Goal: Task Accomplishment & Management: Complete application form

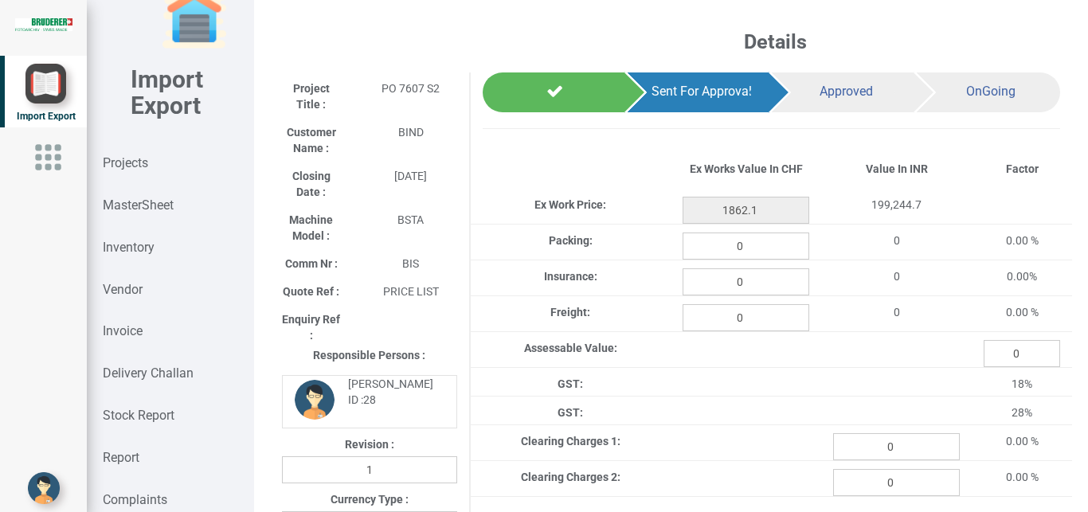
scroll to position [1235, 0]
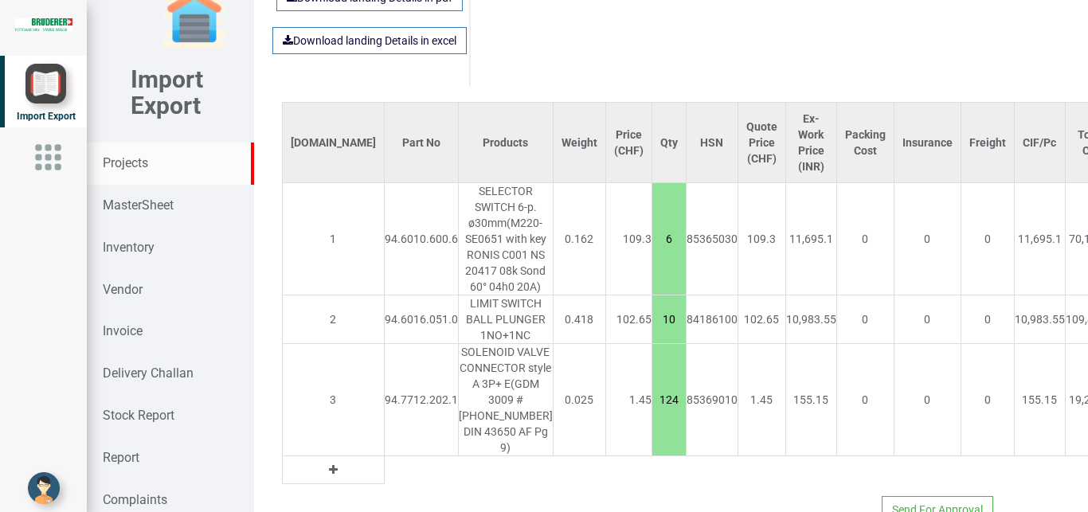
click at [143, 159] on strong "Projects" at bounding box center [125, 162] width 45 height 15
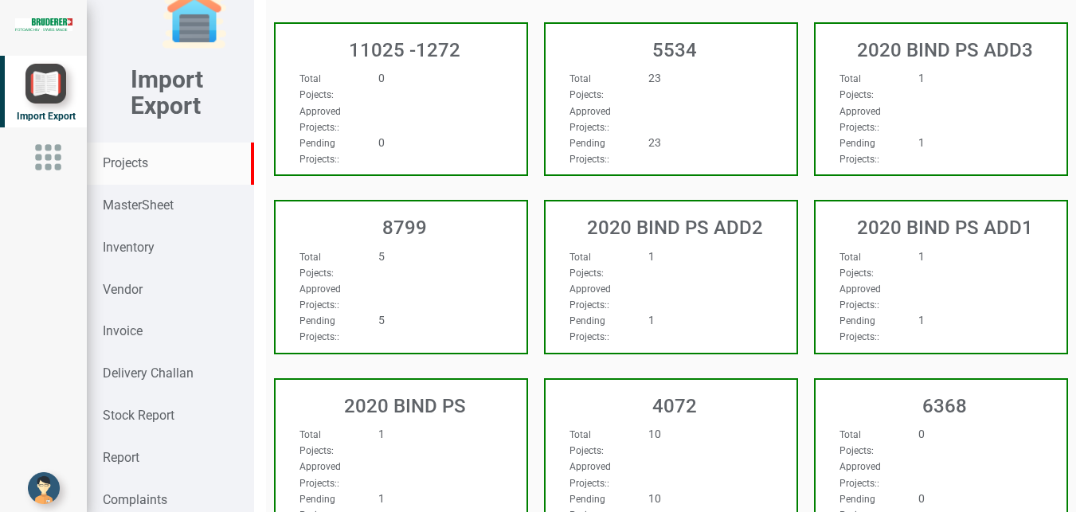
scroll to position [1235, 0]
click at [394, 103] on div "Approved Projects: :" at bounding box center [382, 119] width 190 height 32
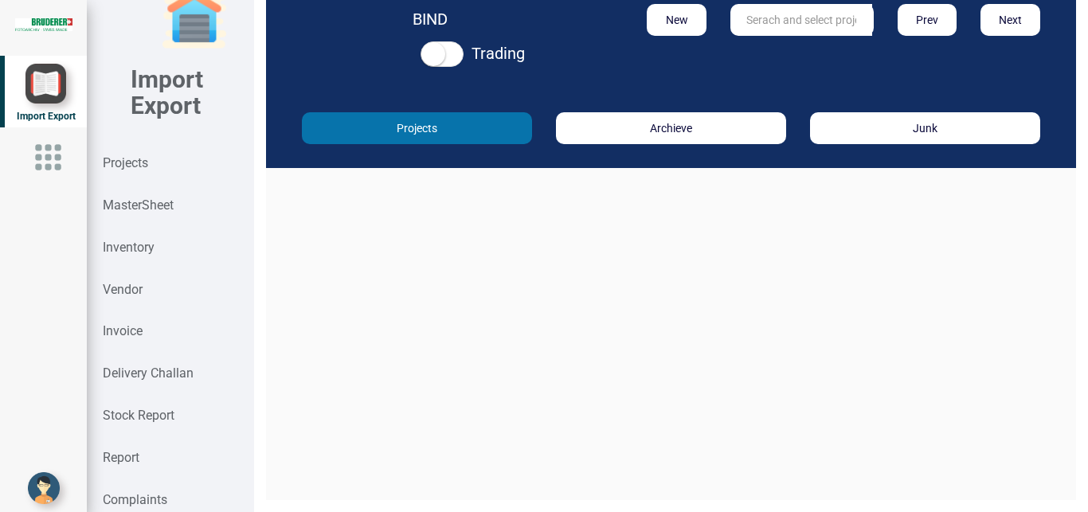
scroll to position [24, 0]
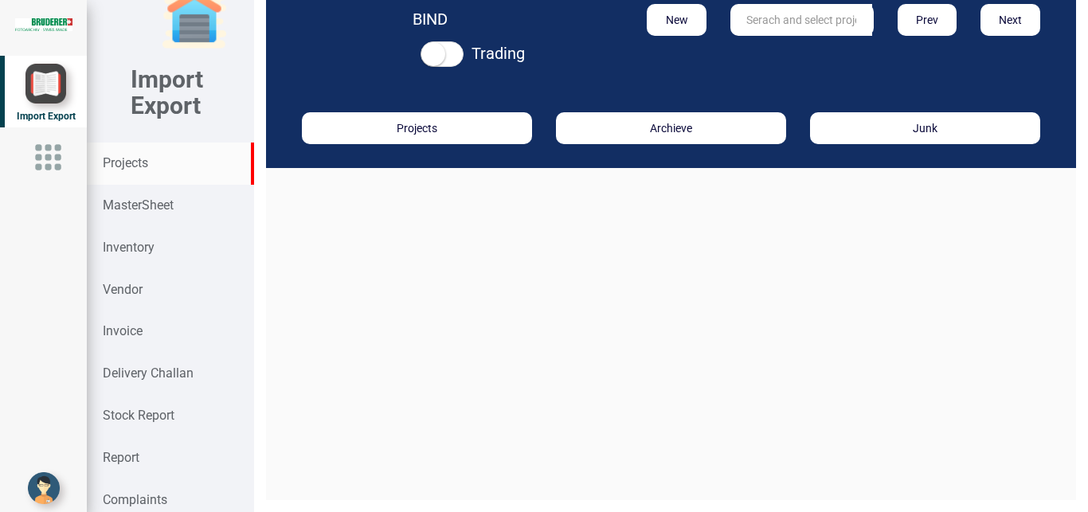
click at [136, 161] on strong "Projects" at bounding box center [125, 162] width 45 height 15
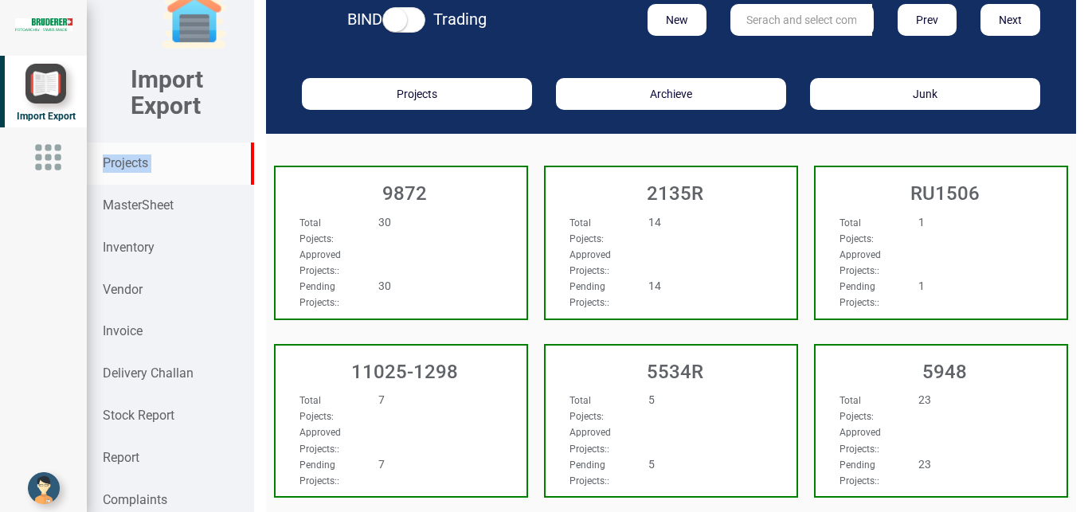
scroll to position [24, 0]
click at [680, 221] on div "14" at bounding box center [691, 222] width 111 height 16
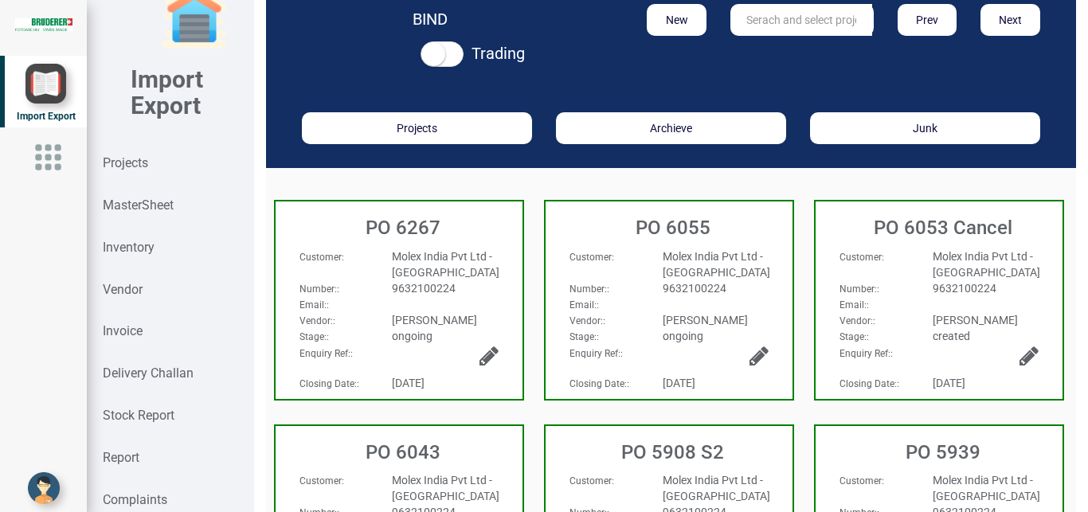
scroll to position [24, 0]
click at [736, 268] on div "Molex India Pvt Ltd - [GEOGRAPHIC_DATA]" at bounding box center [716, 264] width 130 height 32
click at [690, 36] on button "New" at bounding box center [677, 20] width 60 height 32
click at [149, 174] on div "Projects" at bounding box center [170, 164] width 166 height 42
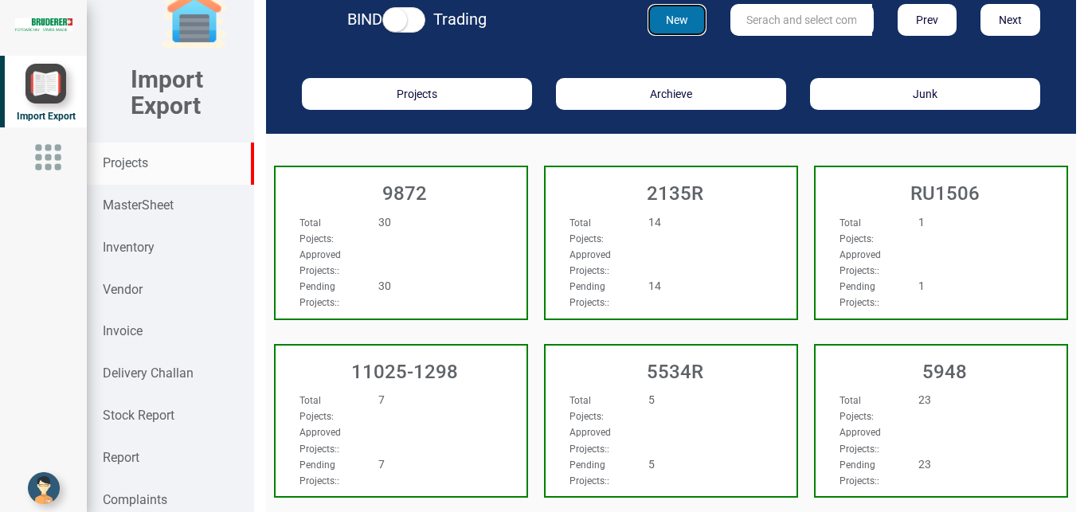
click at [667, 36] on button "New" at bounding box center [677, 20] width 60 height 32
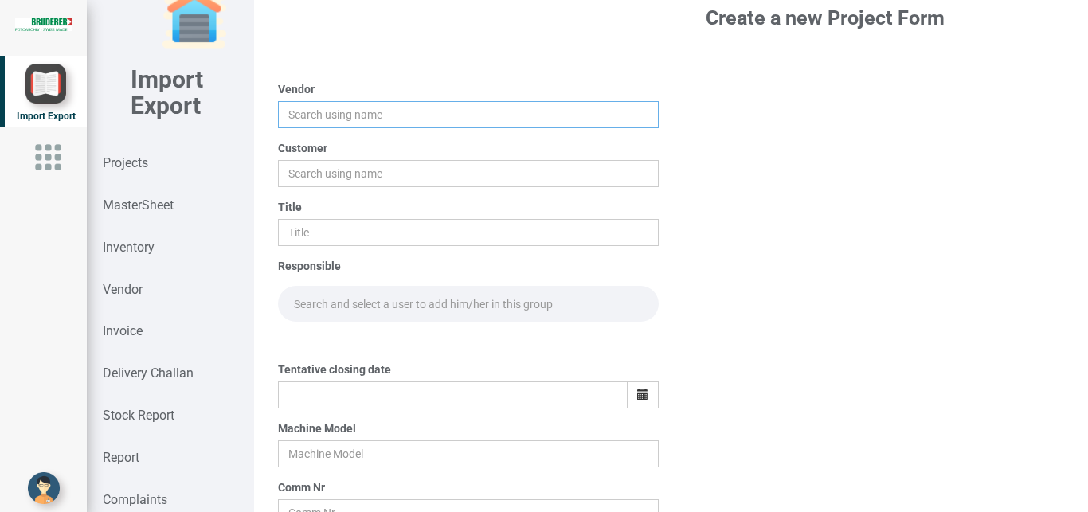
click at [293, 128] on input "text" at bounding box center [468, 114] width 381 height 27
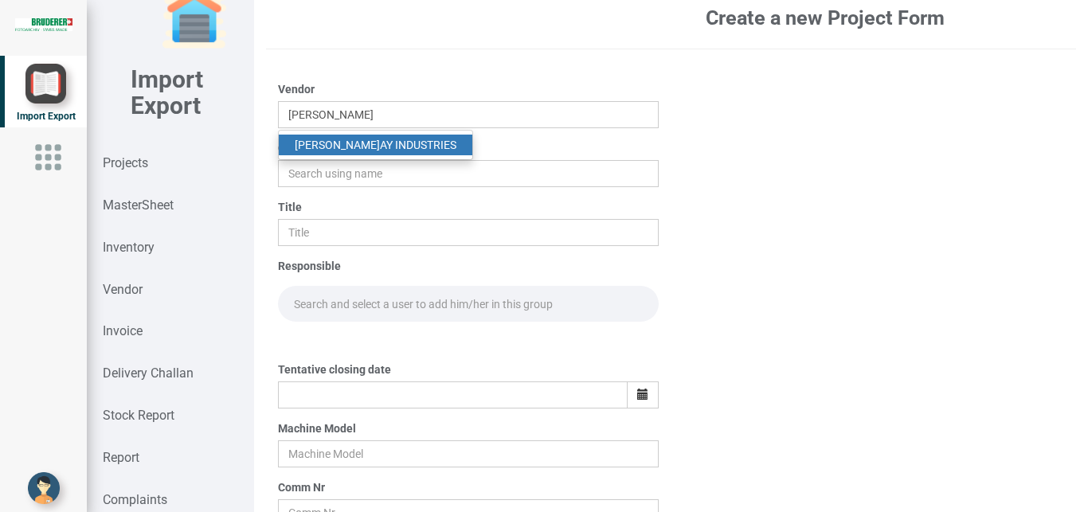
click at [360, 155] on link "[PERSON_NAME] INDUSTRIES" at bounding box center [375, 145] width 193 height 21
type input "VIJAY INDUSTRIES"
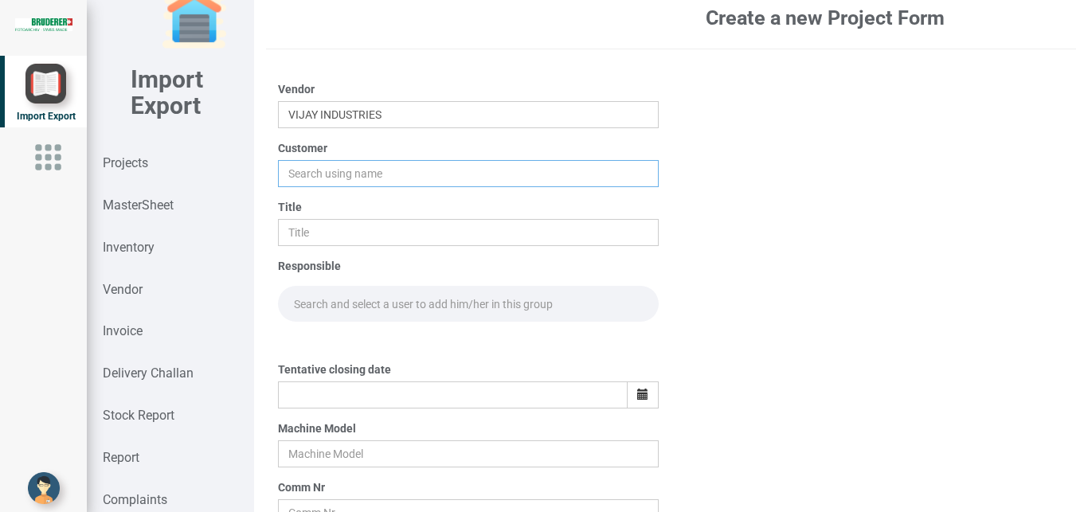
click at [315, 187] on input "text" at bounding box center [468, 173] width 381 height 27
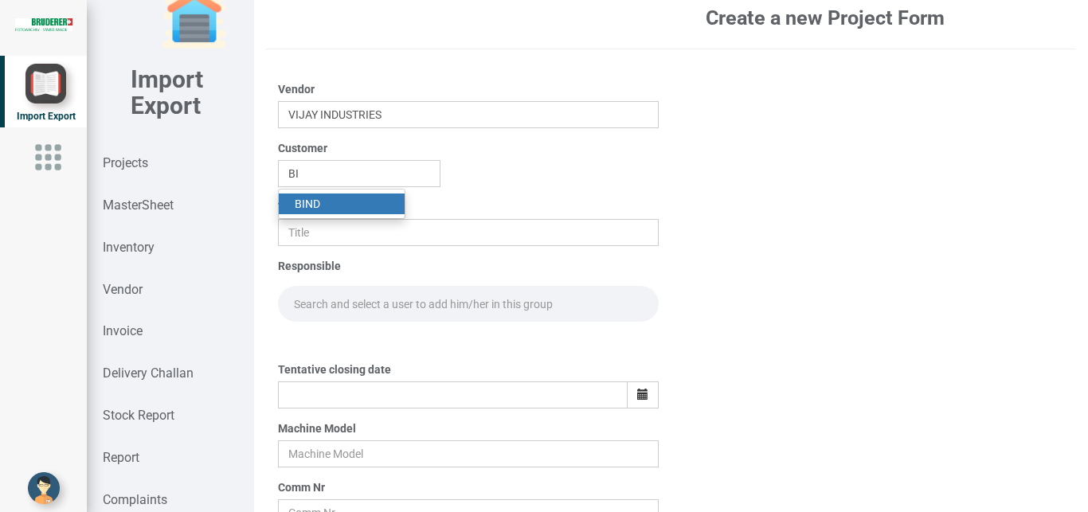
drag, startPoint x: 337, startPoint y: 225, endPoint x: 304, endPoint y: 253, distance: 42.9
click at [334, 214] on link "BI ND" at bounding box center [342, 203] width 126 height 21
type input "BIND"
click at [304, 246] on input "text" at bounding box center [468, 232] width 381 height 27
type input "PO 7689"
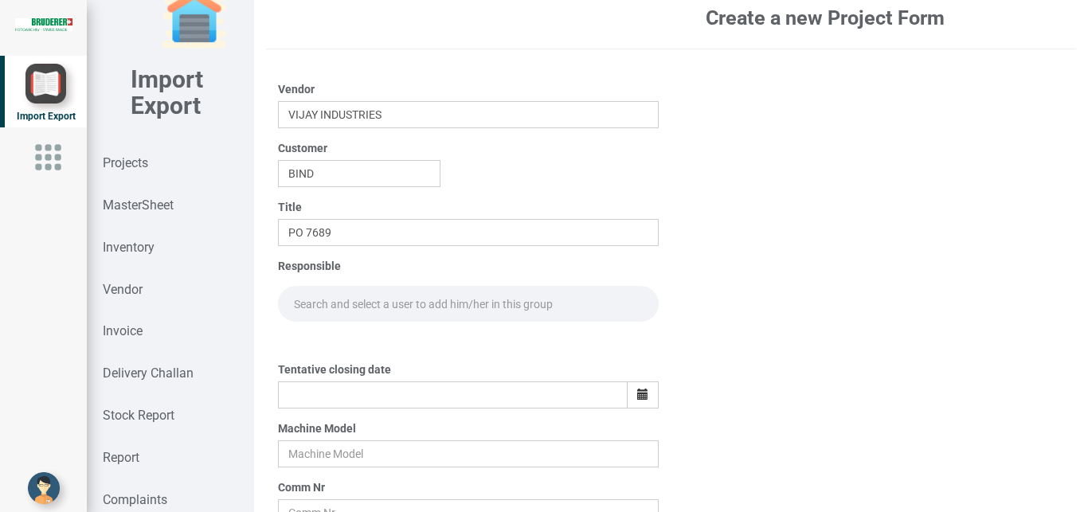
click at [321, 311] on input "text" at bounding box center [468, 304] width 381 height 36
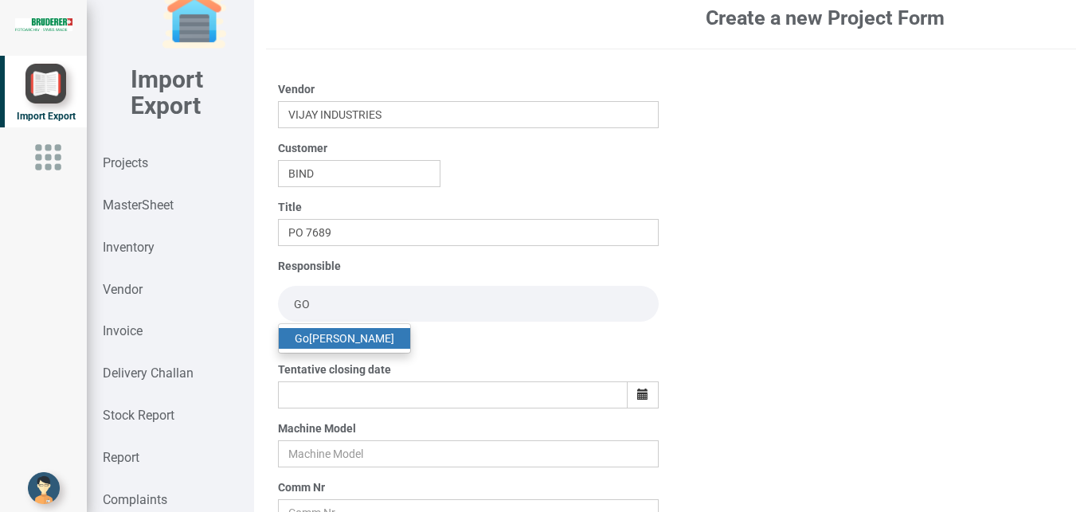
type input "GO"
click at [349, 349] on link "Go [PERSON_NAME]" at bounding box center [344, 338] width 131 height 21
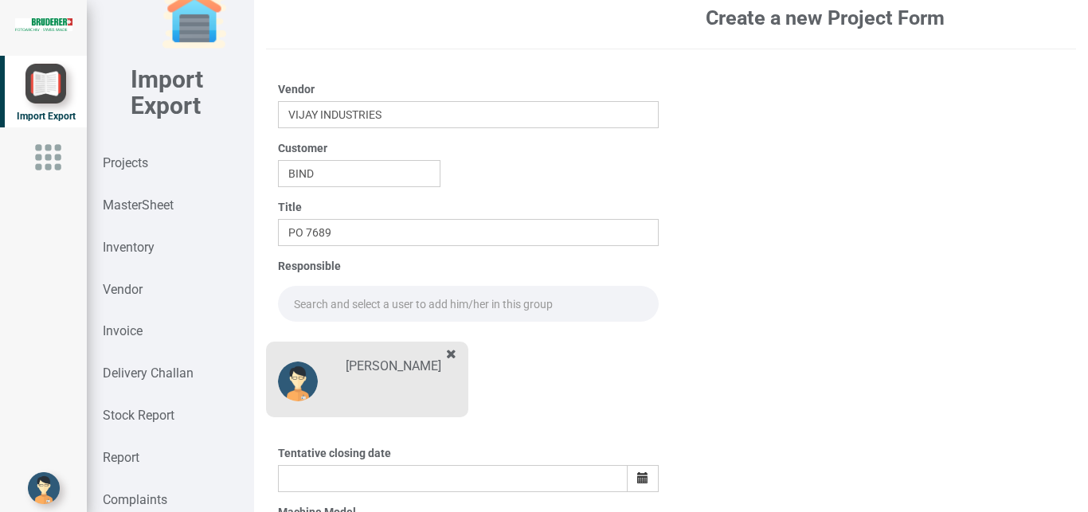
click at [334, 319] on input "text" at bounding box center [468, 304] width 381 height 36
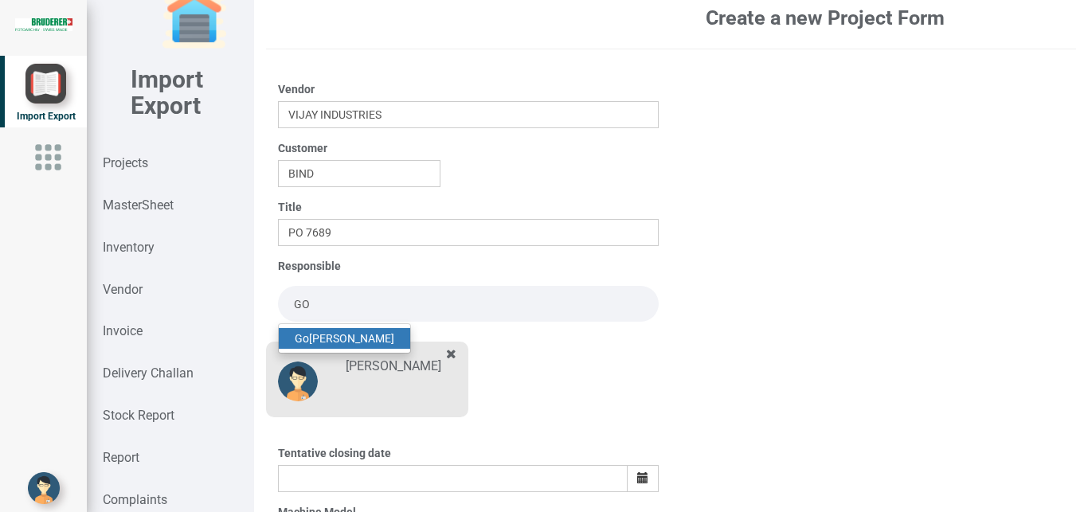
click at [377, 349] on link "Go [PERSON_NAME]" at bounding box center [344, 338] width 131 height 21
type input "[PERSON_NAME]"
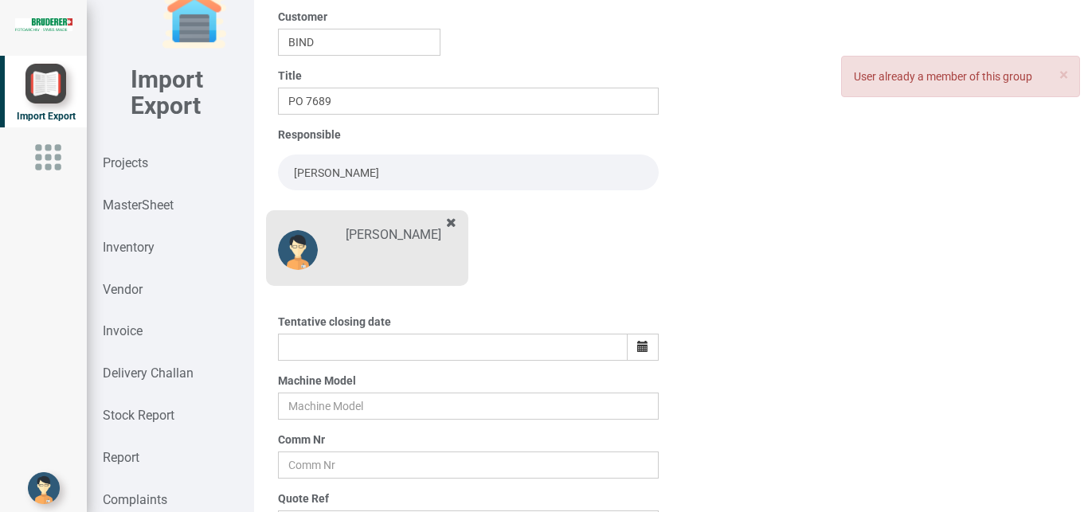
scroll to position [170, 0]
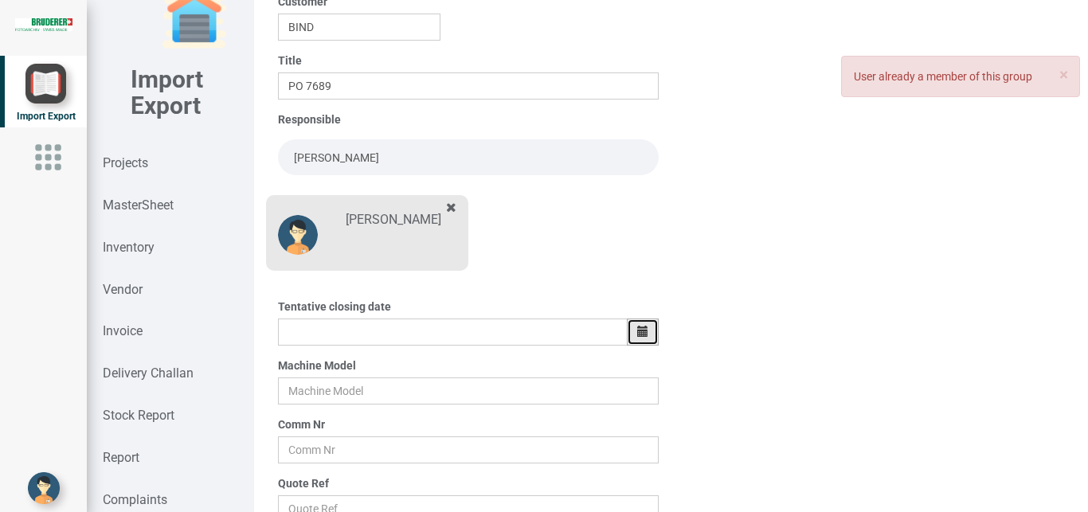
click at [630, 329] on button "button" at bounding box center [643, 332] width 32 height 27
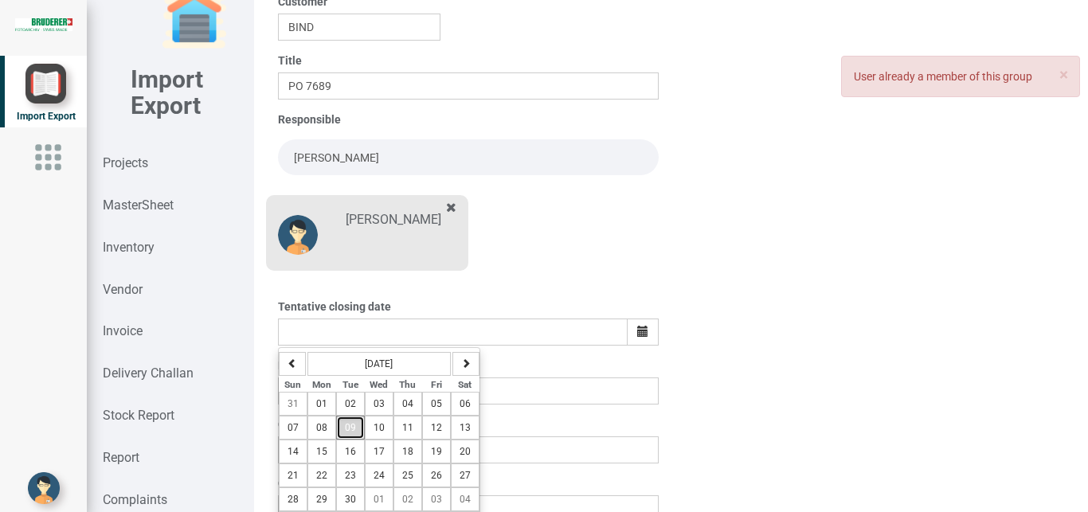
drag, startPoint x: 351, startPoint y: 432, endPoint x: 612, endPoint y: 426, distance: 261.3
click at [355, 432] on button "09" at bounding box center [350, 428] width 29 height 24
type input "[DATE]"
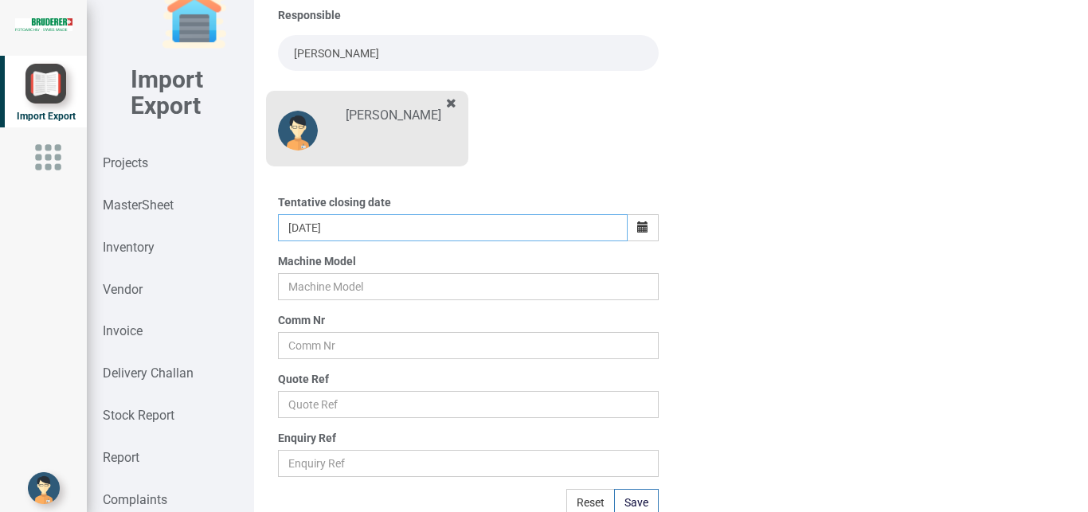
scroll to position [279, 0]
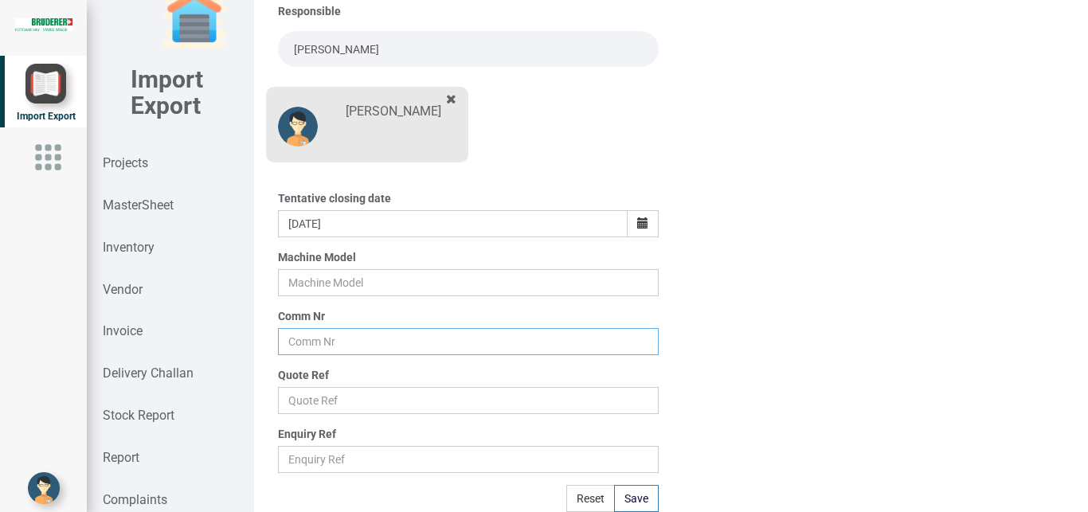
click at [307, 342] on input "text" at bounding box center [468, 341] width 381 height 27
click at [287, 281] on input "text" at bounding box center [468, 282] width 381 height 27
type input "BSTA 500-110B"
click at [299, 347] on input "text" at bounding box center [468, 341] width 381 height 27
type input "7689"
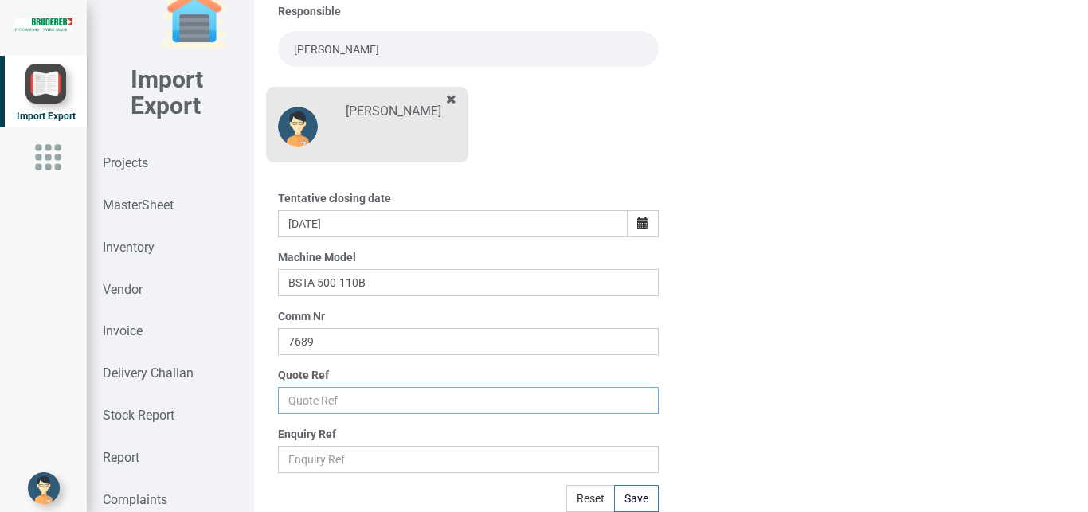
click at [309, 402] on input "text" at bounding box center [468, 400] width 381 height 27
type input "Price list"
click at [614, 504] on button "Save" at bounding box center [636, 498] width 45 height 27
type input "[DATE]"
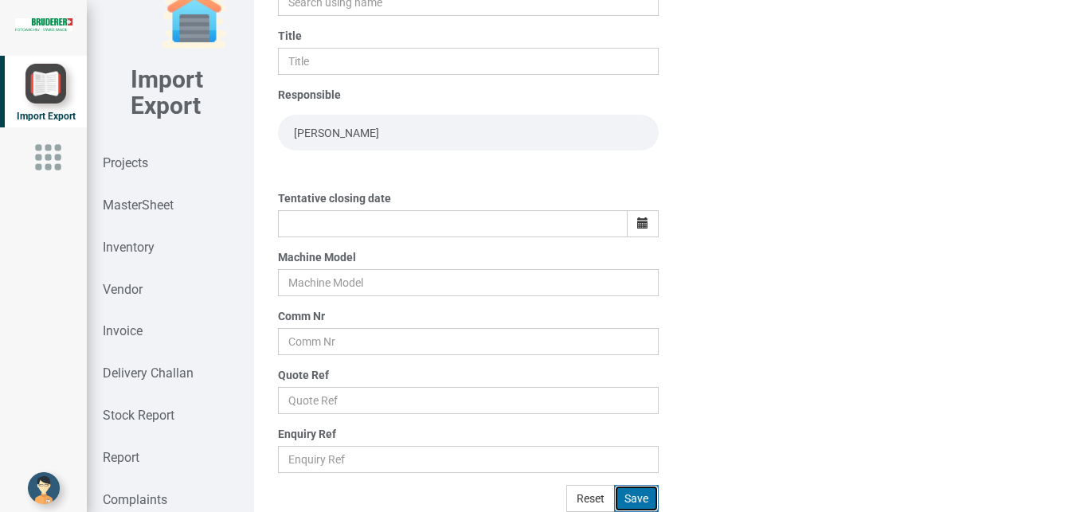
scroll to position [195, 0]
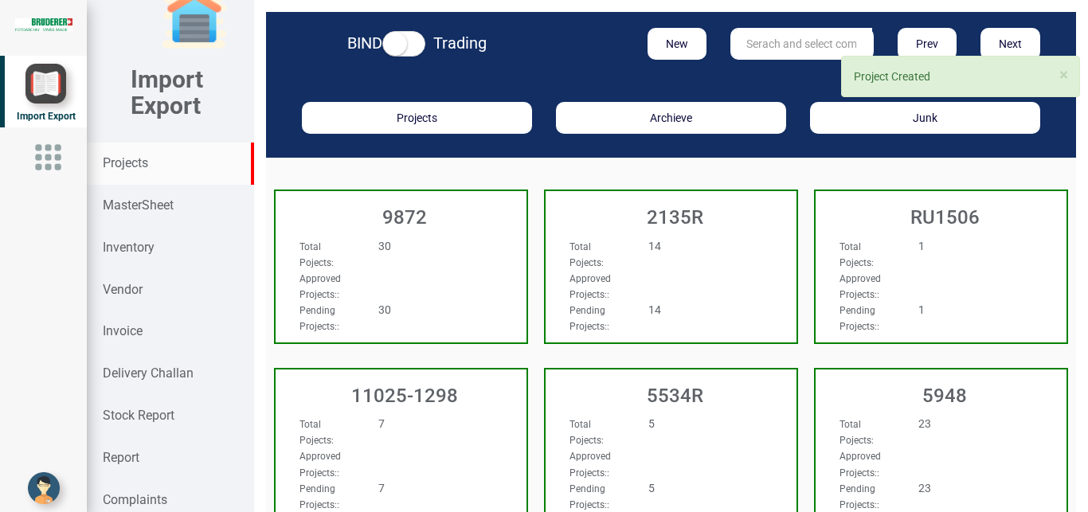
click at [776, 40] on input "text" at bounding box center [801, 44] width 142 height 32
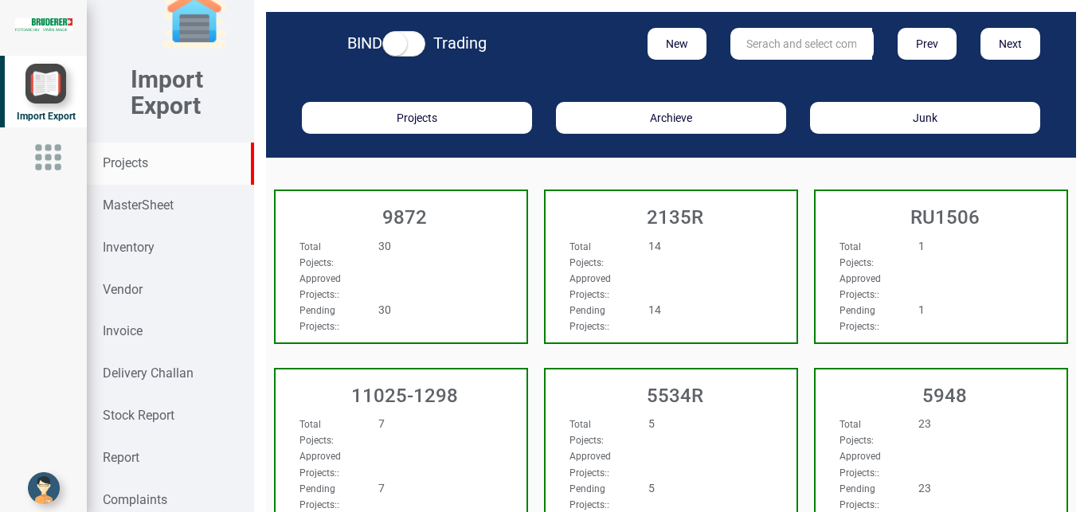
drag, startPoint x: 744, startPoint y: 46, endPoint x: 811, endPoint y: 45, distance: 67.7
click at [744, 45] on input "text" at bounding box center [801, 44] width 142 height 32
type input "11808"
click at [794, 72] on link "11808" at bounding box center [794, 76] width 126 height 21
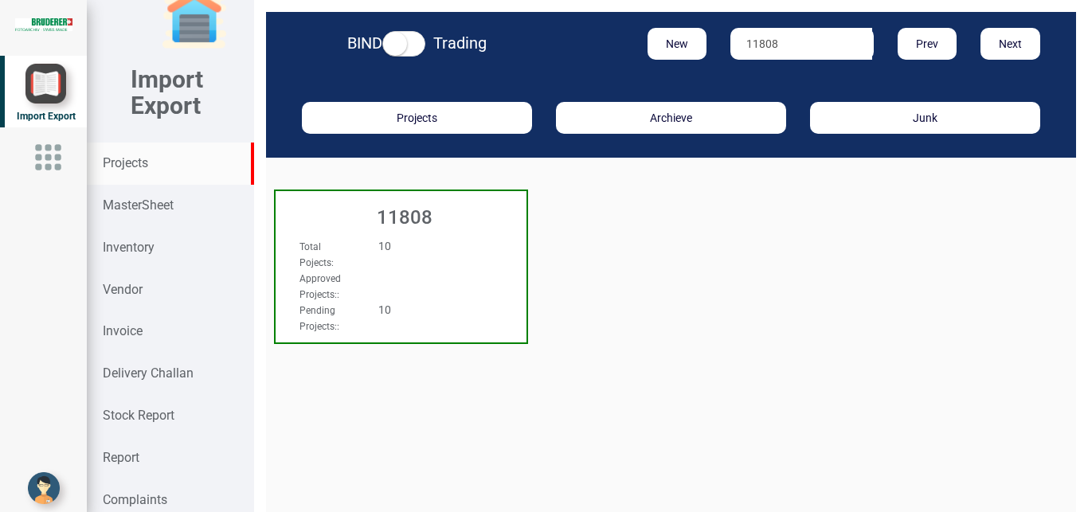
click at [451, 252] on div "10" at bounding box center [421, 246] width 111 height 16
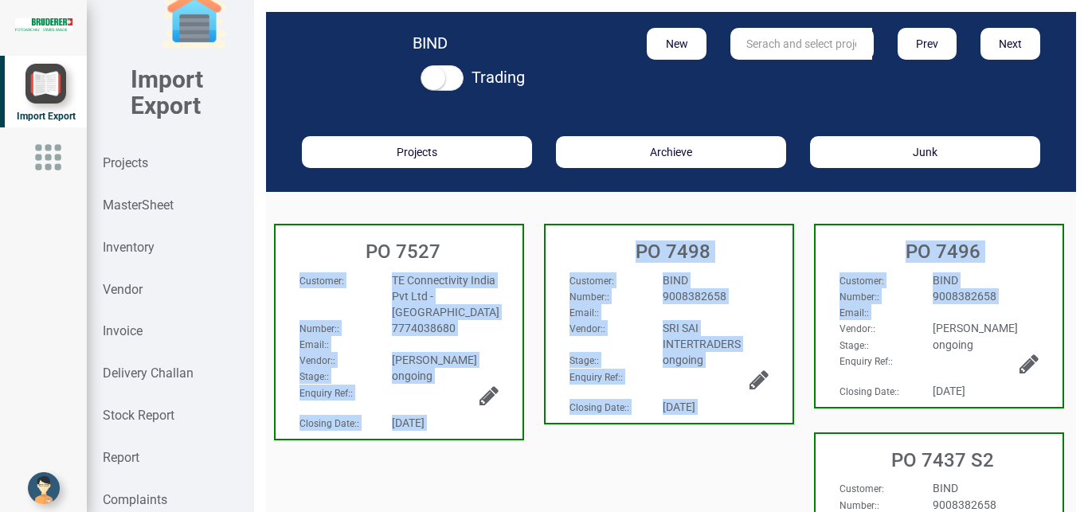
drag, startPoint x: 472, startPoint y: 260, endPoint x: 1087, endPoint y: 251, distance: 614.8
click at [1087, 306] on div "BIND Trading New Prev Next Projects Archieve Junk PO 7527 Customer :" at bounding box center [671, 256] width 834 height 512
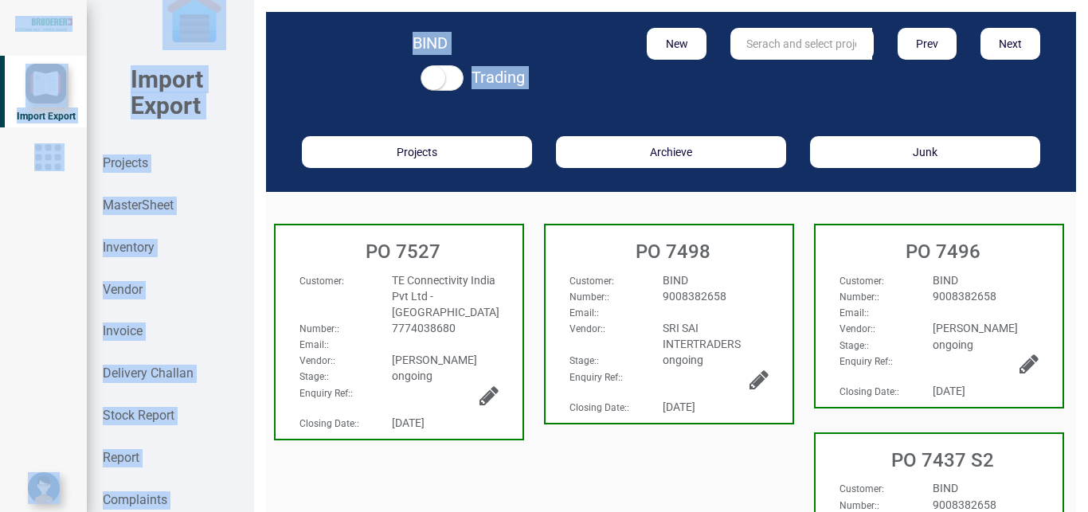
drag, startPoint x: 1070, startPoint y: 120, endPoint x: 1067, endPoint y: 163, distance: 43.1
click at [1067, 163] on div "BIND Trading New Prev Next Projects Archieve Junk PO 7527 Customer :" at bounding box center [671, 256] width 834 height 512
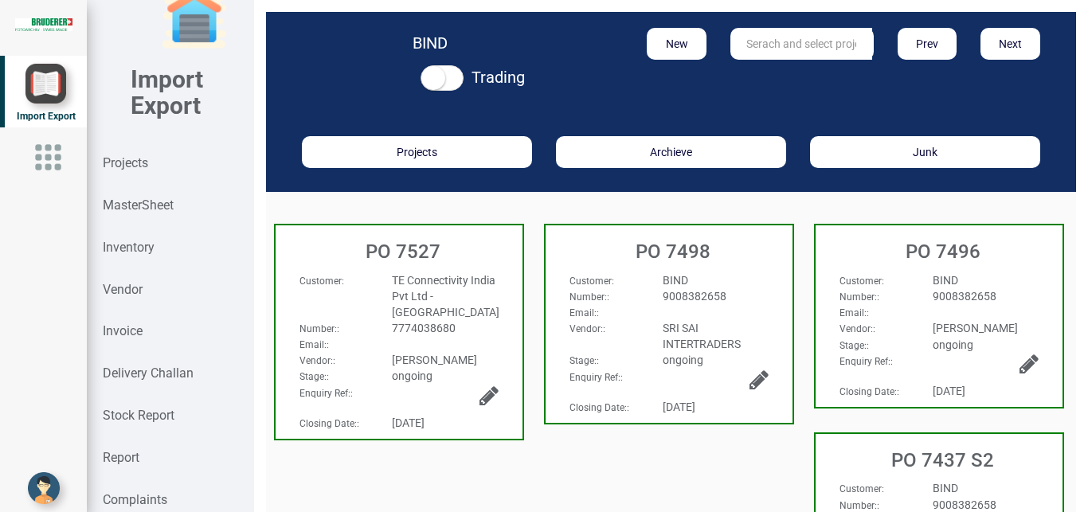
drag, startPoint x: 1064, startPoint y: 160, endPoint x: 1065, endPoint y: 186, distance: 26.3
click at [1065, 186] on div "BIND Trading New Prev Next Projects Archieve Junk PO 7527 Customer :" at bounding box center [671, 256] width 834 height 512
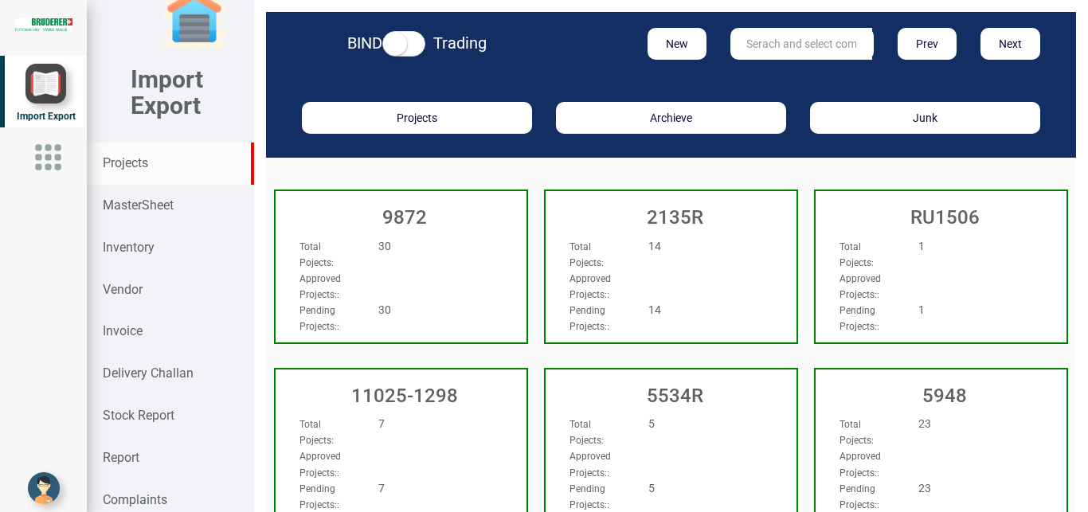
click at [783, 36] on input "text" at bounding box center [801, 44] width 142 height 32
type input "11808"
click at [776, 69] on link "11808" at bounding box center [794, 76] width 126 height 21
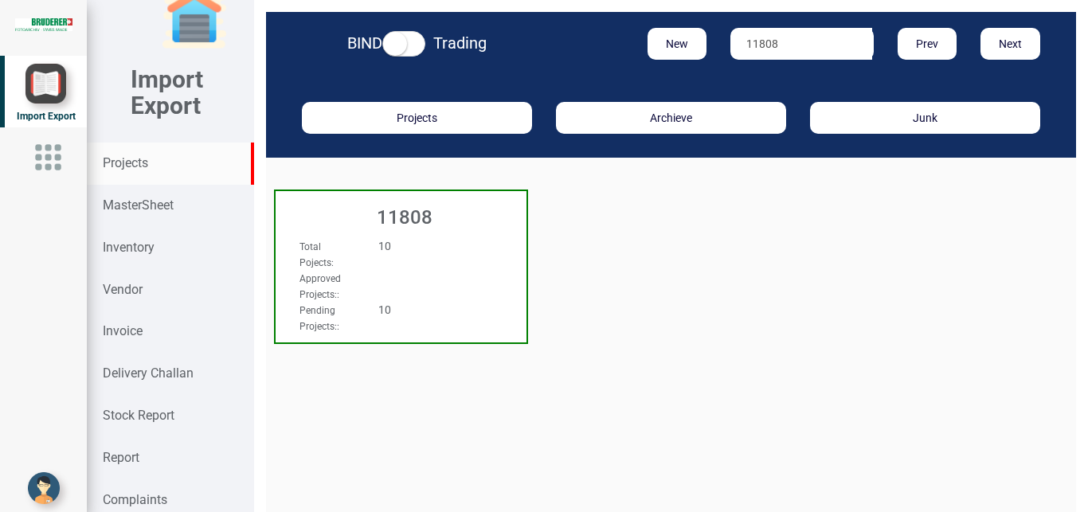
click at [448, 245] on div "10" at bounding box center [421, 246] width 111 height 16
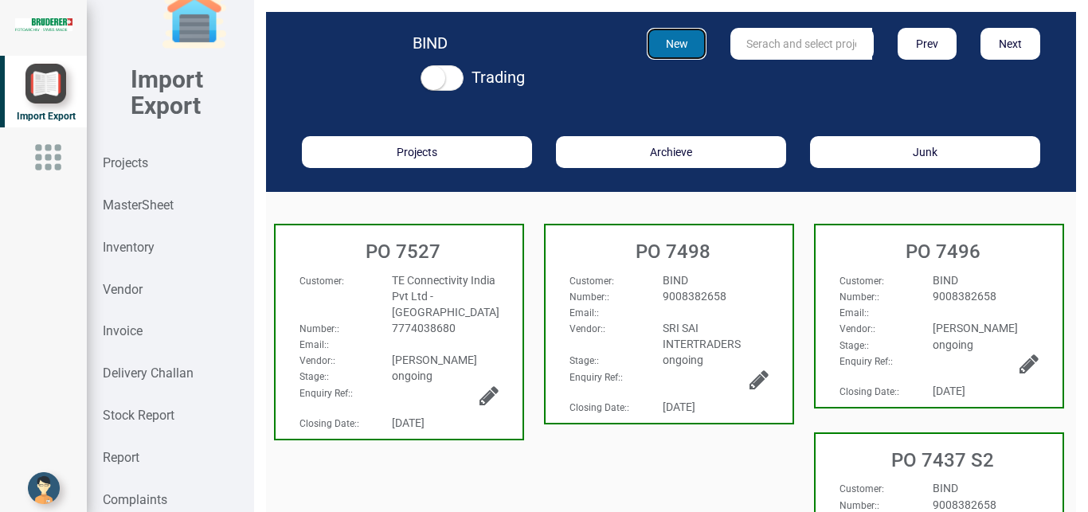
click at [679, 41] on button "New" at bounding box center [677, 44] width 60 height 32
click at [112, 159] on strong "Projects" at bounding box center [125, 162] width 45 height 15
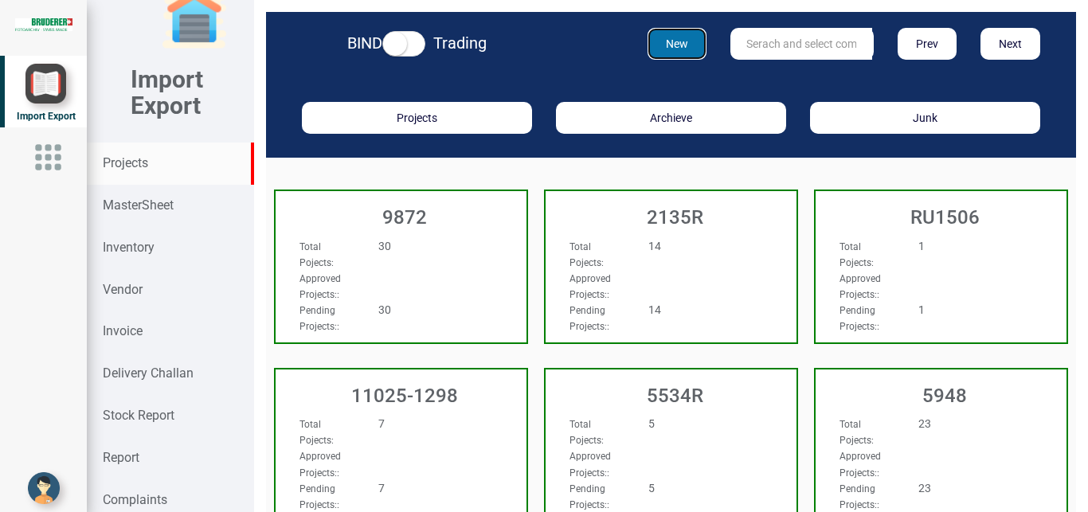
click at [670, 45] on button "New" at bounding box center [677, 44] width 60 height 32
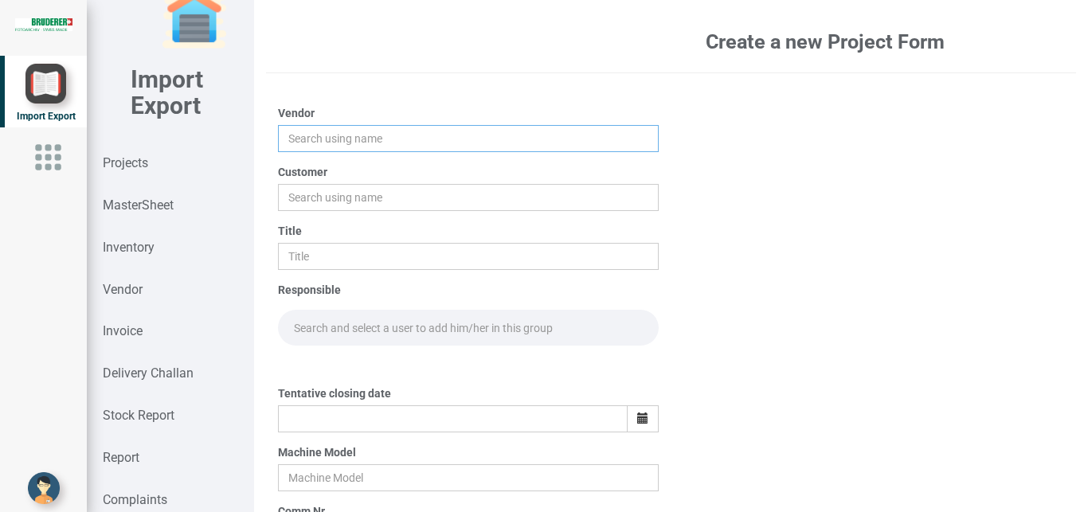
click at [297, 135] on input "text" at bounding box center [468, 138] width 381 height 27
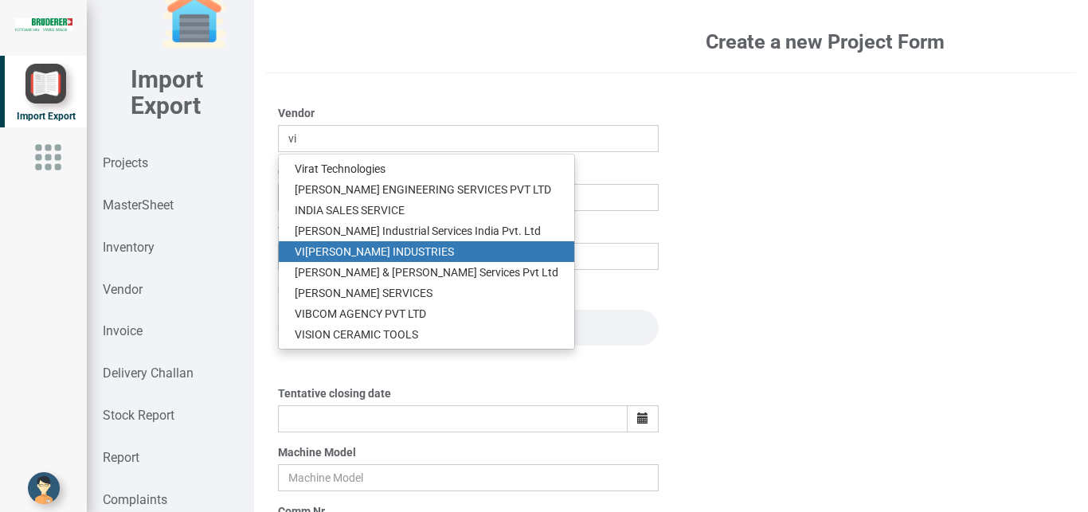
click at [358, 252] on link "VI [PERSON_NAME] INDUSTRIES" at bounding box center [426, 251] width 295 height 21
type input "VIJAY INDUSTRIES"
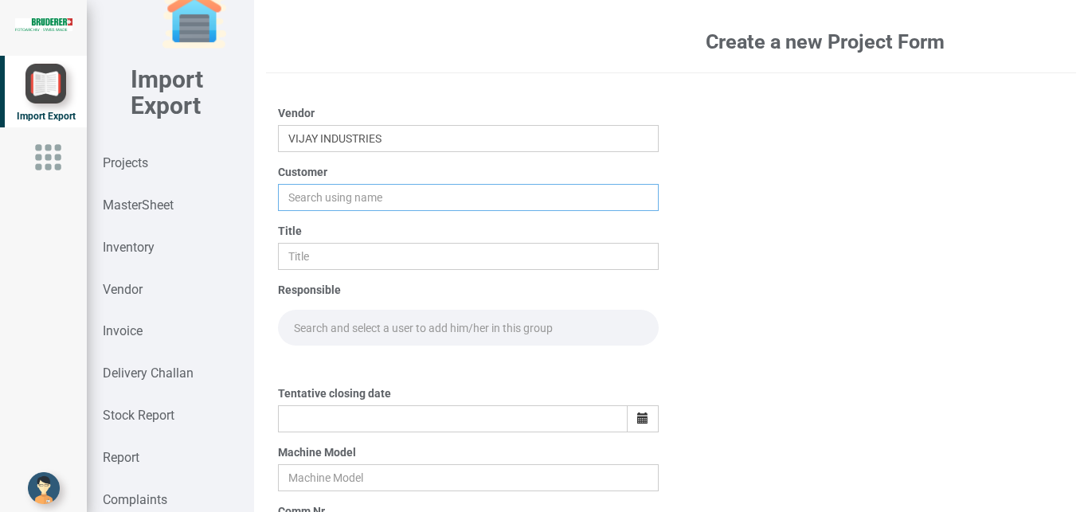
click at [304, 204] on input "text" at bounding box center [468, 197] width 381 height 27
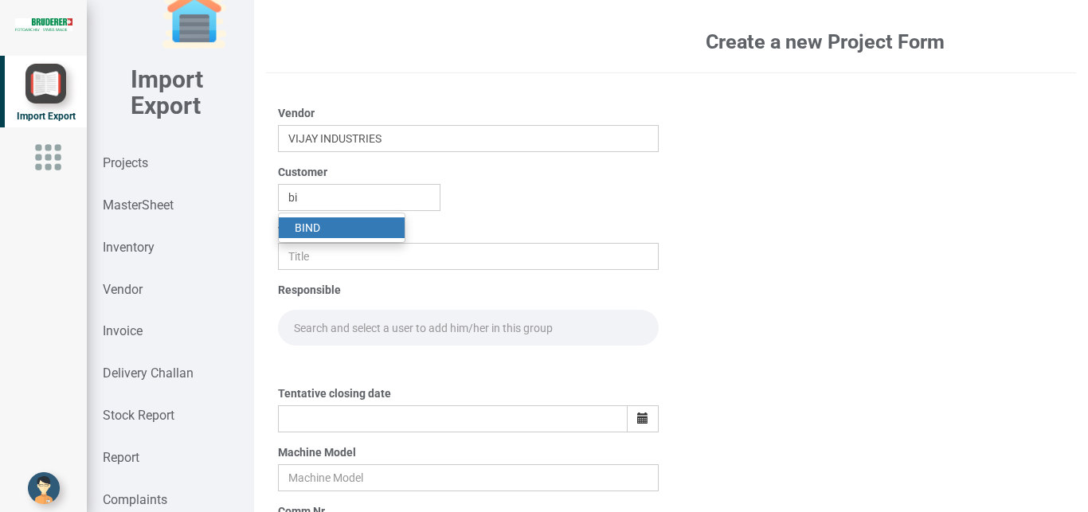
click at [315, 232] on link "BI ND" at bounding box center [342, 227] width 126 height 21
type input "BIND"
click at [311, 250] on input "text" at bounding box center [468, 256] width 381 height 27
type input "o"
type input "p"
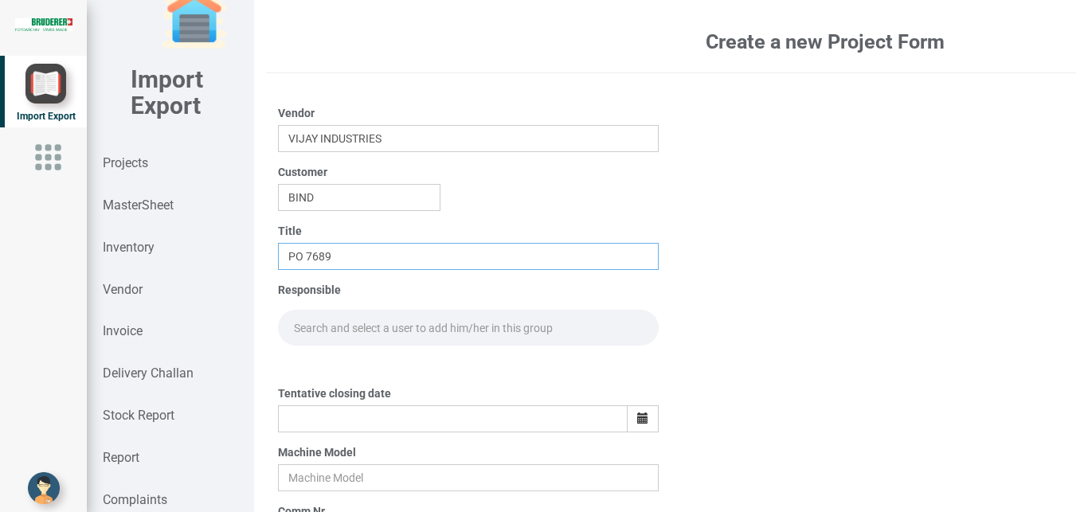
type input "PO 7689"
click at [326, 317] on input "text" at bounding box center [468, 328] width 381 height 36
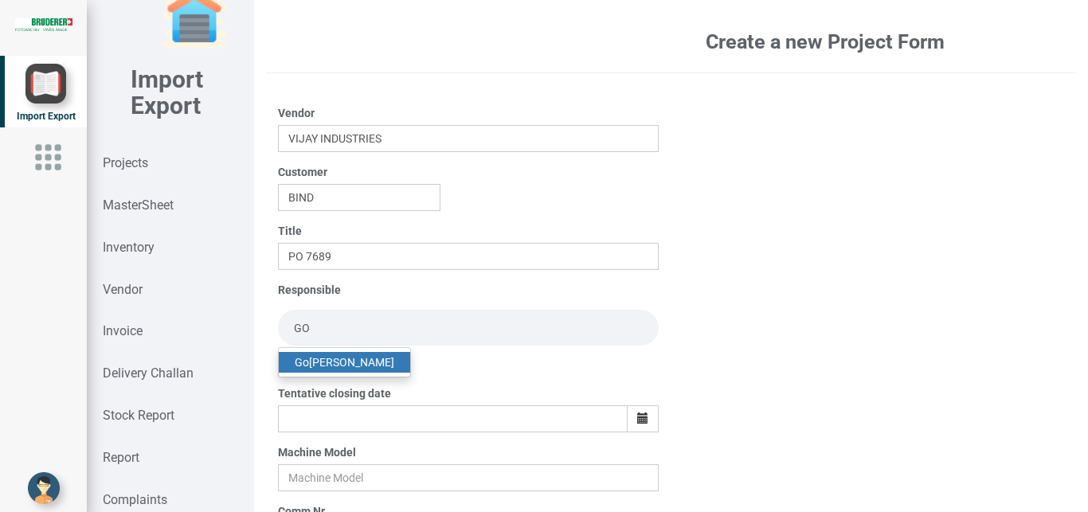
type input "GO"
click at [349, 362] on link "Go [PERSON_NAME]" at bounding box center [344, 362] width 131 height 21
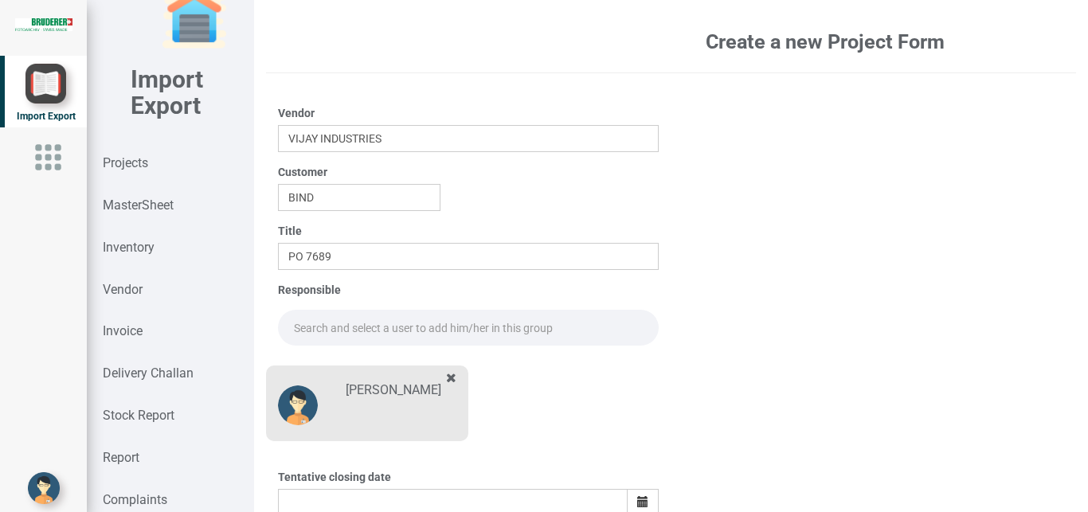
click at [299, 329] on input "text" at bounding box center [468, 328] width 381 height 36
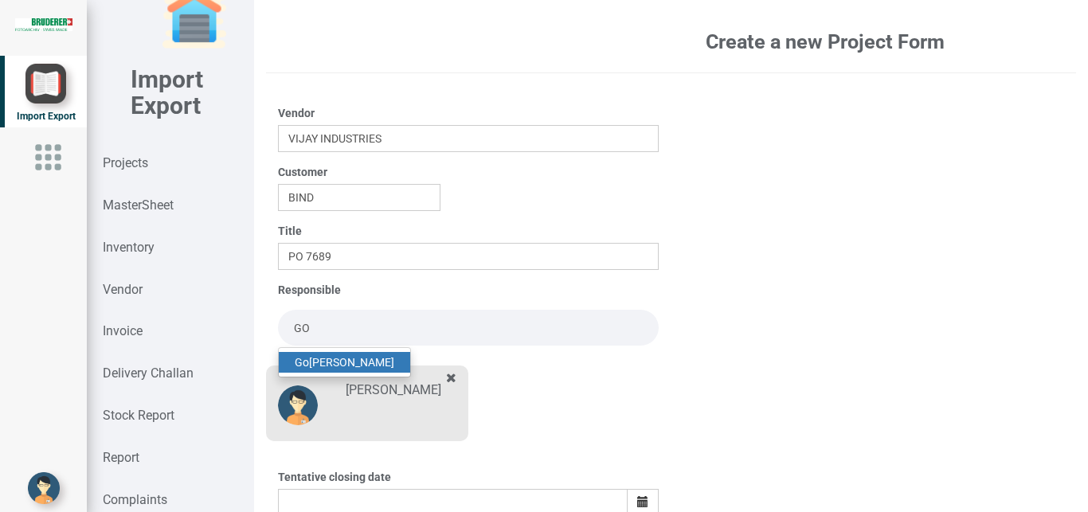
click at [357, 362] on link "Go [PERSON_NAME]" at bounding box center [344, 362] width 131 height 21
type input "[PERSON_NAME]"
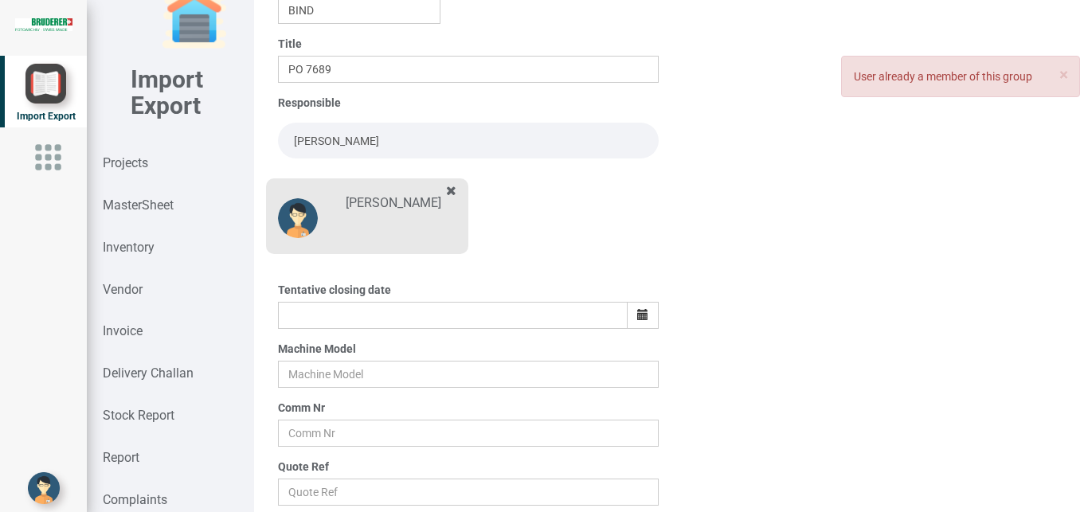
scroll to position [190, 0]
click at [637, 310] on icon "button" at bounding box center [642, 312] width 11 height 11
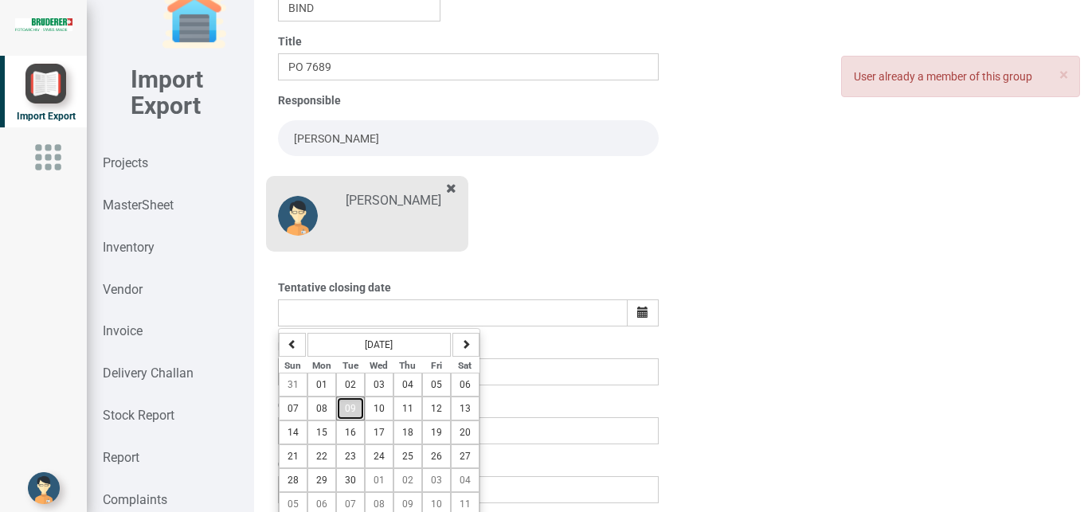
click at [346, 412] on span "09" at bounding box center [350, 408] width 11 height 11
type input "[DATE]"
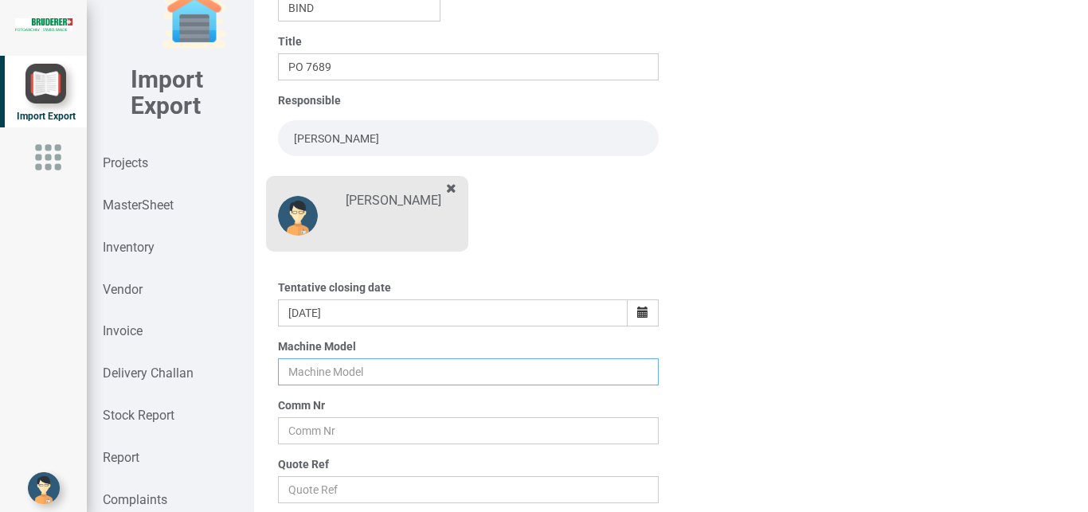
click at [289, 366] on input "text" at bounding box center [468, 371] width 381 height 27
type input "BSTA 500-110B"
click at [311, 436] on input "text" at bounding box center [468, 430] width 381 height 27
type input "11808"
click at [325, 486] on input "text" at bounding box center [468, 489] width 381 height 27
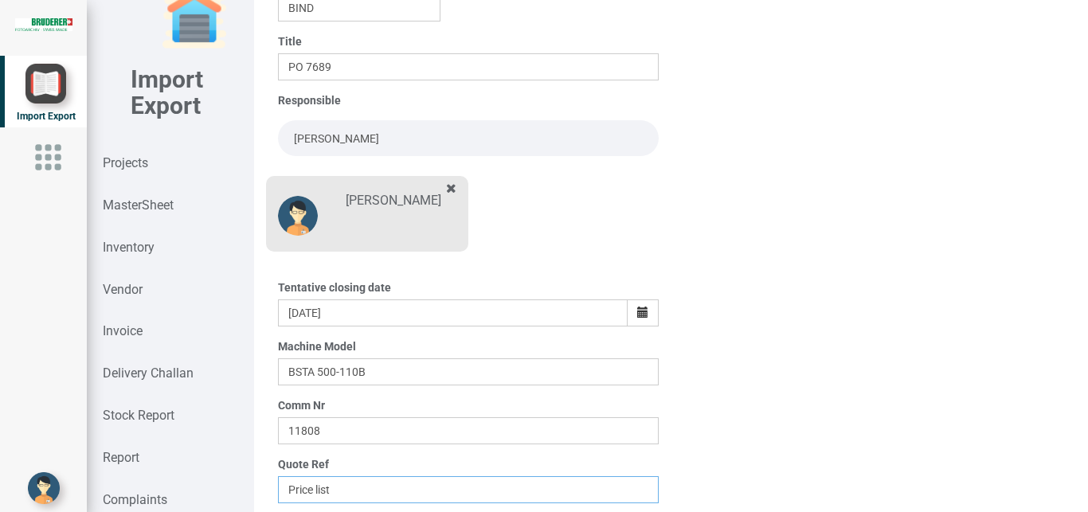
scroll to position [279, 0]
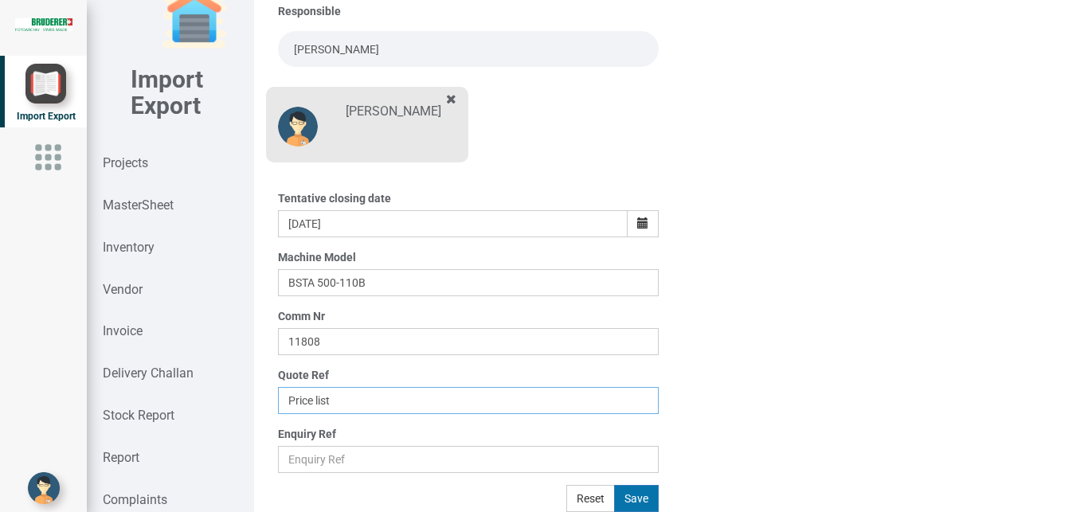
type input "Price list"
click at [627, 506] on button "Save" at bounding box center [636, 498] width 45 height 27
type input "[DATE]"
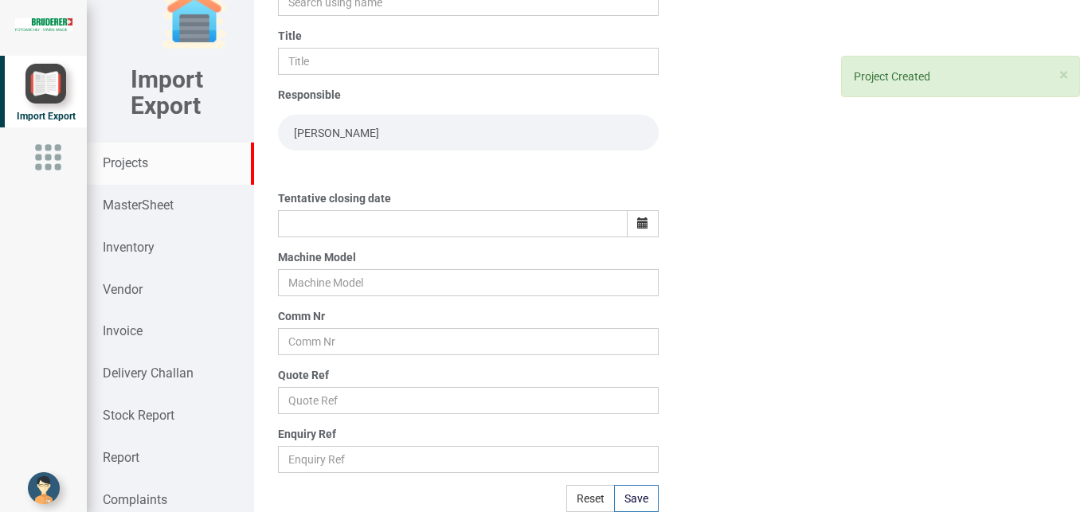
click at [123, 162] on strong "Projects" at bounding box center [125, 162] width 45 height 15
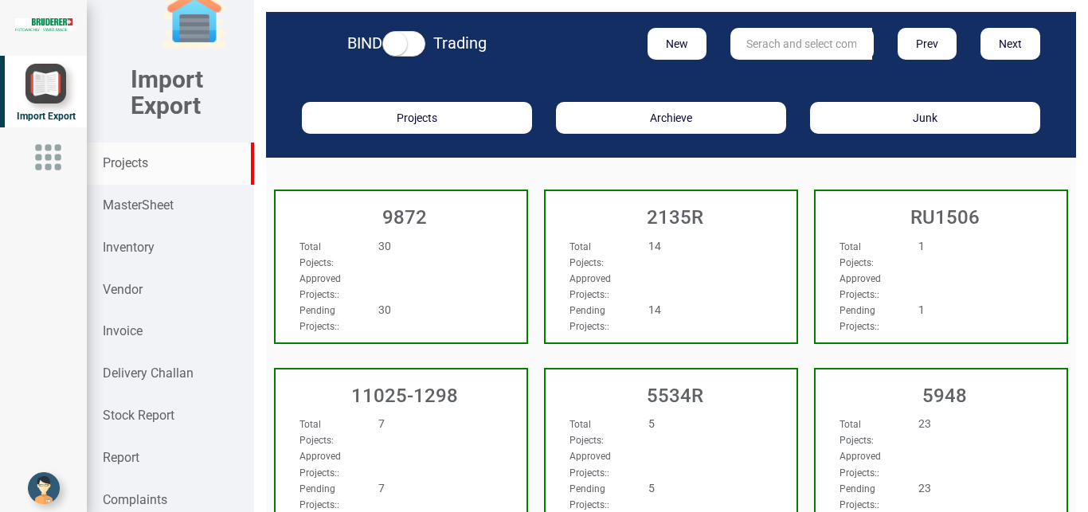
click at [745, 39] on input "text" at bounding box center [801, 44] width 142 height 32
type input "11808"
click at [777, 75] on link "11808" at bounding box center [794, 76] width 126 height 21
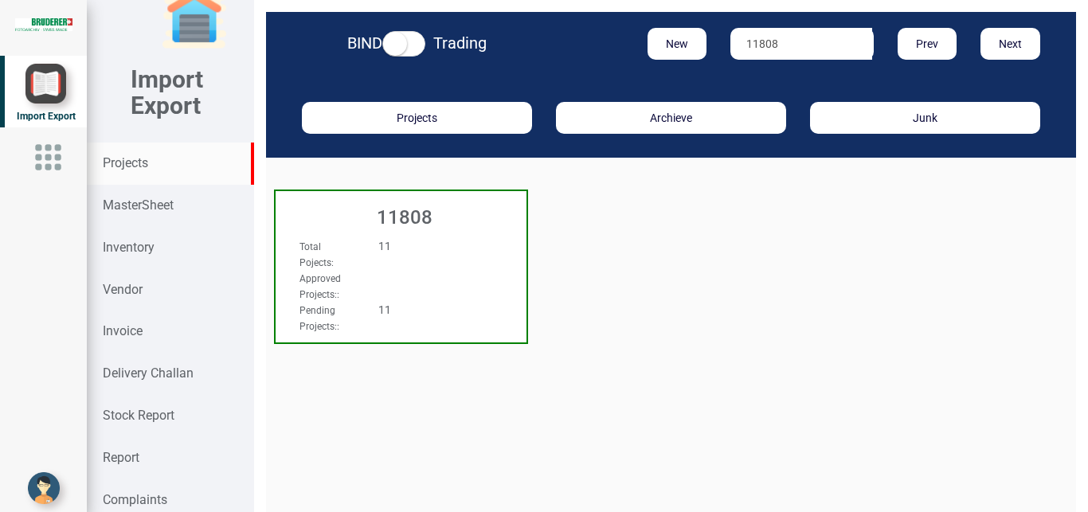
click at [417, 269] on div "Total Pojects : 11" at bounding box center [382, 254] width 190 height 32
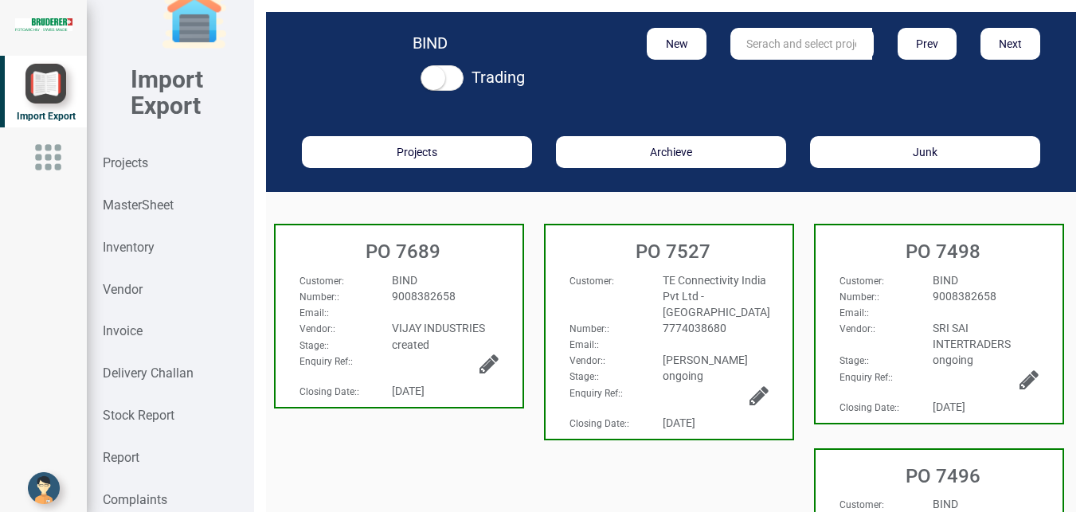
click at [480, 280] on div "BIND" at bounding box center [445, 280] width 130 height 16
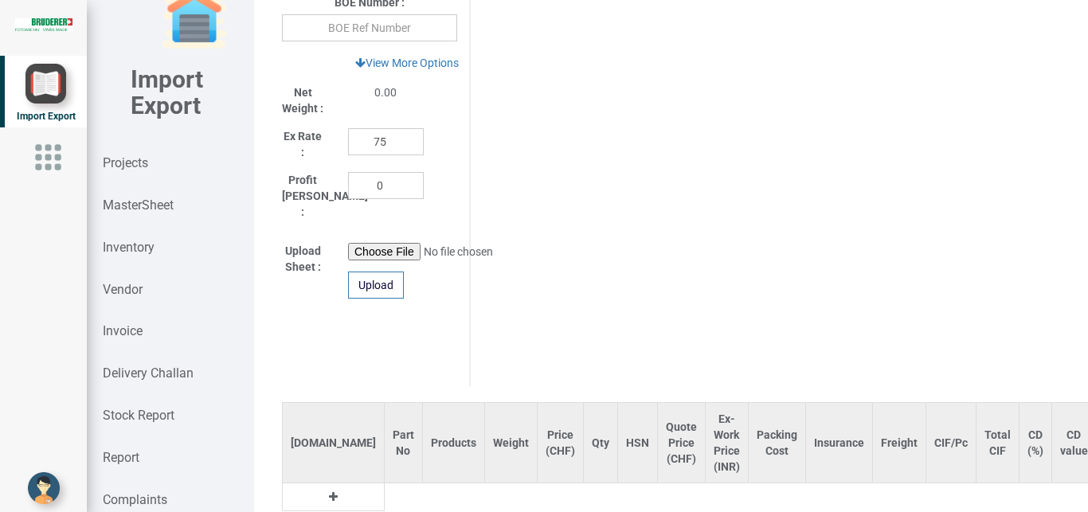
scroll to position [895, 0]
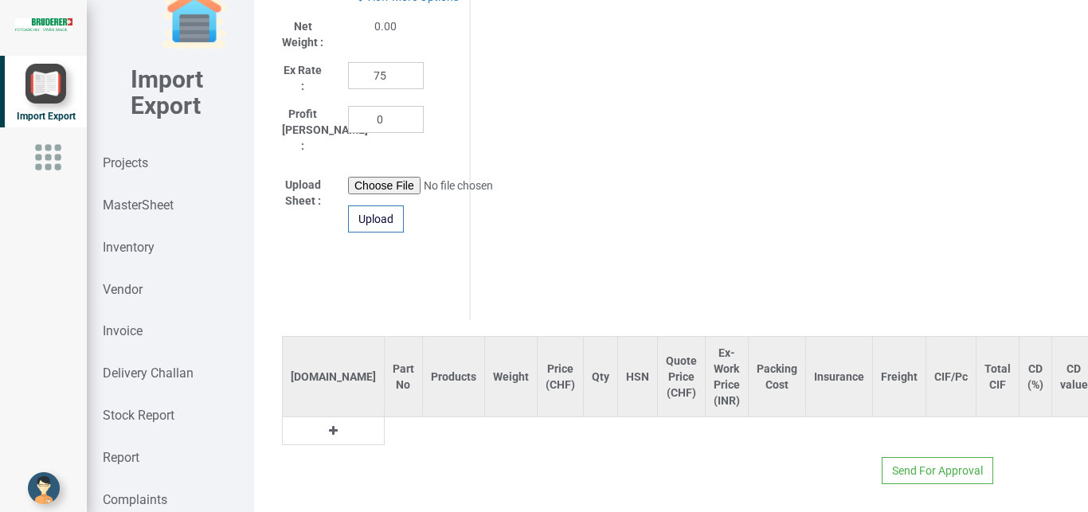
click at [329, 425] on icon at bounding box center [333, 430] width 9 height 11
click at [385, 426] on input "text" at bounding box center [403, 430] width 37 height 27
type input "v"
type input "J"
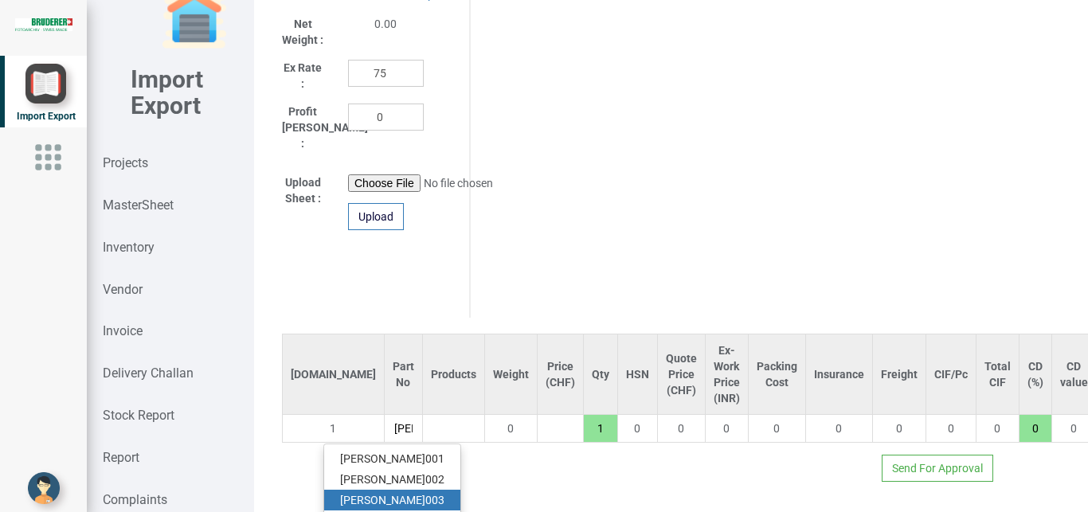
type input "[PERSON_NAME]"
click at [371, 491] on link "[PERSON_NAME] 003" at bounding box center [392, 500] width 136 height 21
type input "20000"
type input "VIJ003"
type input "18"
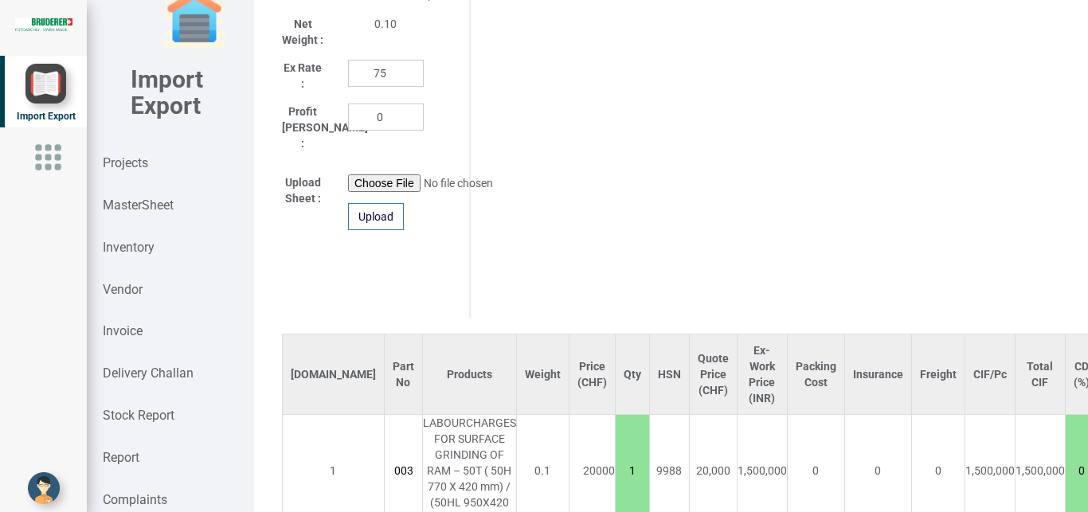
scroll to position [1007, 0]
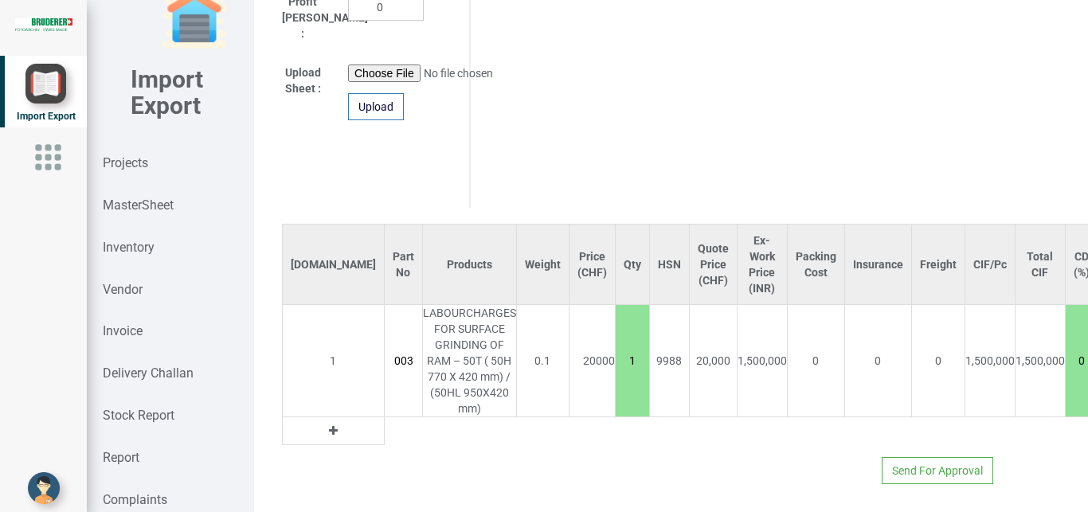
click at [329, 425] on icon at bounding box center [333, 430] width 9 height 11
click at [385, 417] on input "text" at bounding box center [403, 430] width 37 height 27
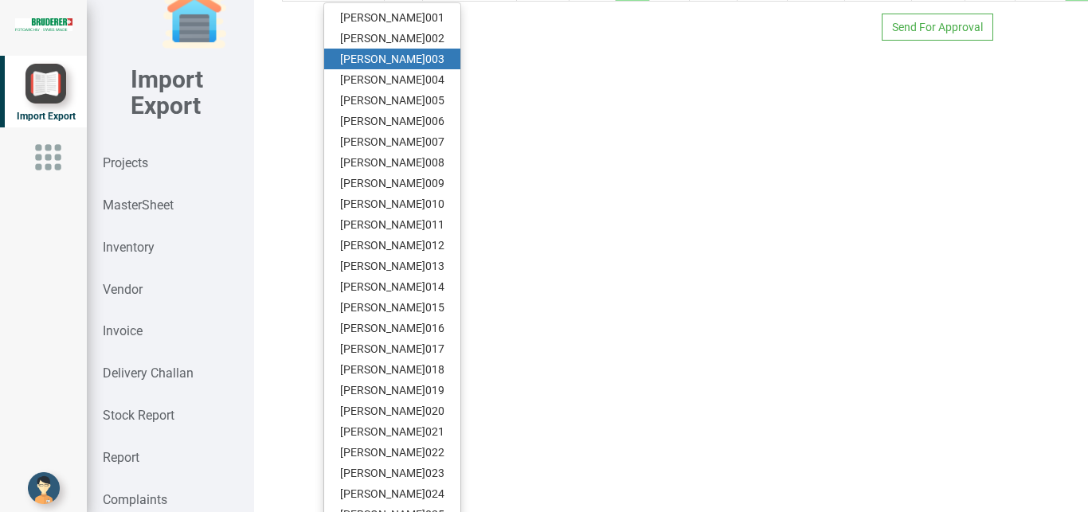
scroll to position [1479, 0]
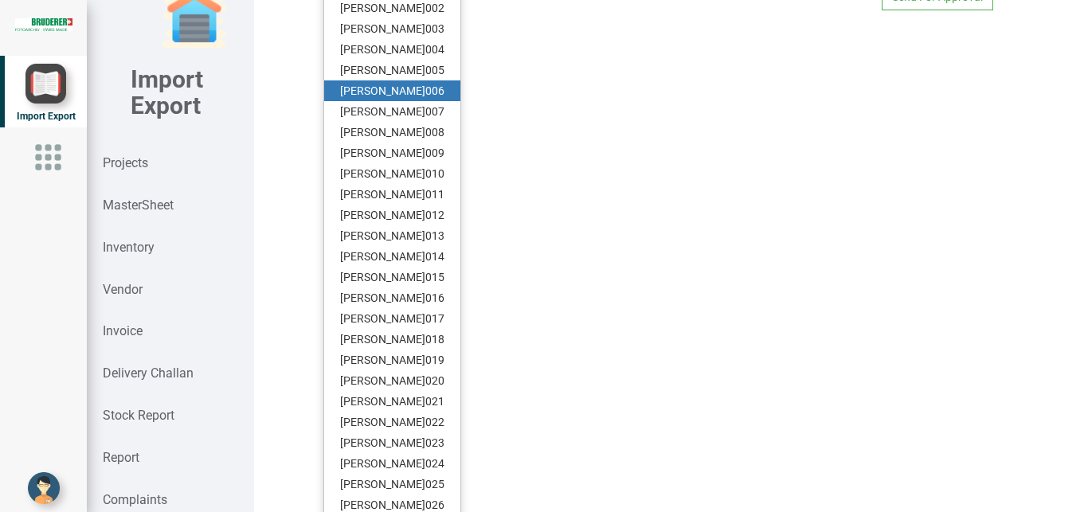
type input "[PERSON_NAME]"
click at [356, 84] on strong "[PERSON_NAME]" at bounding box center [382, 90] width 85 height 13
type input "32000"
type input "VIJ006"
type input "18"
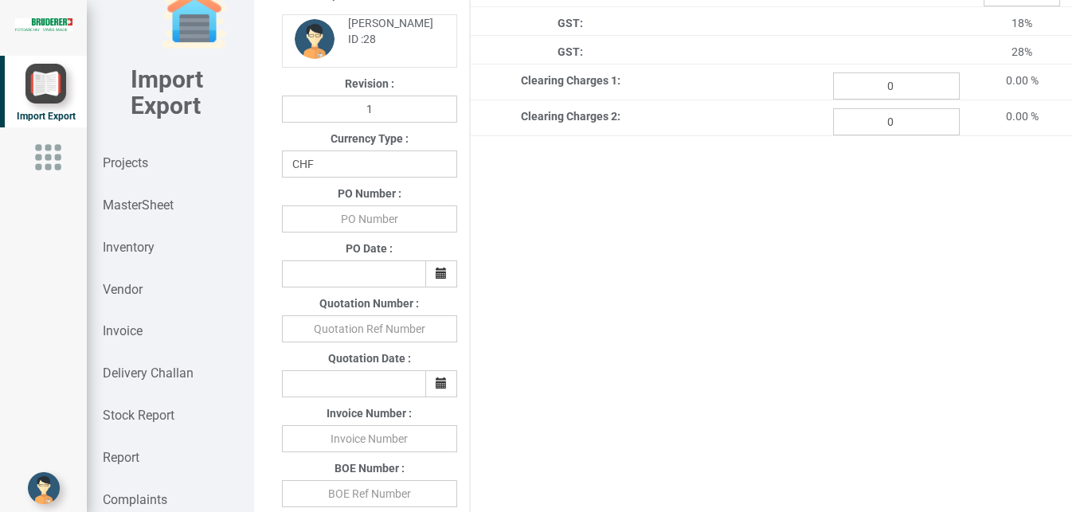
scroll to position [342, 0]
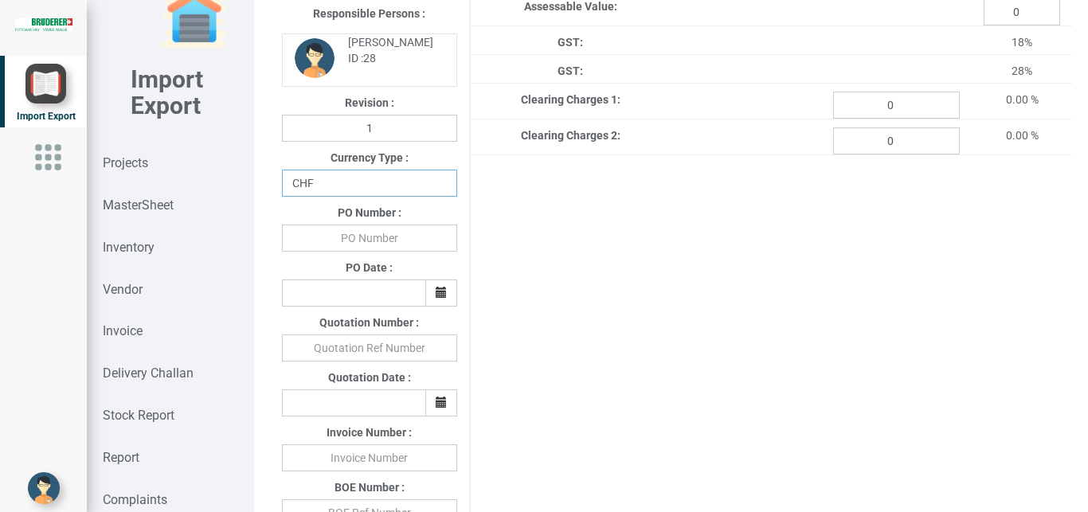
select select "INR"
click option "INR" at bounding box center [0, 0] width 0 height 0
click at [358, 237] on input "text" at bounding box center [369, 238] width 175 height 27
type input "b"
type input "BPIPL/PO/7689/25-26"
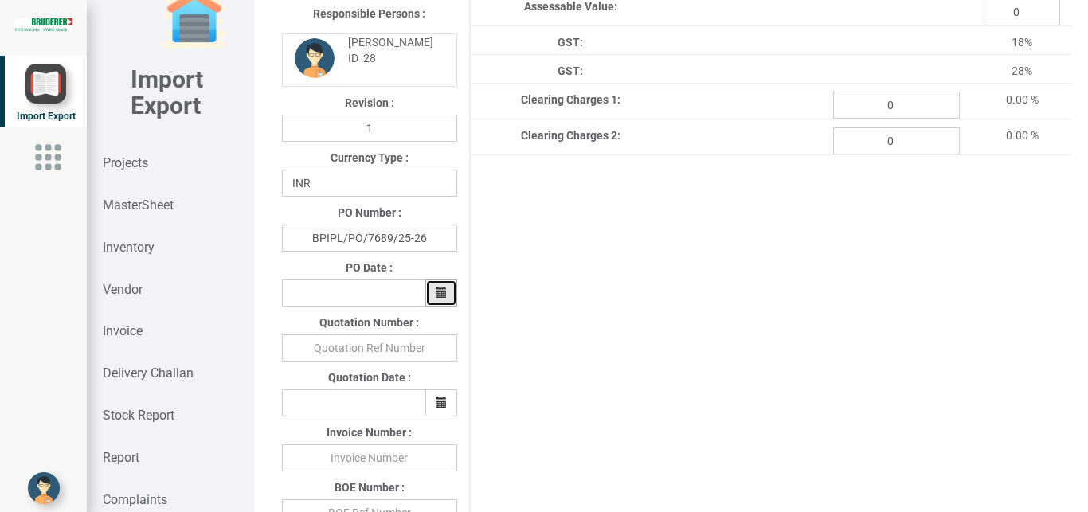
drag, startPoint x: 441, startPoint y: 293, endPoint x: 403, endPoint y: 310, distance: 41.7
click at [440, 292] on icon "button" at bounding box center [441, 292] width 11 height 11
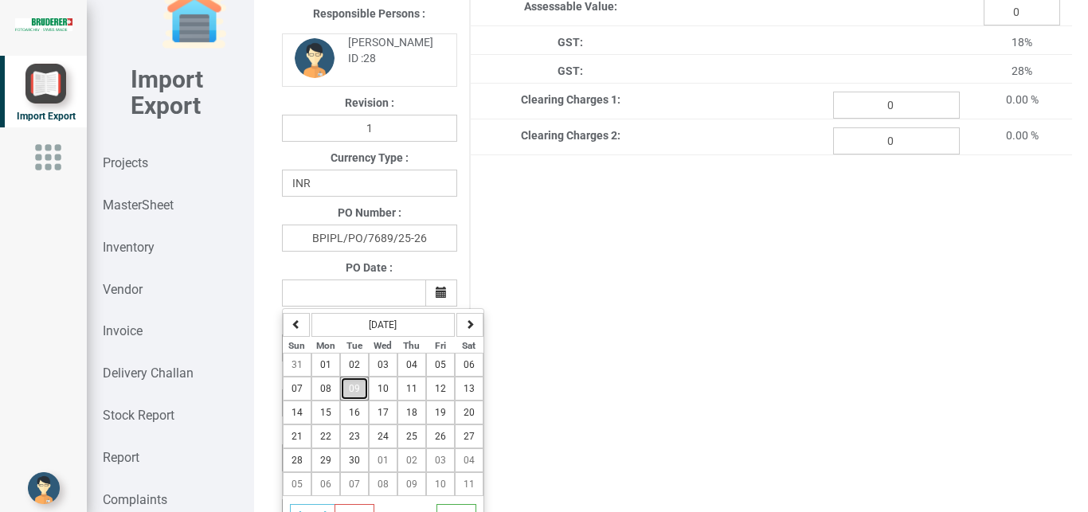
click at [357, 393] on span "09" at bounding box center [354, 388] width 11 height 11
type input "[DATE]"
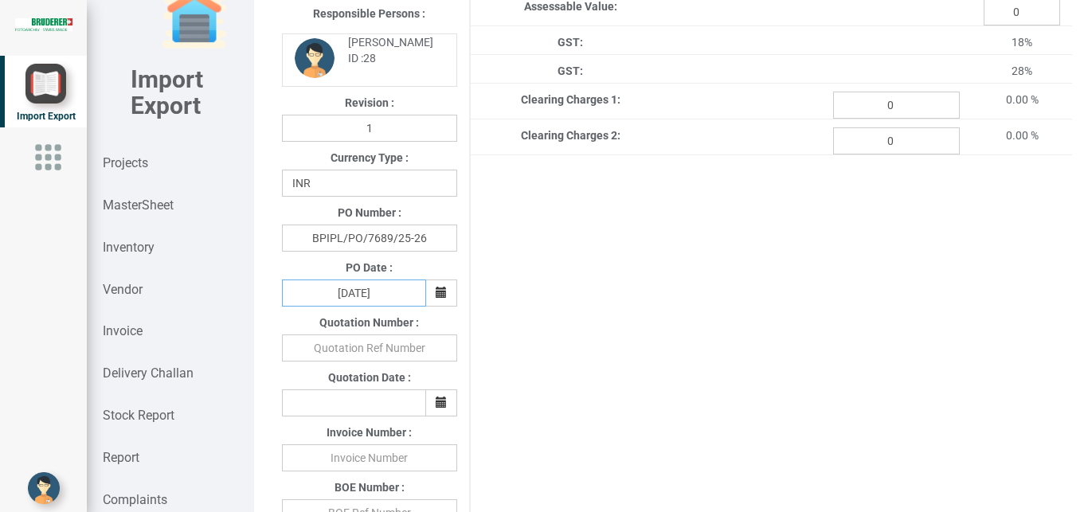
scroll to position [540, 0]
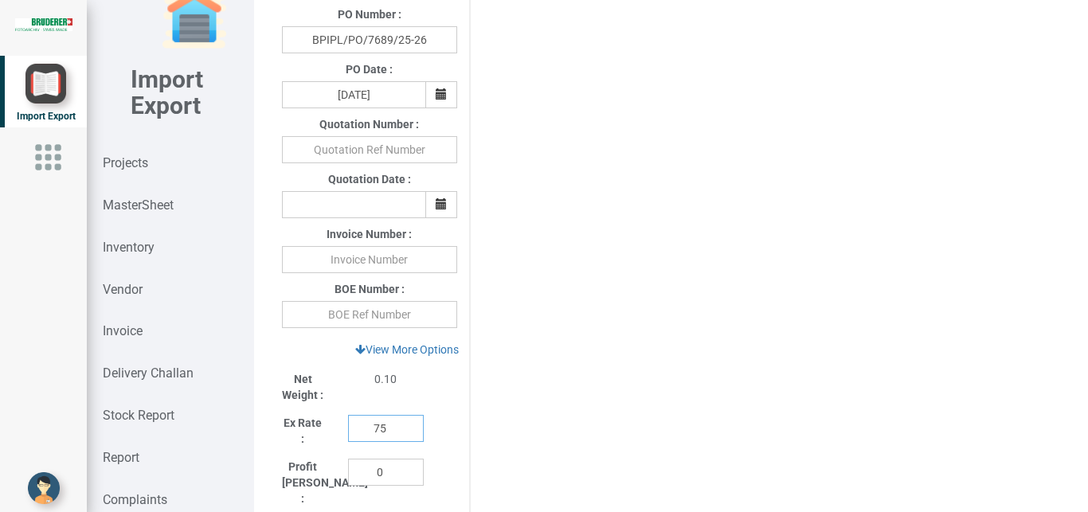
drag, startPoint x: 385, startPoint y: 428, endPoint x: 323, endPoint y: 429, distance: 62.1
click at [348, 429] on input "75" at bounding box center [386, 428] width 76 height 27
type input "1"
click at [401, 355] on link "View More Options" at bounding box center [407, 349] width 124 height 27
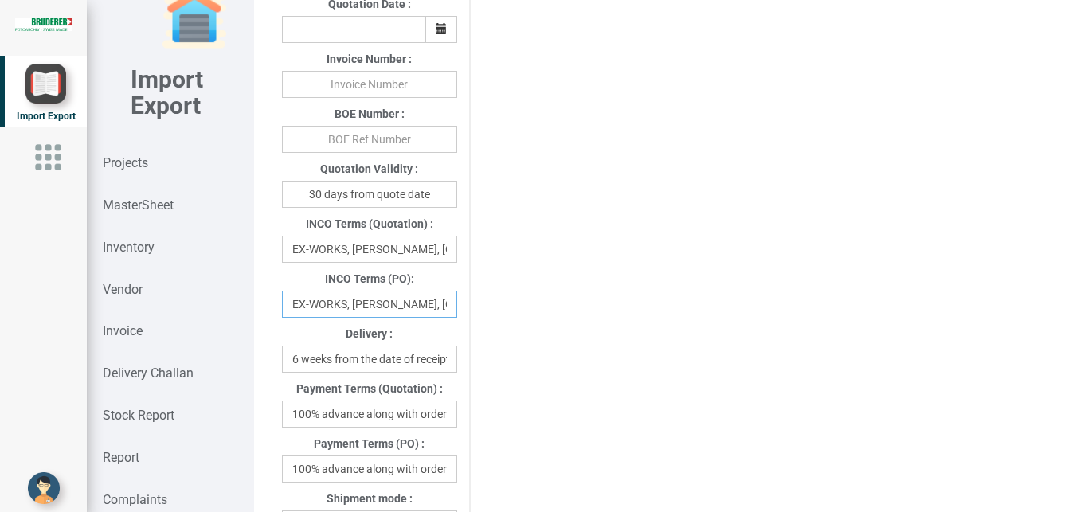
scroll to position [0, 44]
drag, startPoint x: 350, startPoint y: 307, endPoint x: 471, endPoint y: 307, distance: 121.0
click at [457, 307] on input "EX-WORKS, [PERSON_NAME], [GEOGRAPHIC_DATA]" at bounding box center [369, 304] width 175 height 27
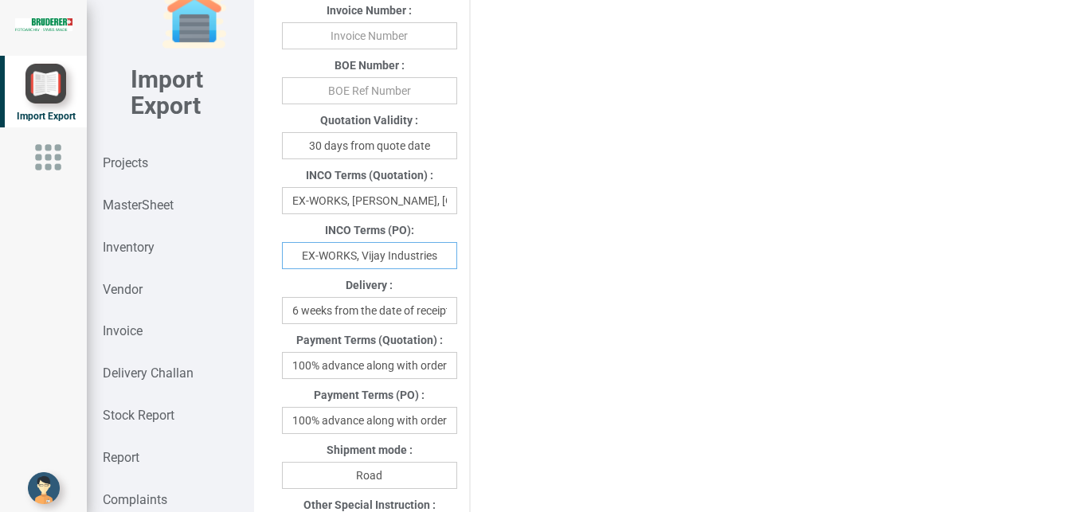
scroll to position [811, 0]
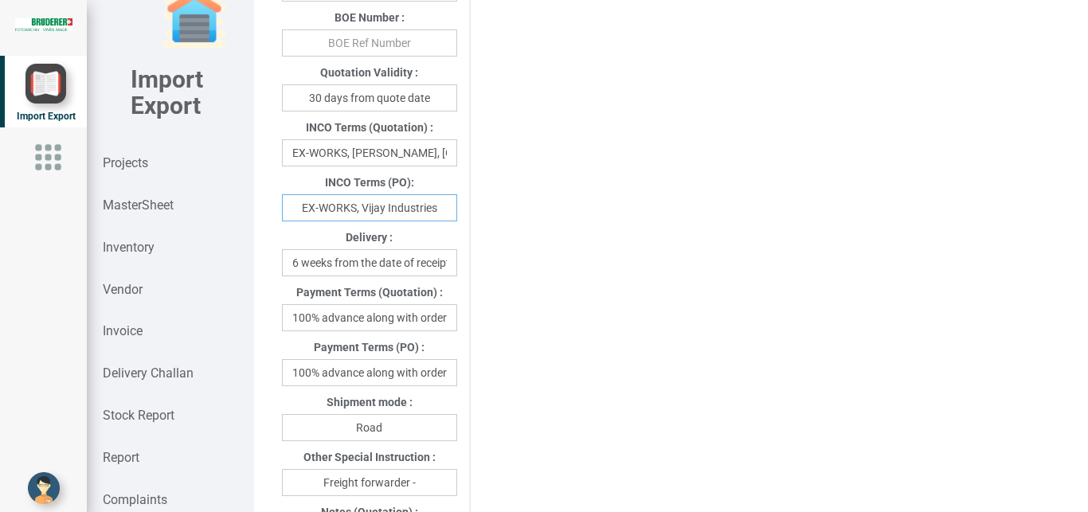
type input "EX-WORKS, Vijay Industries"
drag, startPoint x: 287, startPoint y: 379, endPoint x: 455, endPoint y: 375, distance: 168.1
click at [455, 375] on div "100% advance along with order" at bounding box center [369, 372] width 199 height 27
click at [388, 381] on input "100% advance along with order" at bounding box center [369, 372] width 175 height 27
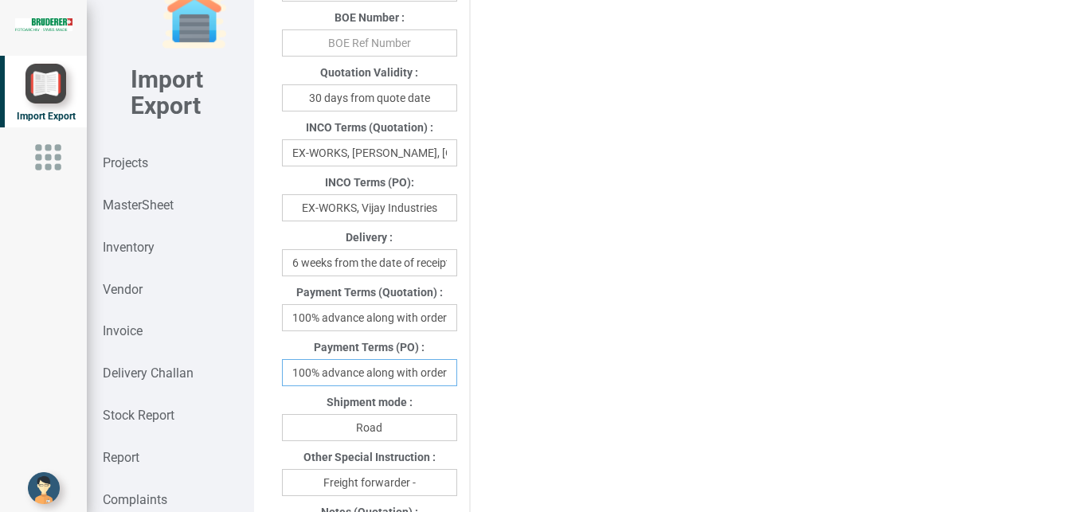
drag, startPoint x: 322, startPoint y: 377, endPoint x: 470, endPoint y: 377, distance: 148.1
click at [457, 377] on input "100% advance along with order" at bounding box center [369, 372] width 175 height 27
type input "100% against Invoice"
click at [420, 479] on input "Freight forwarder -" at bounding box center [369, 482] width 175 height 27
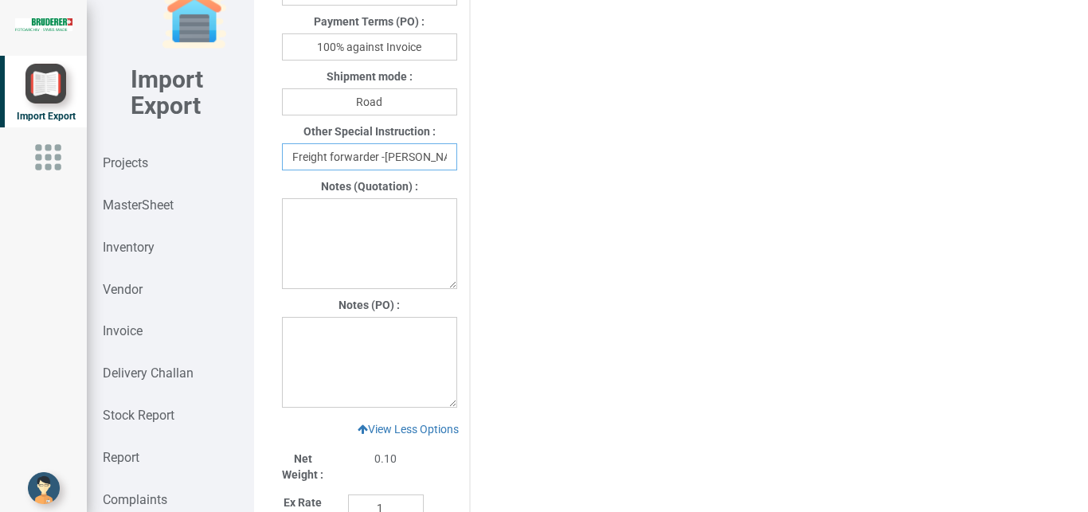
scroll to position [1153, 0]
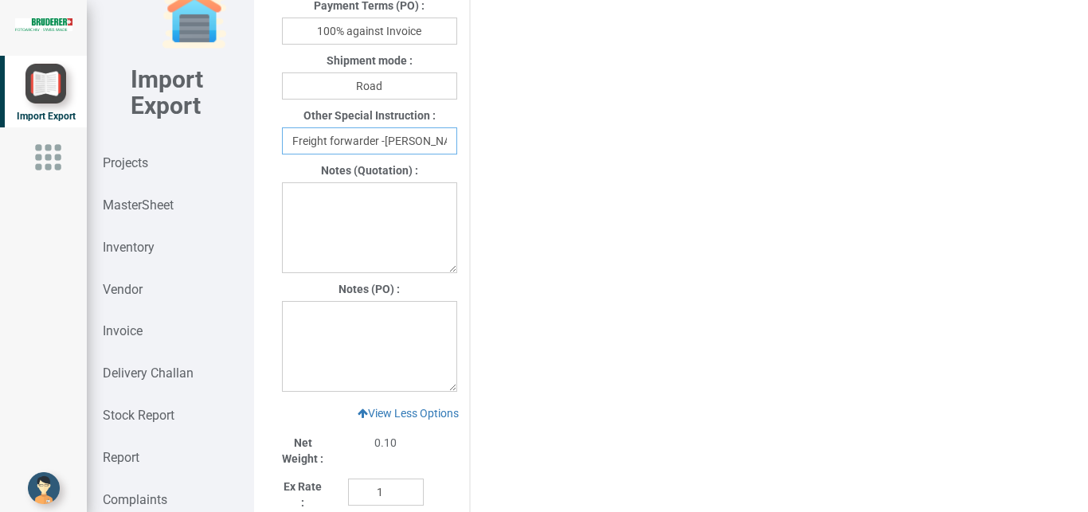
type input "Freight forwarder -[PERSON_NAME]"
drag, startPoint x: 319, startPoint y: 324, endPoint x: 340, endPoint y: 330, distance: 22.2
click at [319, 324] on textarea at bounding box center [369, 346] width 175 height 91
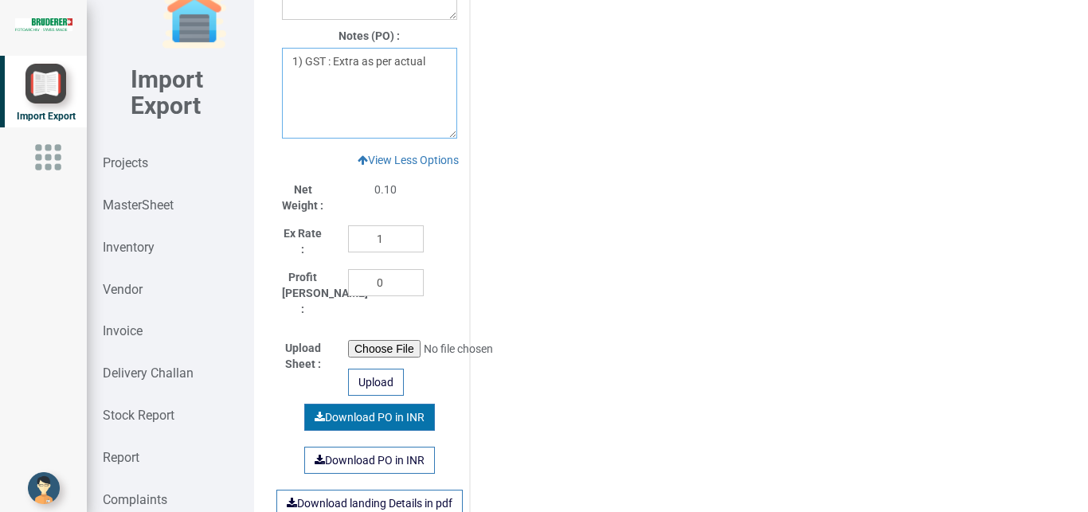
type textarea "1) GST : Extra as per actual"
click at [382, 406] on link "Download PO in INR" at bounding box center [369, 417] width 131 height 27
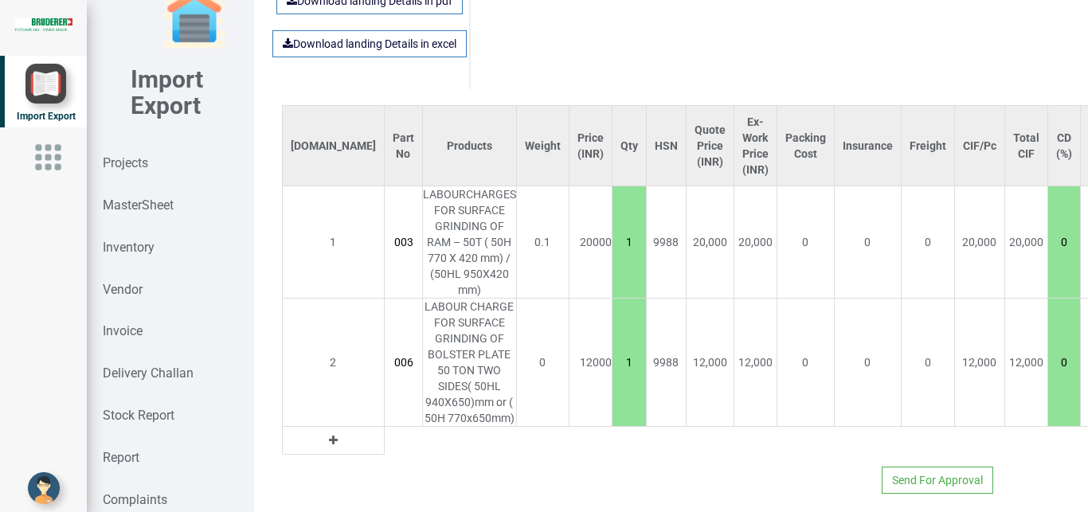
scroll to position [1921, 0]
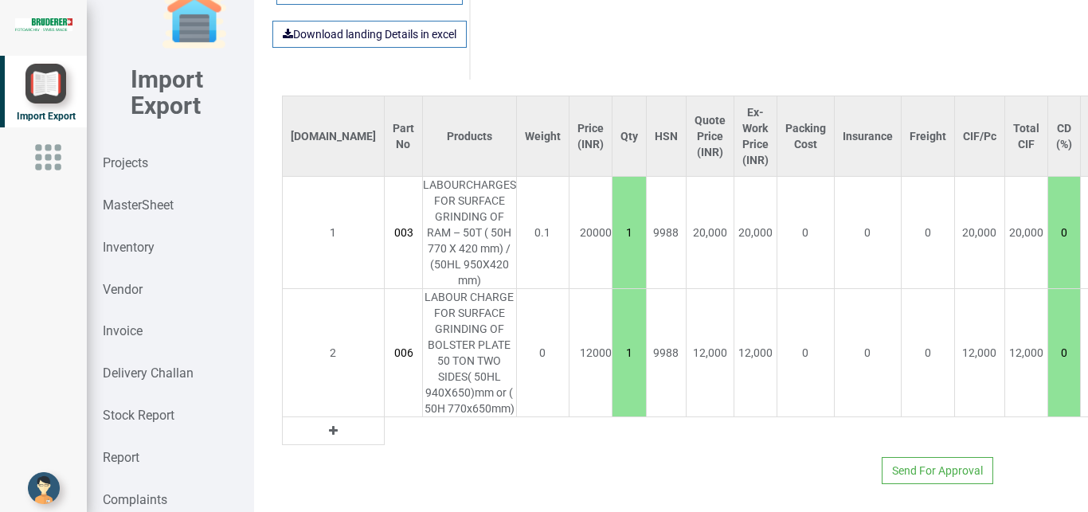
drag, startPoint x: 560, startPoint y: 338, endPoint x: 576, endPoint y: 343, distance: 16.9
click at [612, 343] on input "1" at bounding box center [628, 352] width 33 height 27
type input "44000"
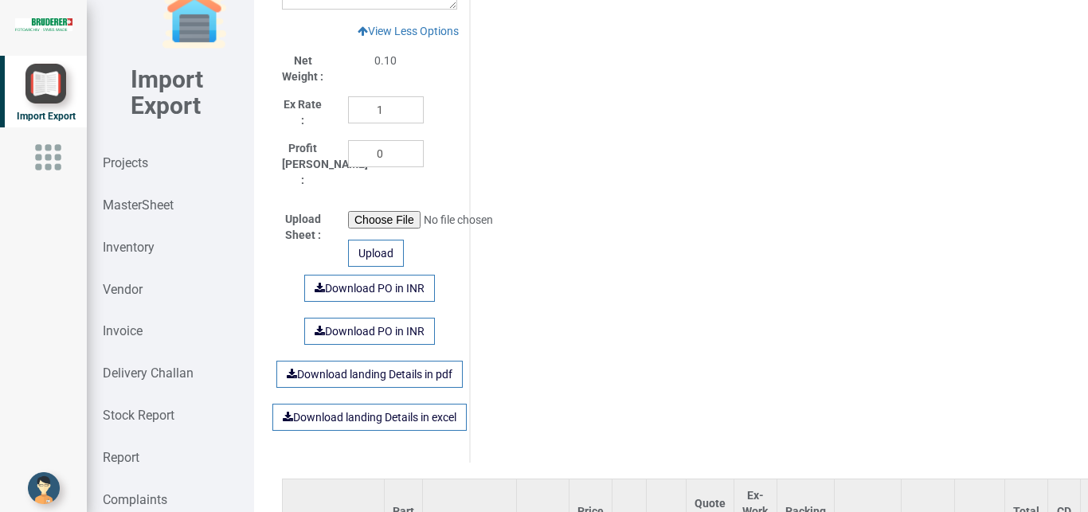
scroll to position [1531, 0]
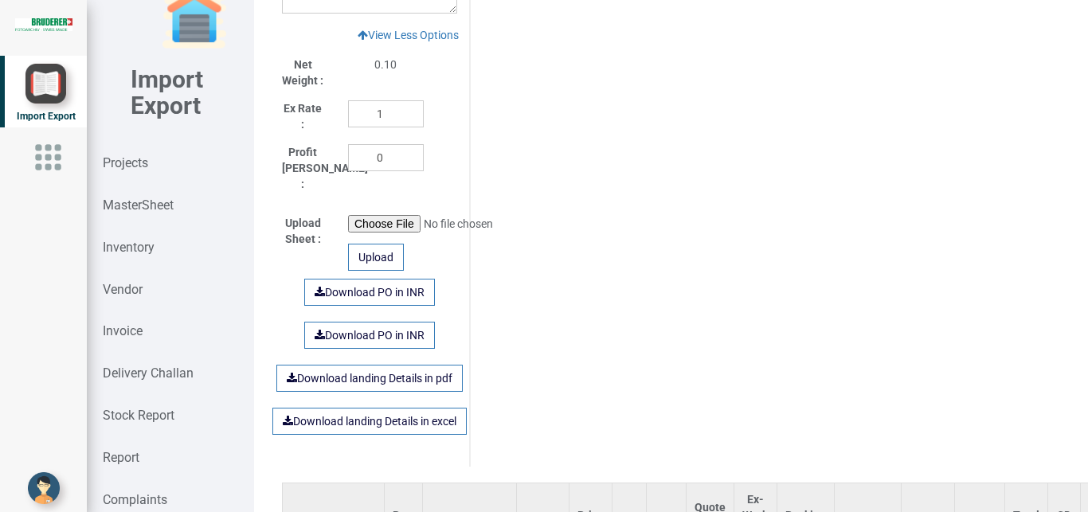
type input "2"
click at [360, 282] on link "Download PO in INR" at bounding box center [369, 292] width 131 height 27
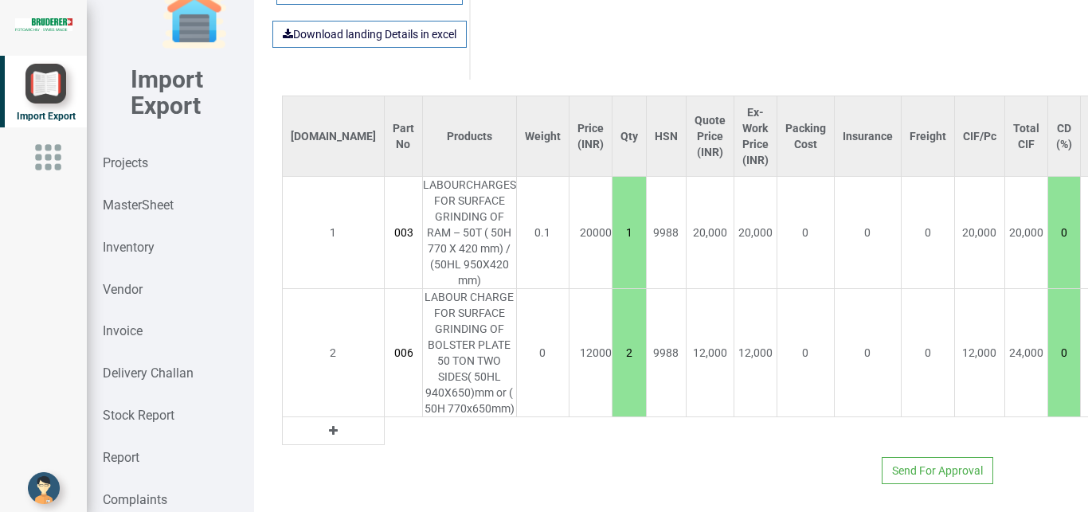
drag, startPoint x: 558, startPoint y: 336, endPoint x: 577, endPoint y: 343, distance: 19.7
click at [612, 343] on input "2" at bounding box center [628, 352] width 33 height 27
type input "32000"
type input "1"
click at [834, 382] on td "0" at bounding box center [867, 353] width 67 height 128
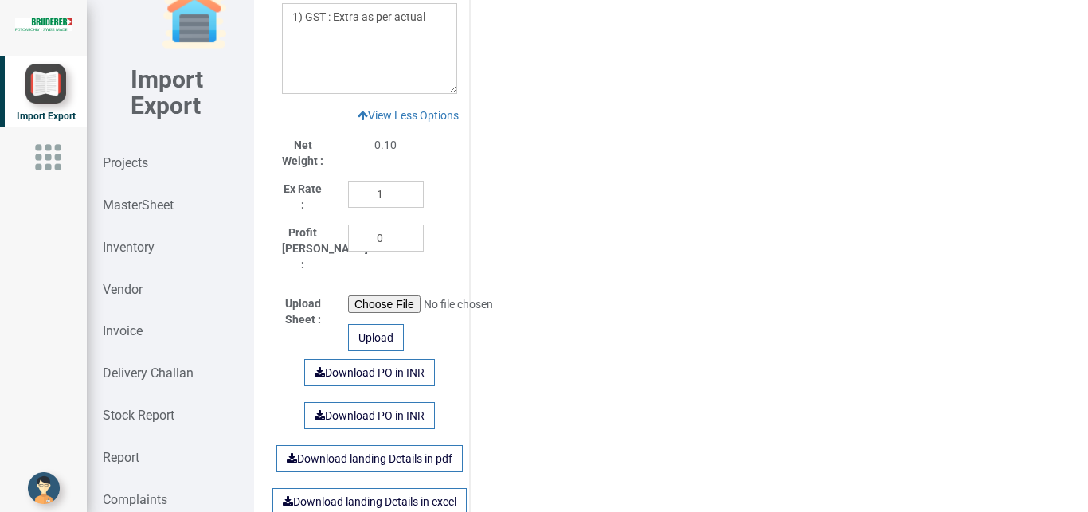
scroll to position [1467, 0]
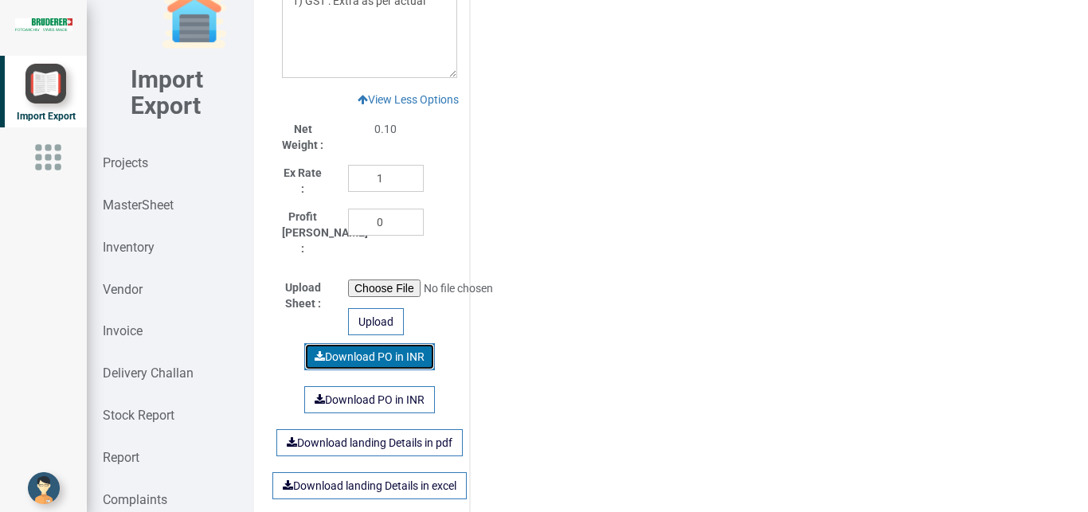
click at [346, 347] on link "Download PO in INR" at bounding box center [369, 356] width 131 height 27
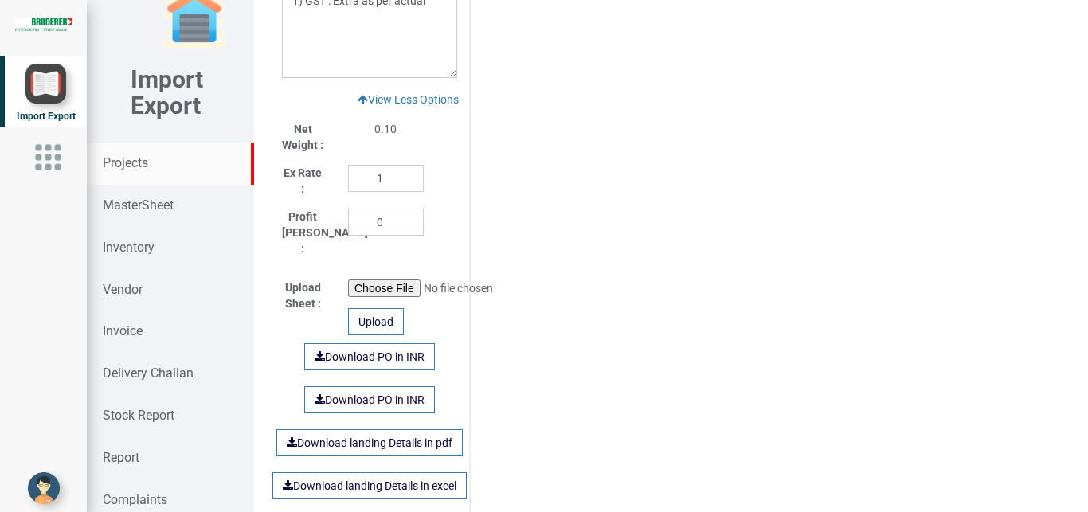
click at [146, 155] on div "Projects" at bounding box center [170, 164] width 166 height 42
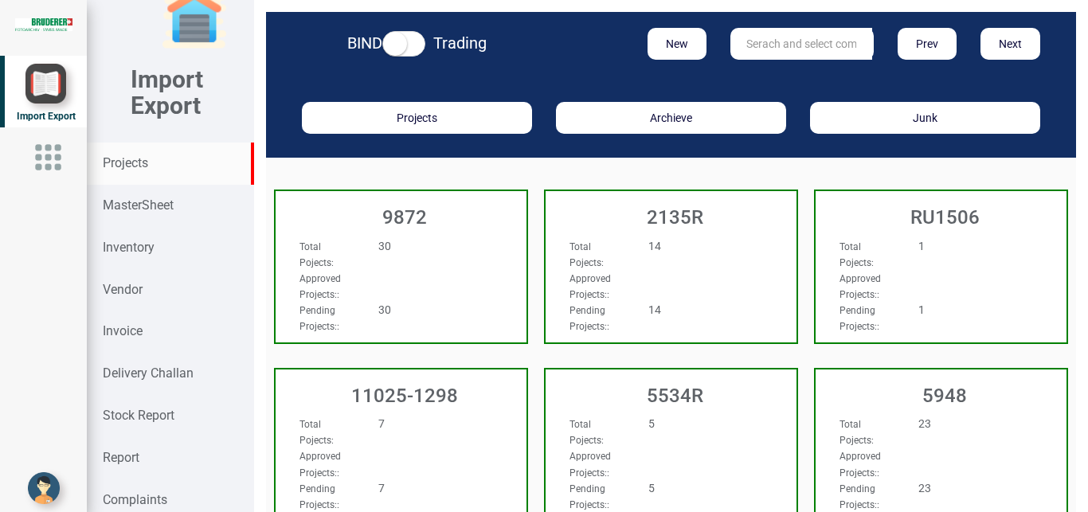
click at [794, 33] on input "text" at bounding box center [801, 44] width 142 height 32
type input "9927"
drag, startPoint x: 780, startPoint y: 74, endPoint x: 645, endPoint y: 26, distance: 142.8
click at [779, 74] on link "9927" at bounding box center [794, 76] width 126 height 21
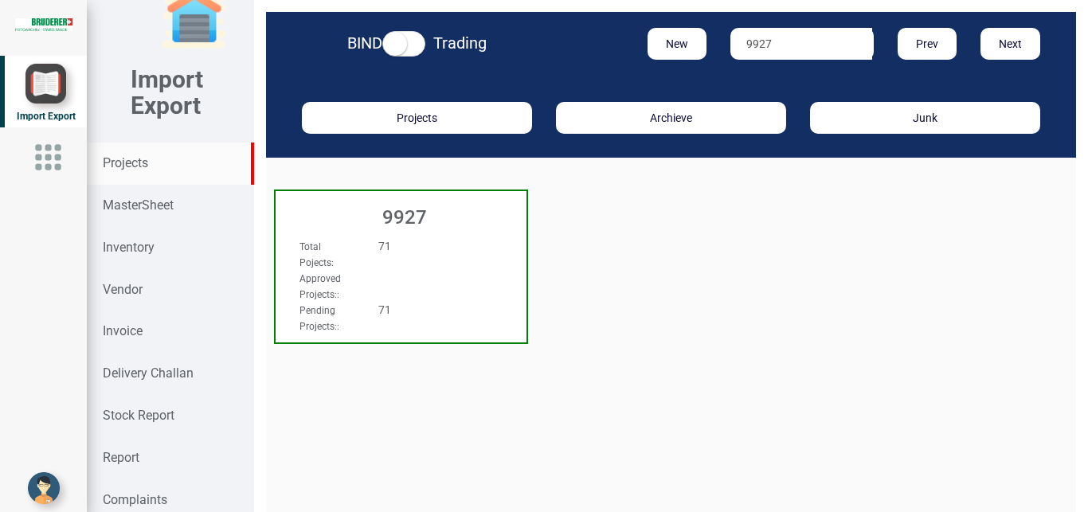
click at [440, 232] on div "9927" at bounding box center [401, 213] width 251 height 45
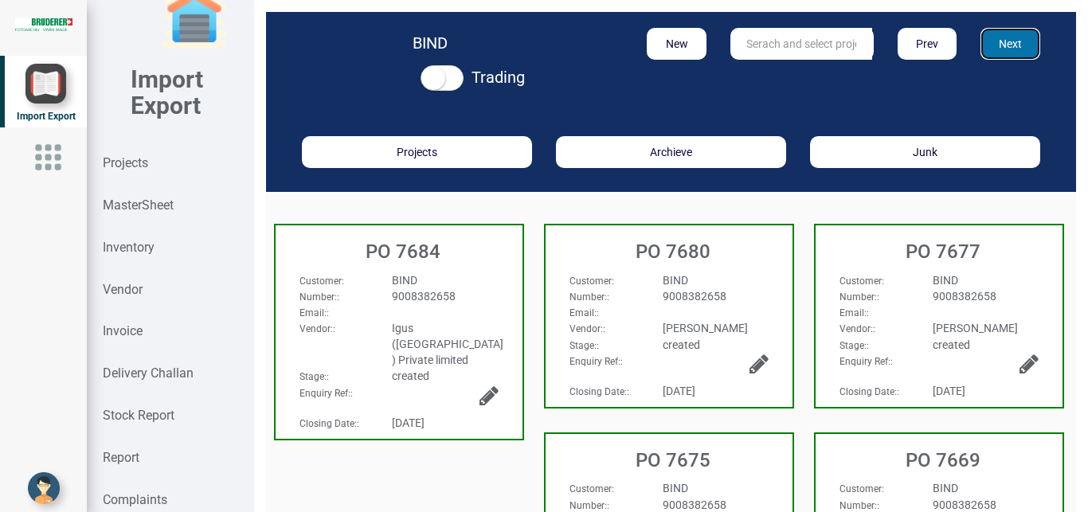
click at [1006, 41] on button "Next" at bounding box center [1010, 44] width 60 height 32
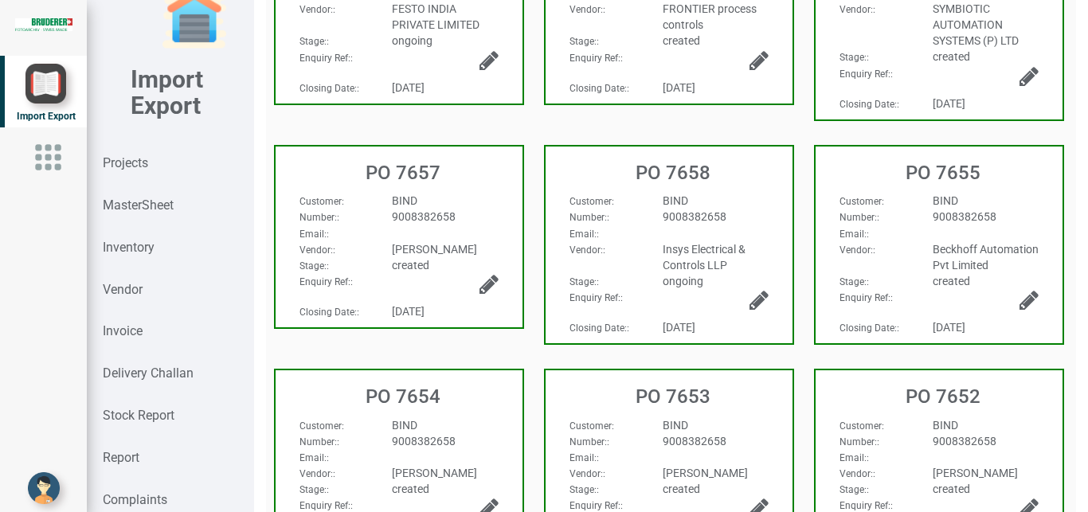
scroll to position [461, 0]
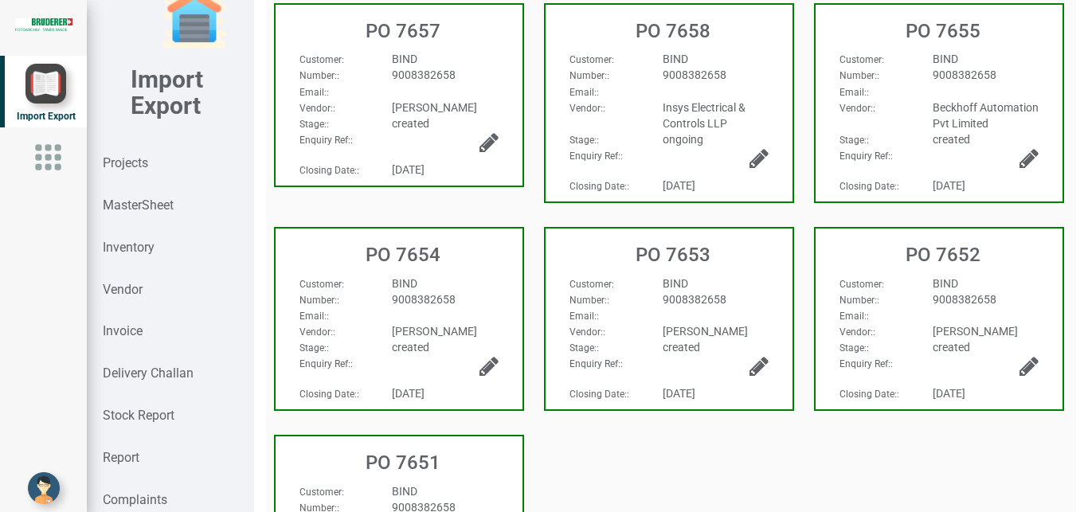
click at [488, 273] on div "PO 7654" at bounding box center [399, 251] width 247 height 45
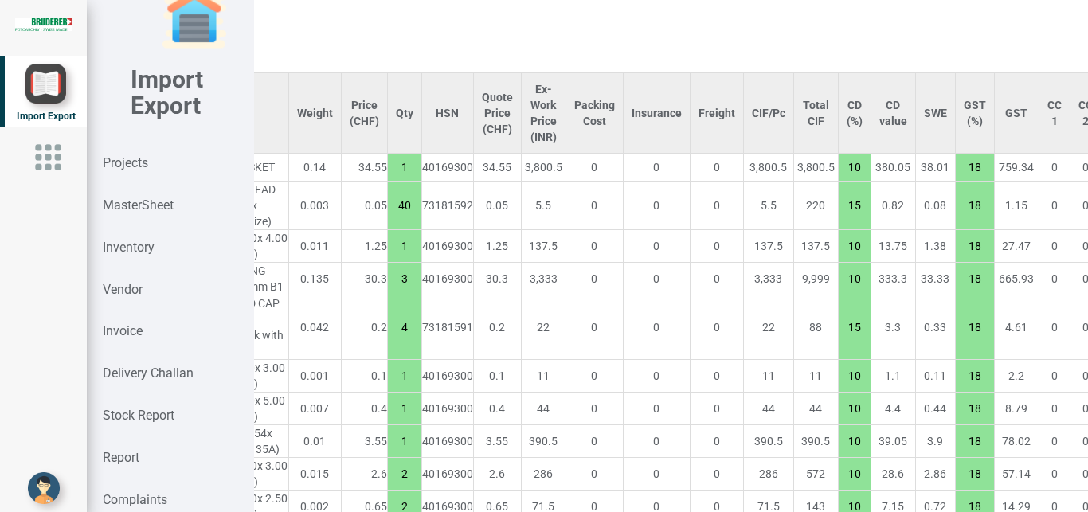
scroll to position [1264, 301]
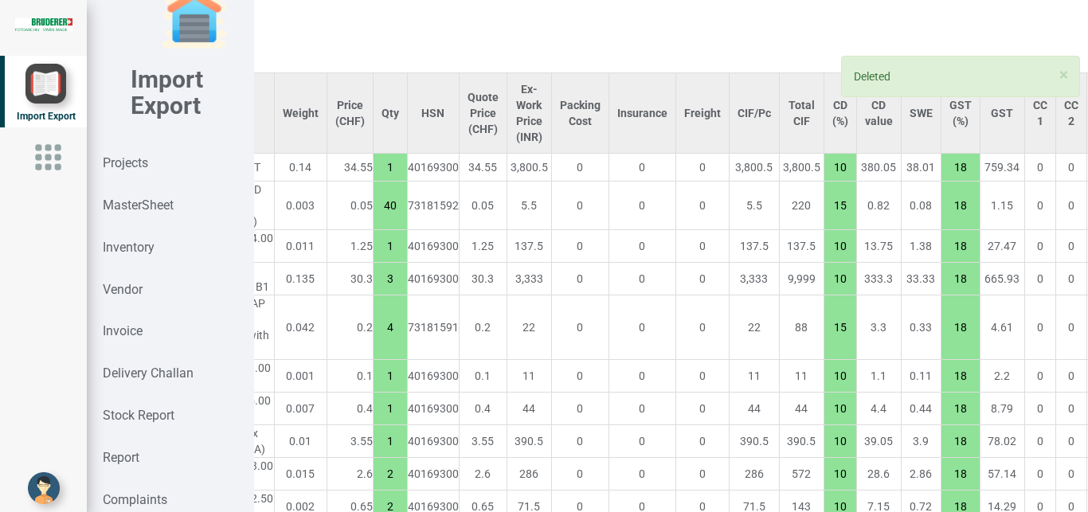
scroll to position [1264, 0]
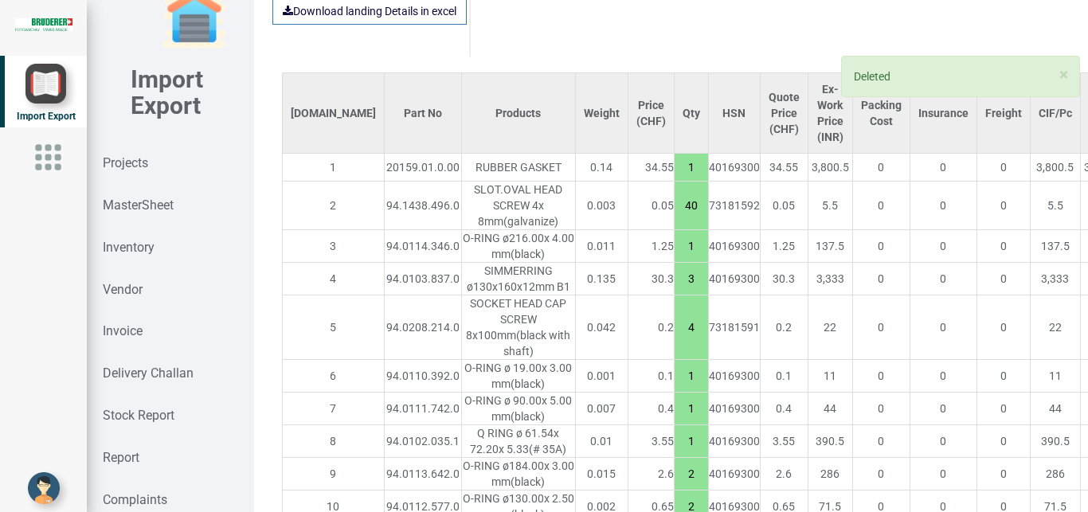
type input "1910.65"
type input "1"
type input "10"
type input "2"
type input "1"
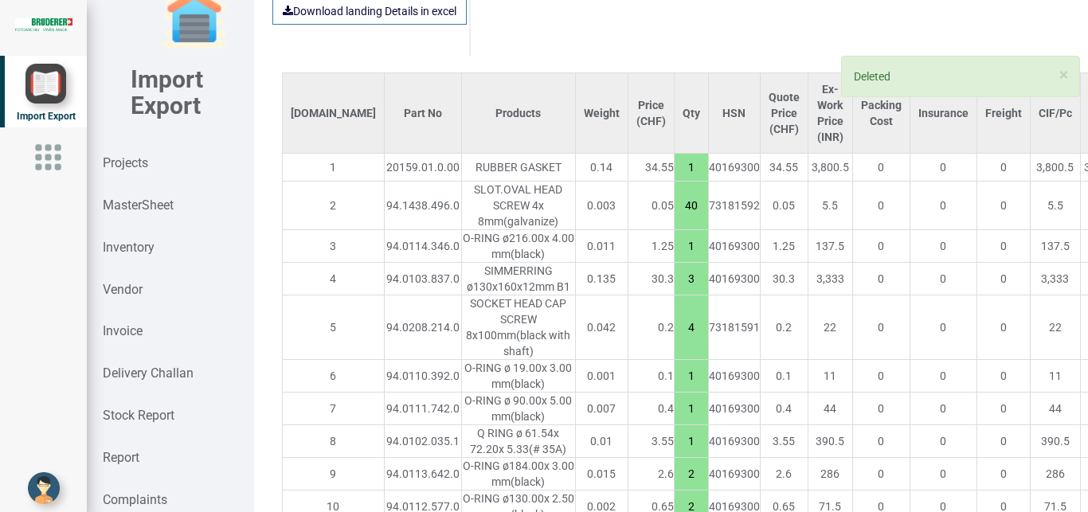
type input "20"
type input "8"
type input "15"
type input "1"
type input "20"
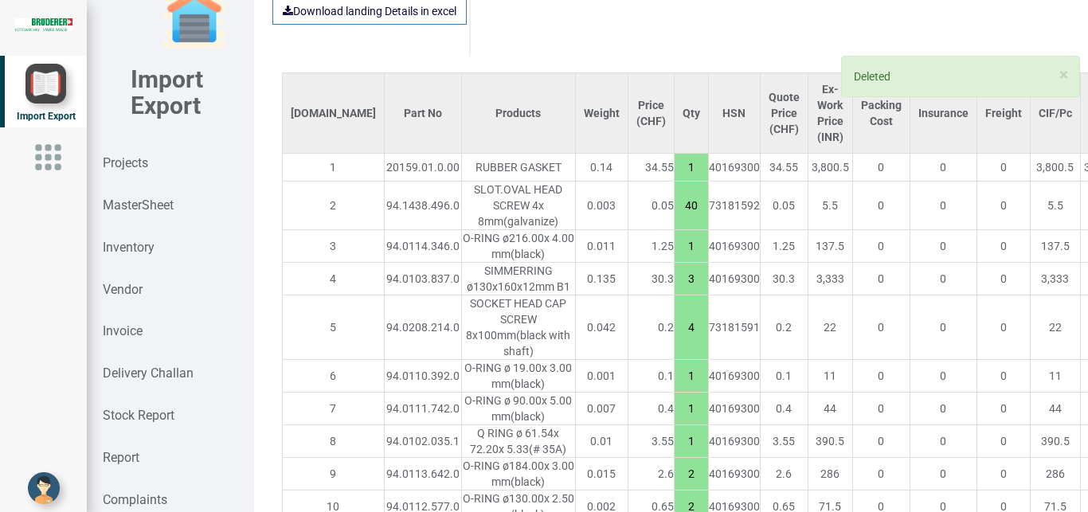
type input "4"
type input "15"
type input "3"
type input "1"
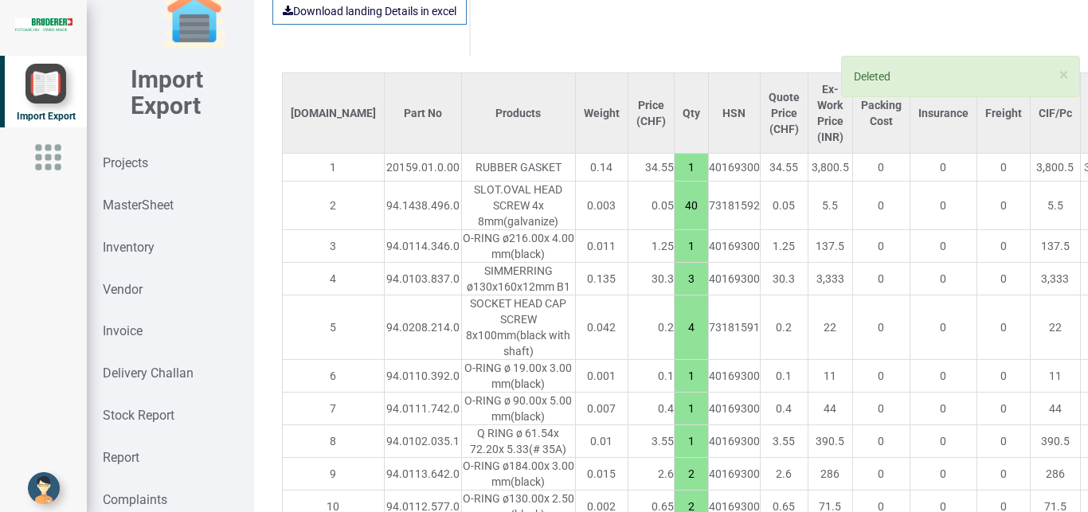
type input "10"
type input "2"
type input "1"
type input "8"
type input "1"
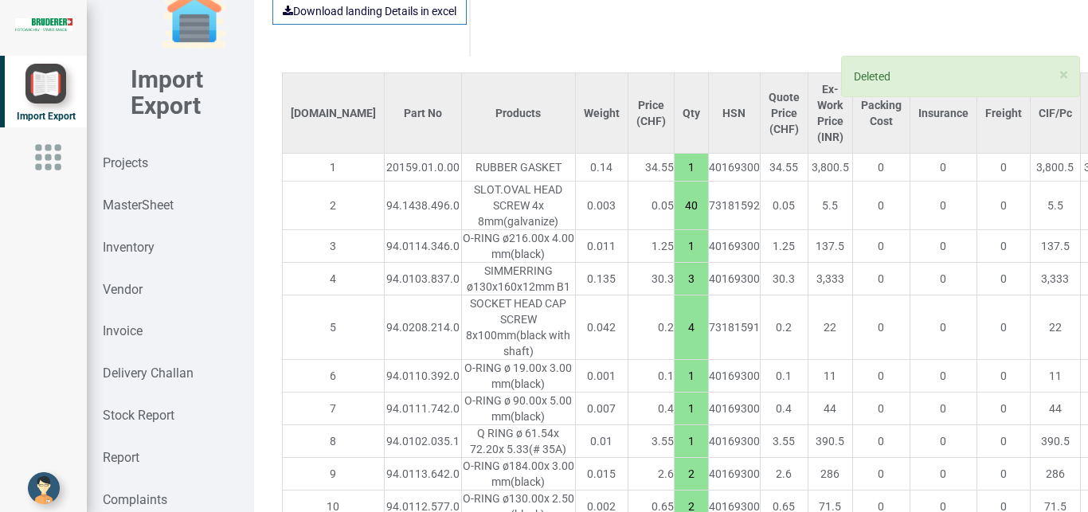
type input "17"
type input "15"
type input "20"
type input "4"
type input "7.5"
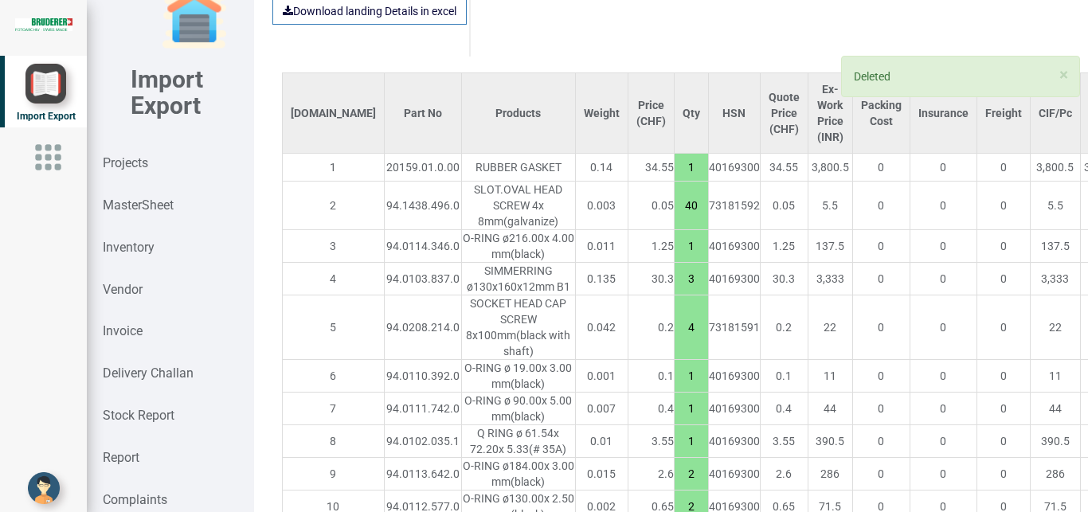
type input "7"
type input "15"
type input "10"
type input "8"
type input "1"
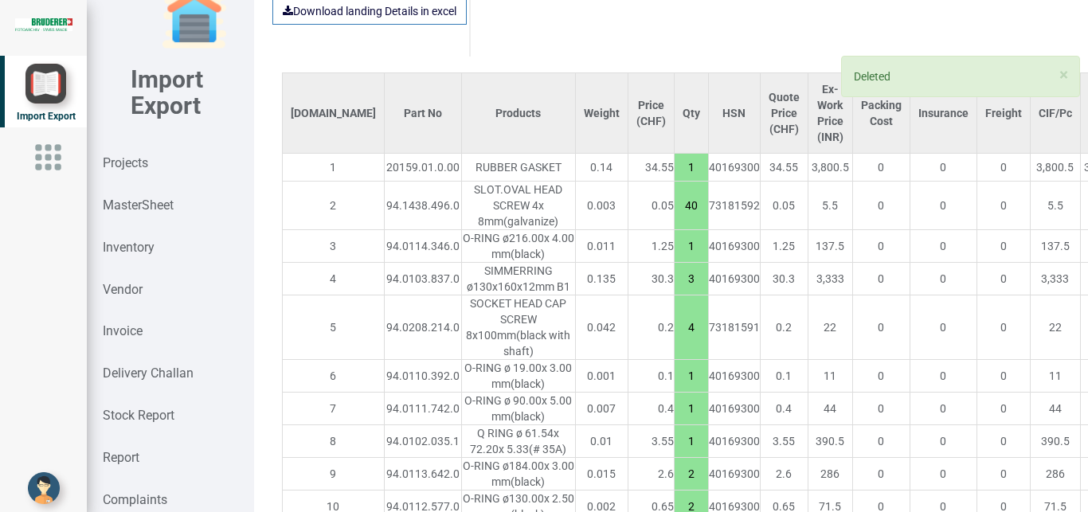
type input "7.5"
type input "10"
type input "7.5"
type input "8"
type input "15"
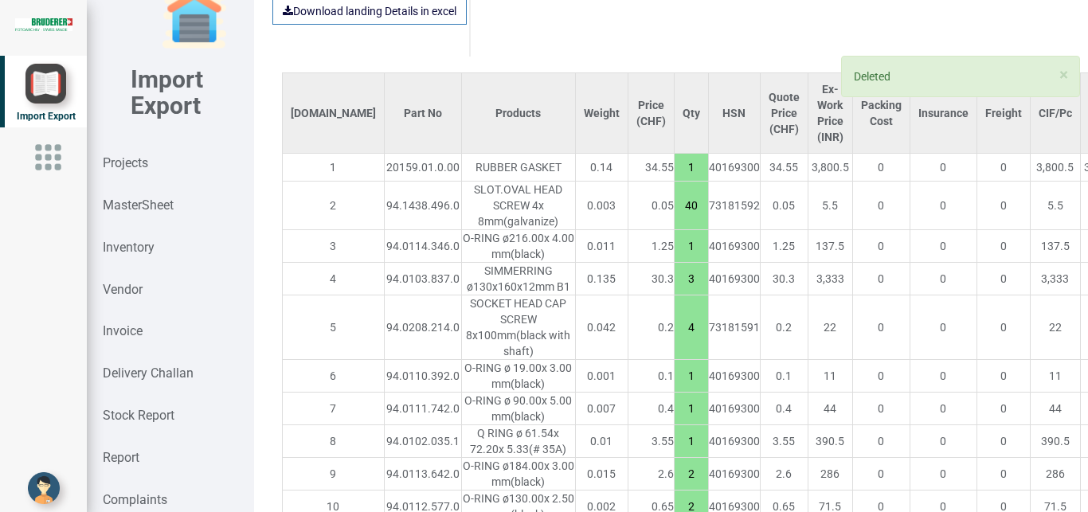
type input "3"
type input "4"
type input "10"
type input "1"
type input "20"
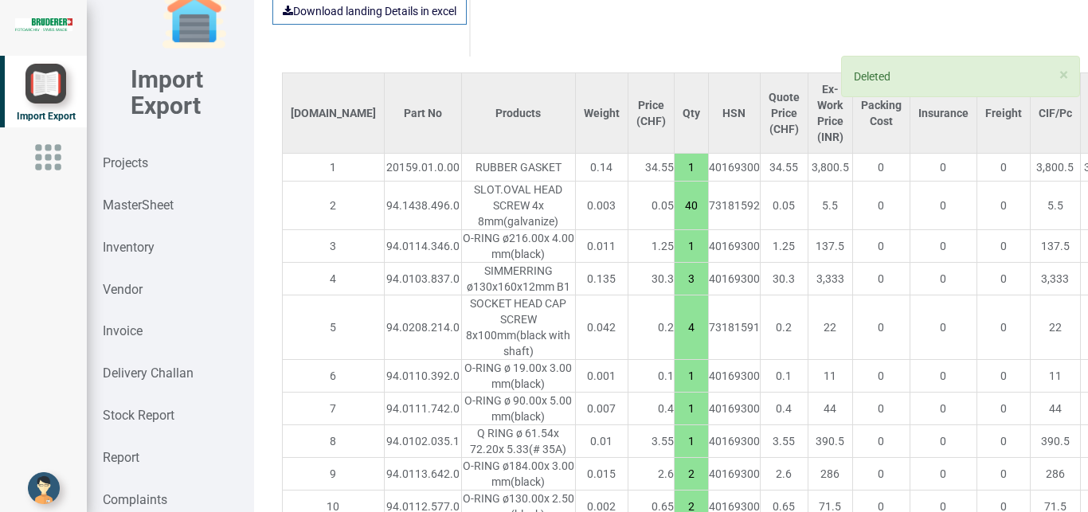
type input "10"
type input "7.5"
type input "2"
type input "10"
type input "7.5"
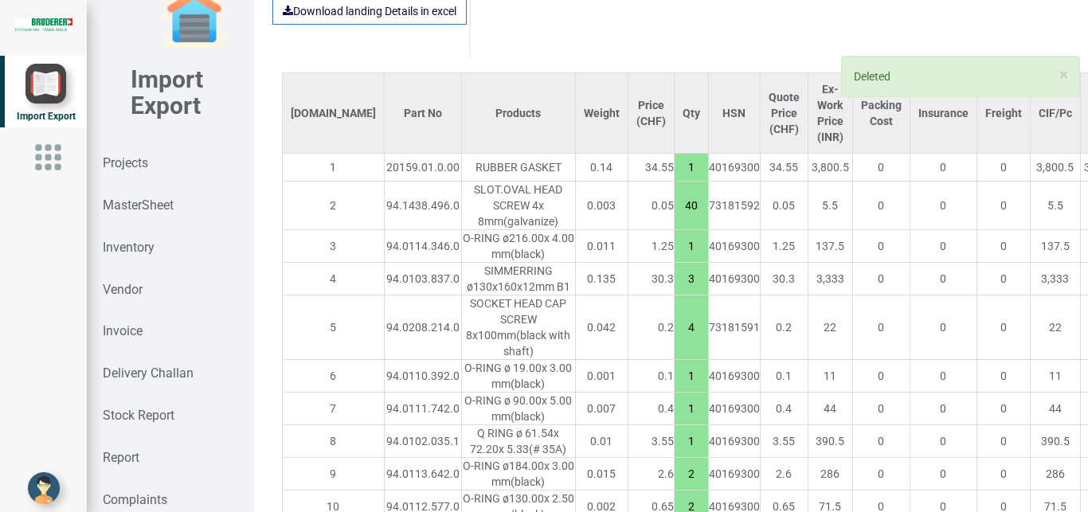
type input "4"
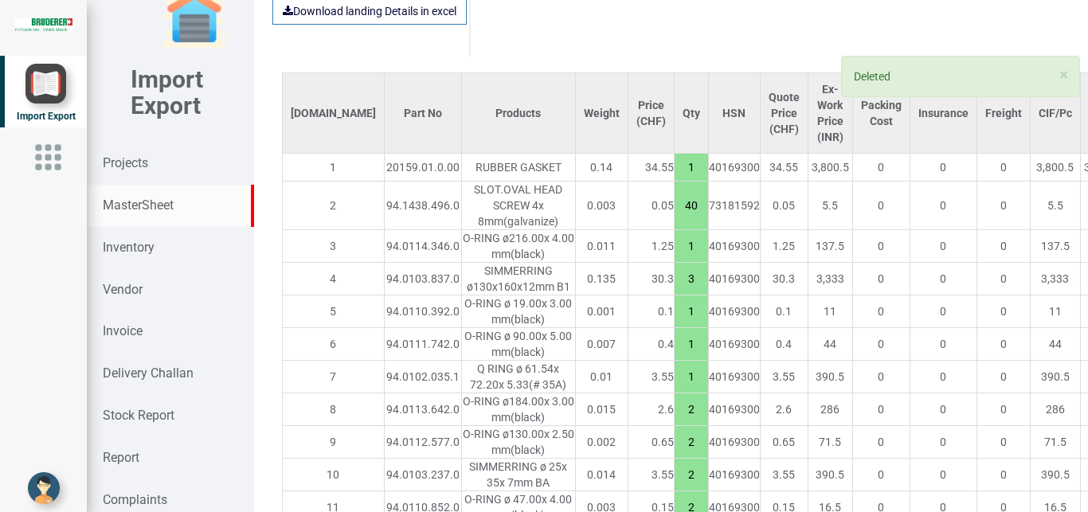
click at [125, 211] on strong "MasterSheet" at bounding box center [138, 204] width 71 height 15
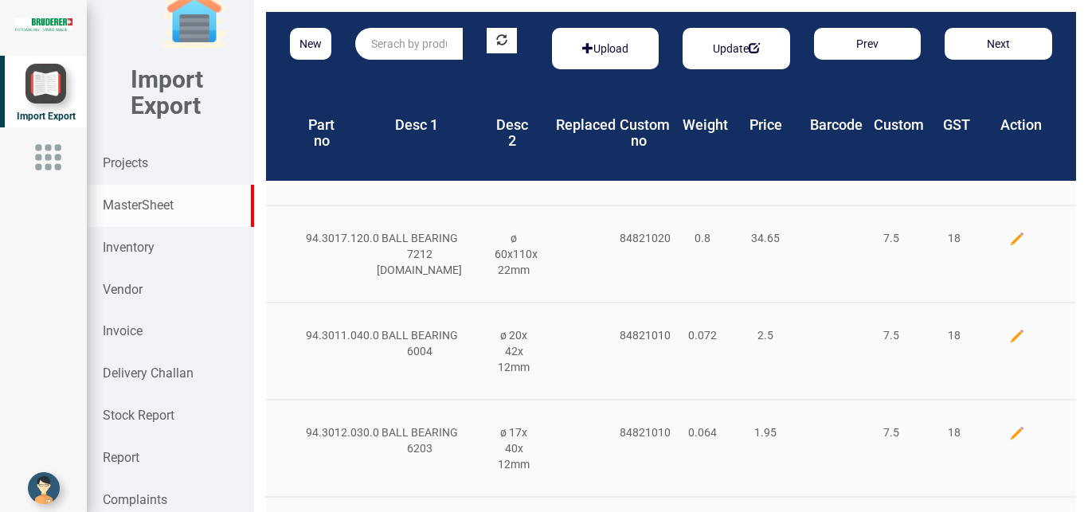
drag, startPoint x: 397, startPoint y: 41, endPoint x: 412, endPoint y: 40, distance: 14.4
click at [399, 40] on input "text" at bounding box center [408, 44] width 107 height 32
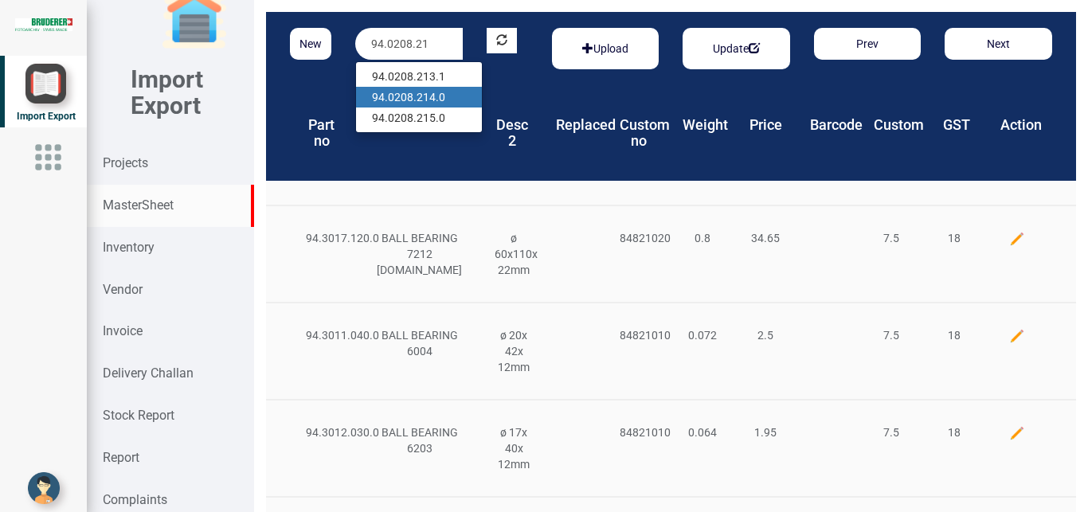
click at [446, 98] on link "94.0208.21 4.0" at bounding box center [419, 97] width 126 height 21
type input "94.0208.214.0"
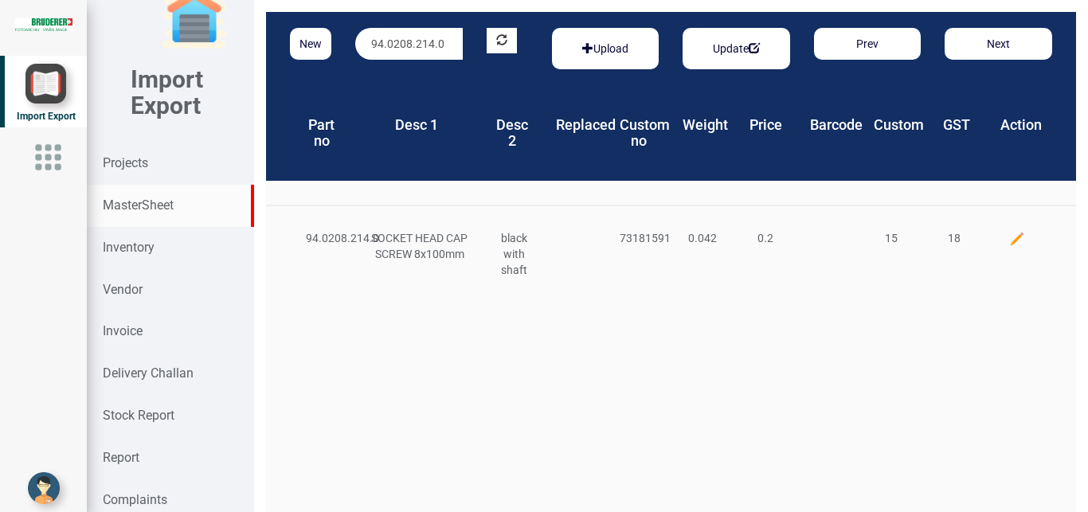
click at [1009, 236] on img at bounding box center [1017, 239] width 16 height 16
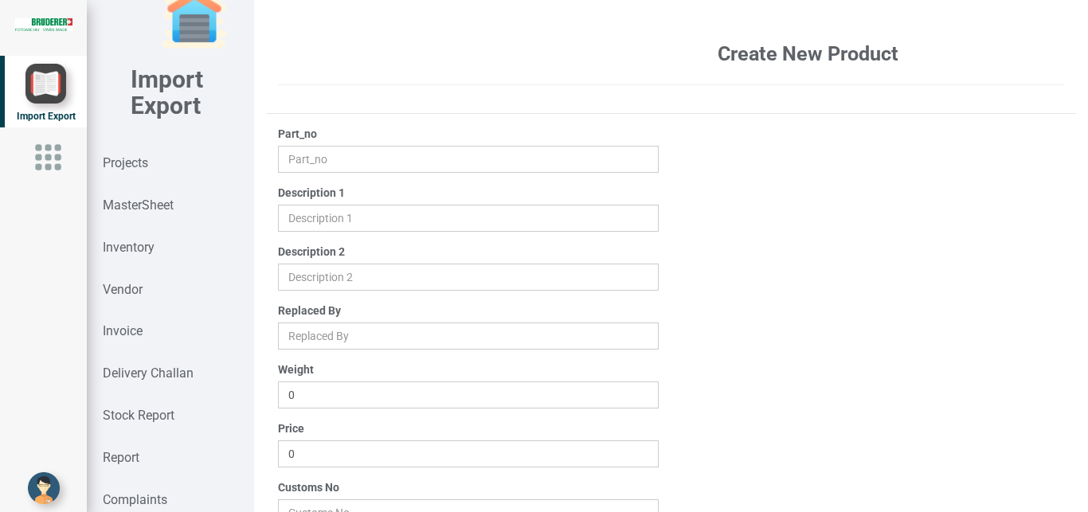
type input "94.0208.214.0"
type input "SOCKET HEAD CAP SCREW 8x100mm"
type input "black with shaft"
type input "0.042"
type input "0.2"
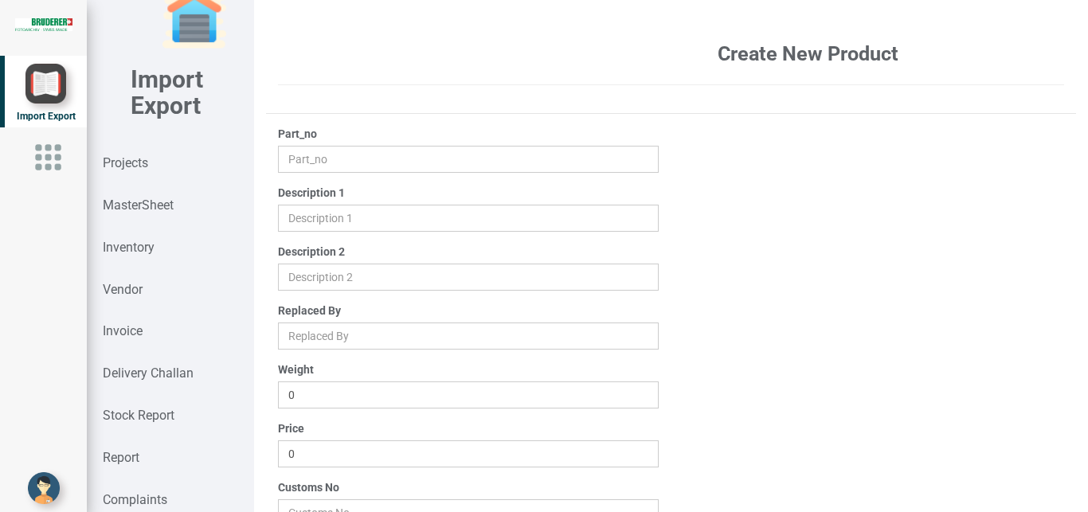
type input "73181591"
type input "15"
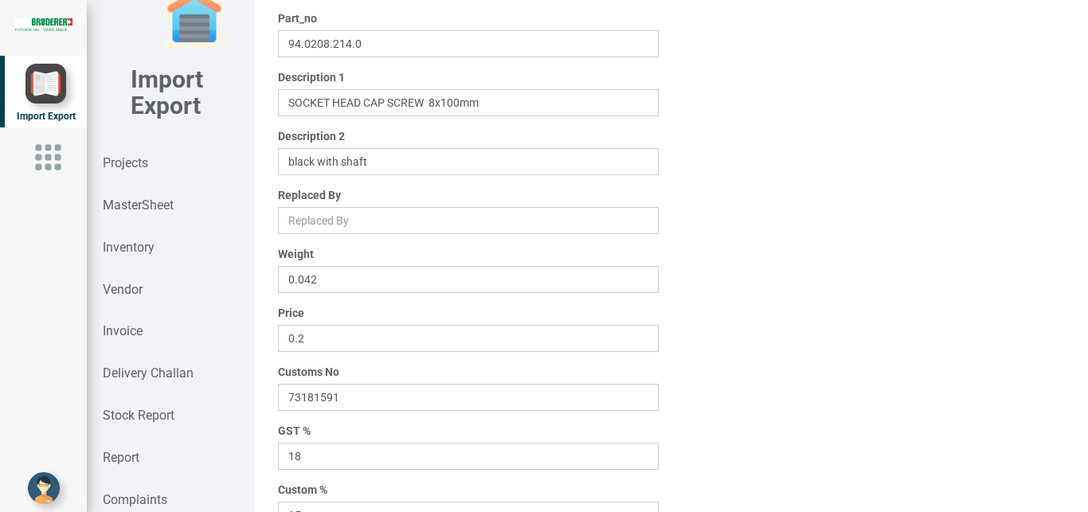
scroll to position [117, 0]
click at [306, 341] on input "0.2" at bounding box center [468, 336] width 381 height 27
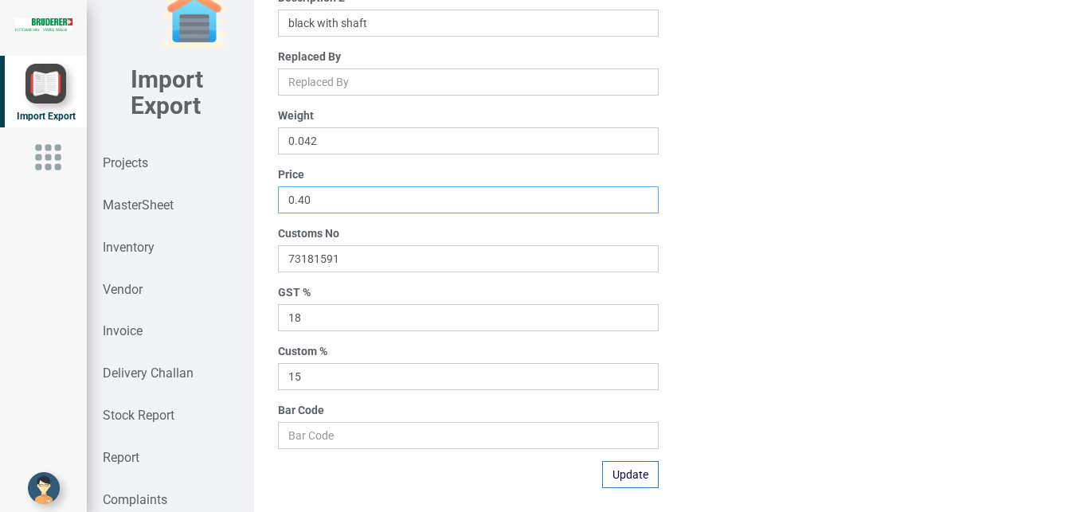
type input "0.40"
click at [596, 471] on div "Part_no 94.0208.214.0 Description 1 Description 2 Replaced By Weight 0.042 Pric…" at bounding box center [468, 180] width 405 height 616
click at [631, 484] on button "Update" at bounding box center [630, 474] width 57 height 27
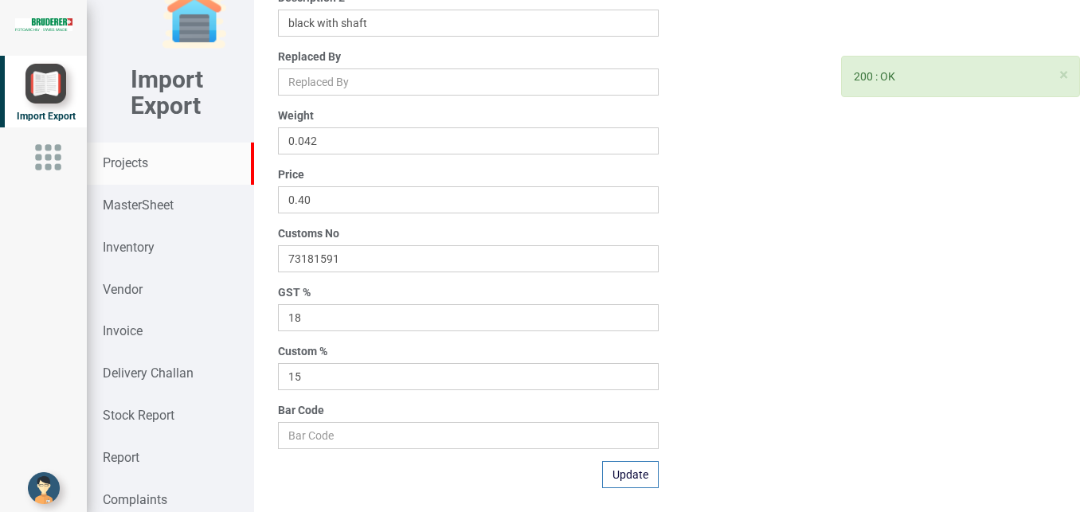
click at [117, 167] on strong "Projects" at bounding box center [125, 162] width 45 height 15
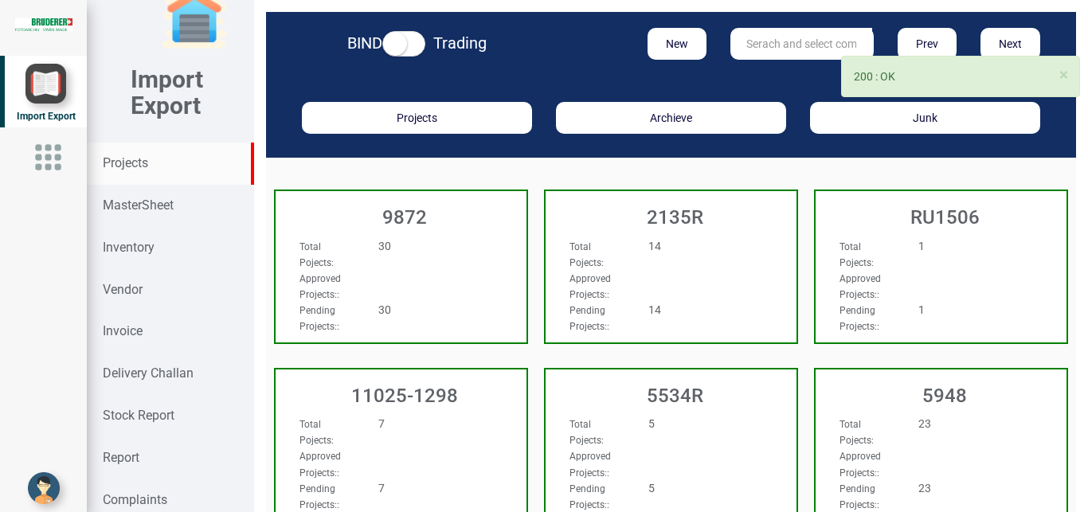
click at [774, 33] on input "text" at bounding box center [801, 44] width 142 height 32
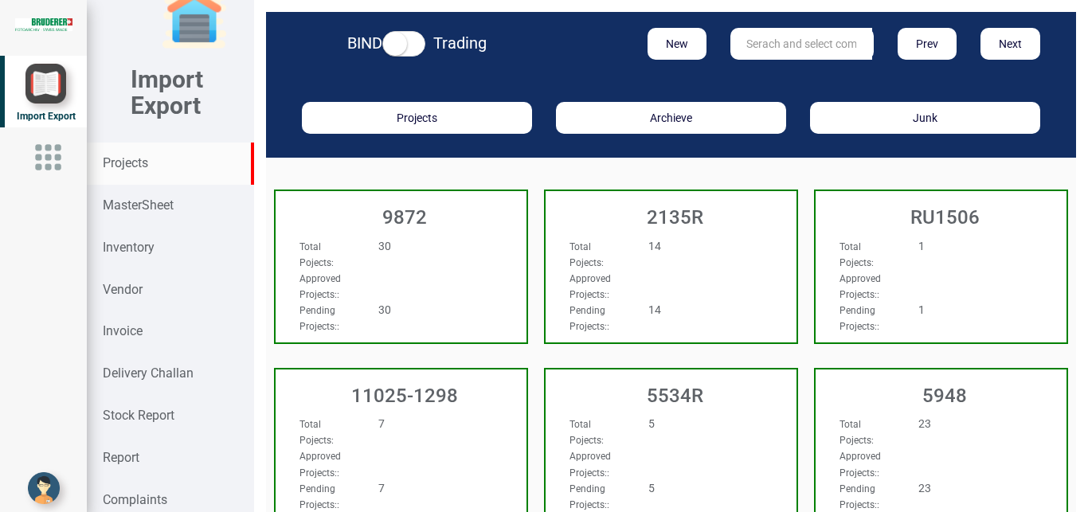
click at [771, 44] on input "text" at bounding box center [801, 44] width 142 height 32
click at [752, 45] on input "text" at bounding box center [801, 44] width 142 height 32
type input "9927"
click at [774, 75] on link "9927" at bounding box center [794, 76] width 126 height 21
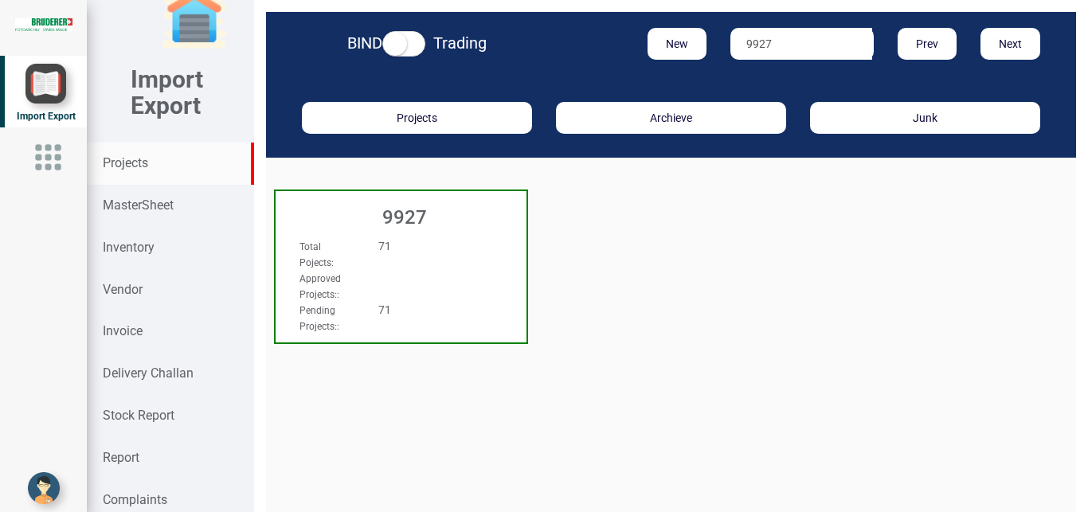
click at [448, 279] on div "Approved Projects: :" at bounding box center [382, 286] width 190 height 32
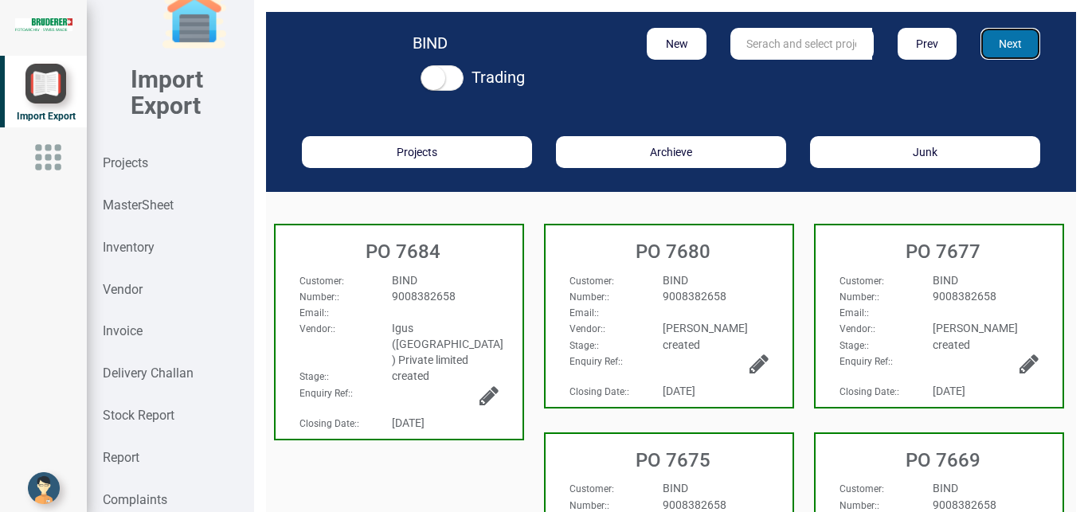
click at [1014, 41] on button "Next" at bounding box center [1010, 44] width 60 height 32
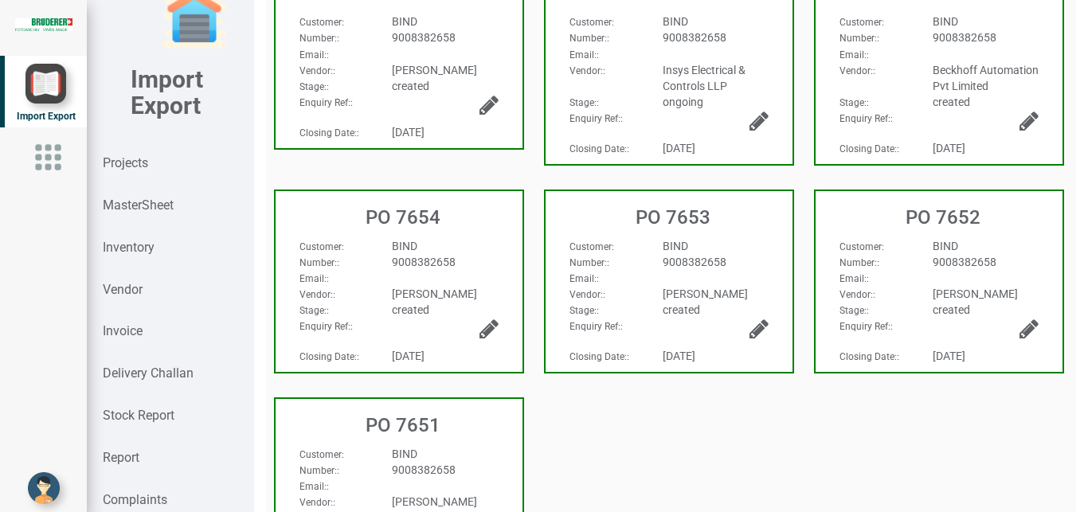
scroll to position [493, 0]
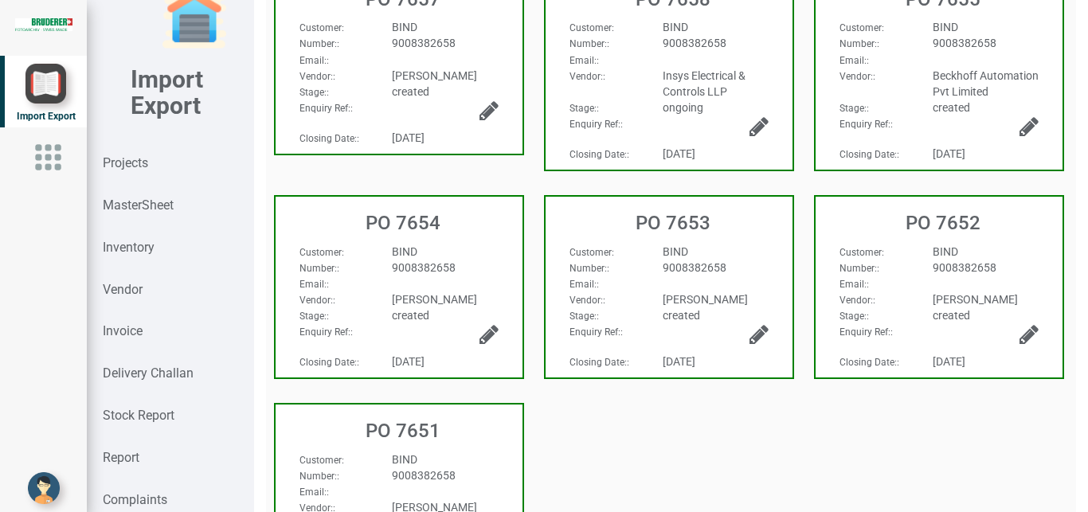
click at [459, 276] on div "9008382658" at bounding box center [445, 268] width 130 height 16
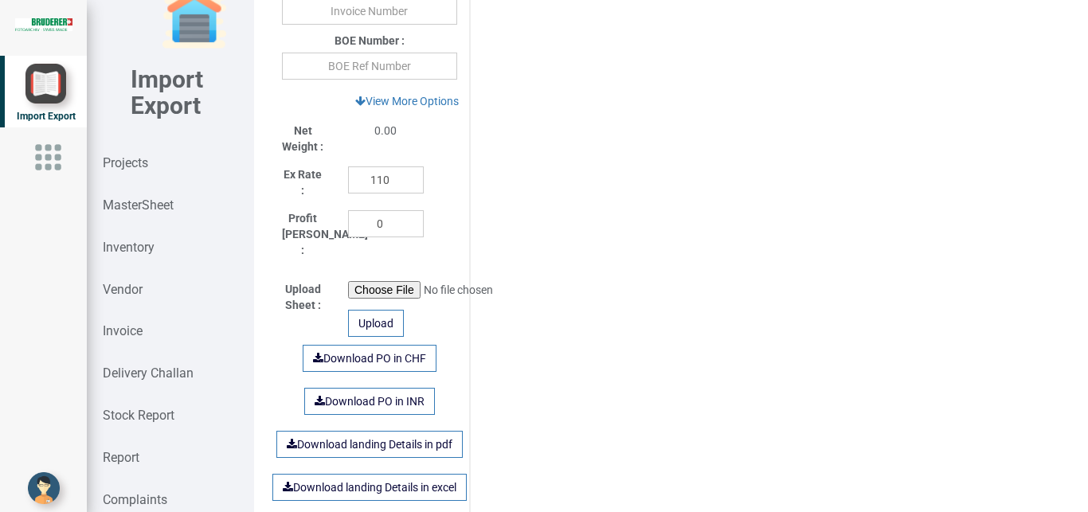
scroll to position [1003, 0]
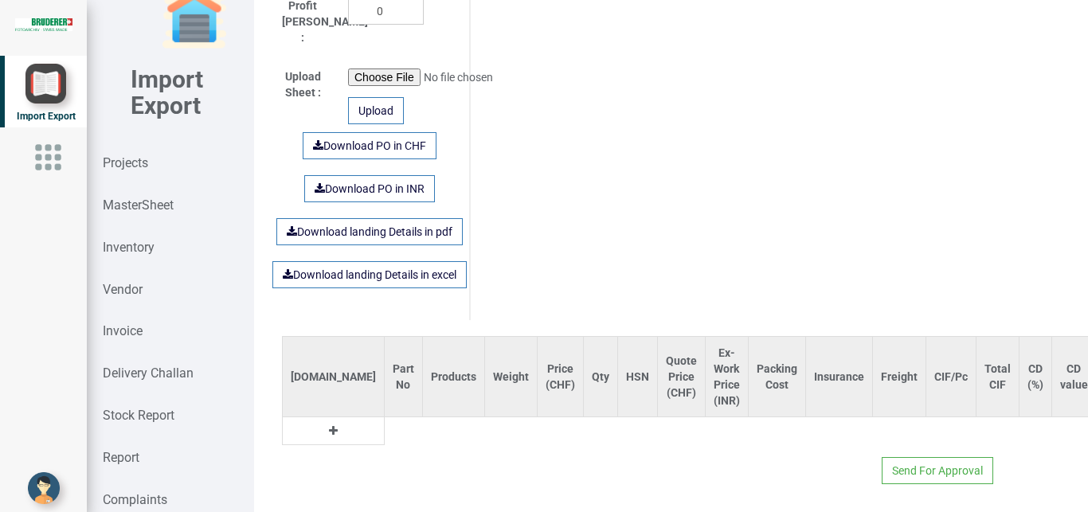
type input "1910.65"
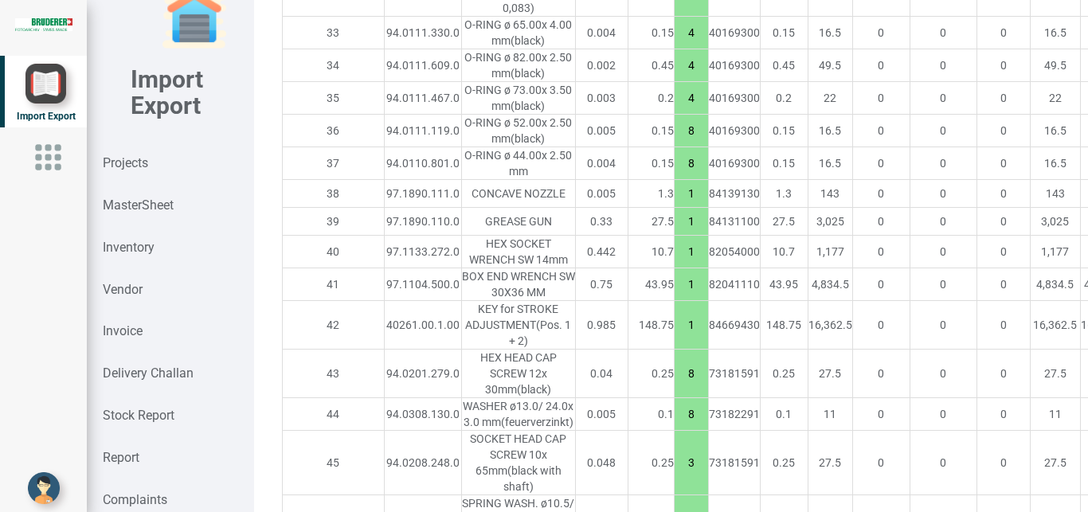
scroll to position [3216, 0]
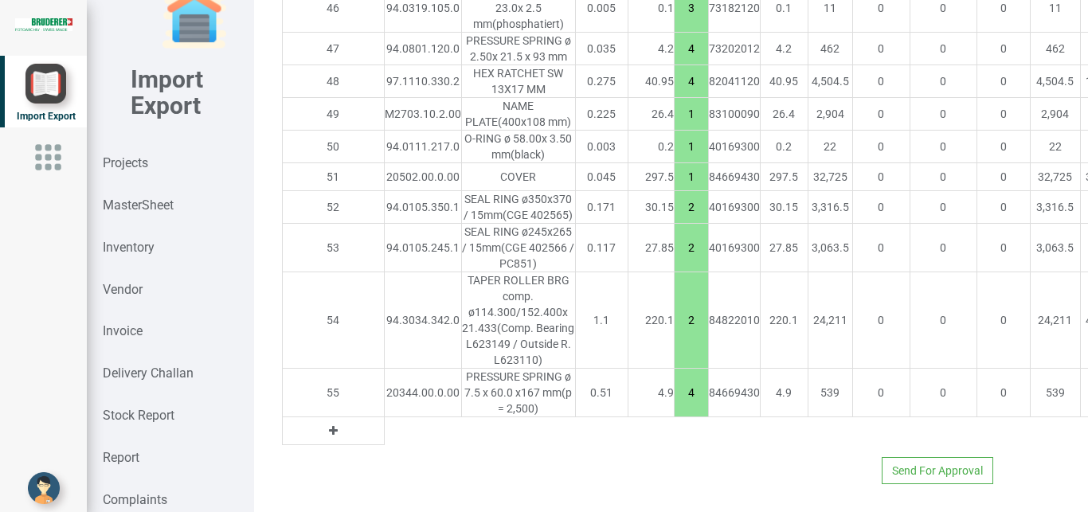
click at [329, 425] on icon at bounding box center [333, 430] width 9 height 11
click at [385, 427] on input "text" at bounding box center [423, 430] width 76 height 27
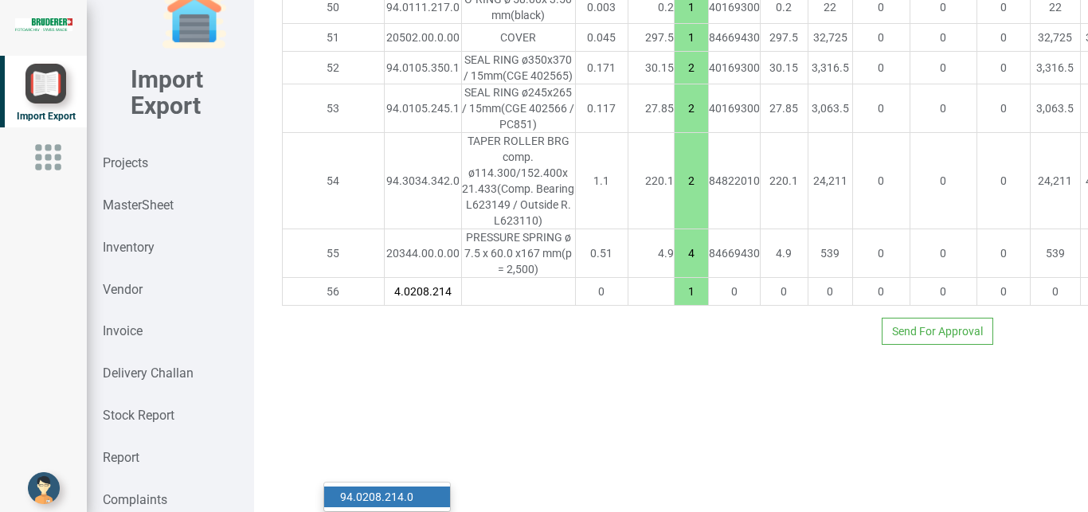
type input "94.0208.214"
click at [431, 487] on link "94.0208.214 .0" at bounding box center [387, 497] width 126 height 21
type input "1911.0500000000002"
type input "94.0208.214.0"
type input "15"
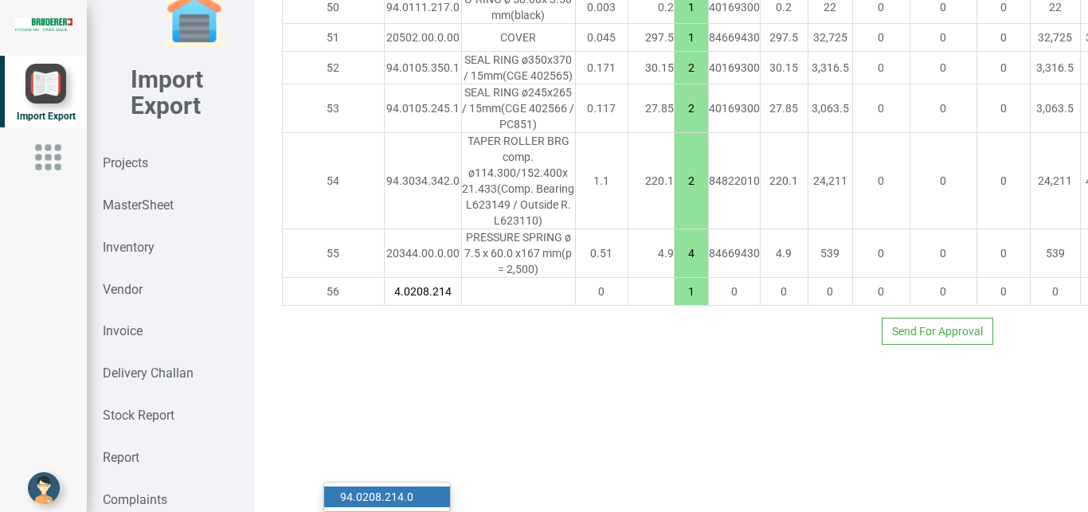
type input "18"
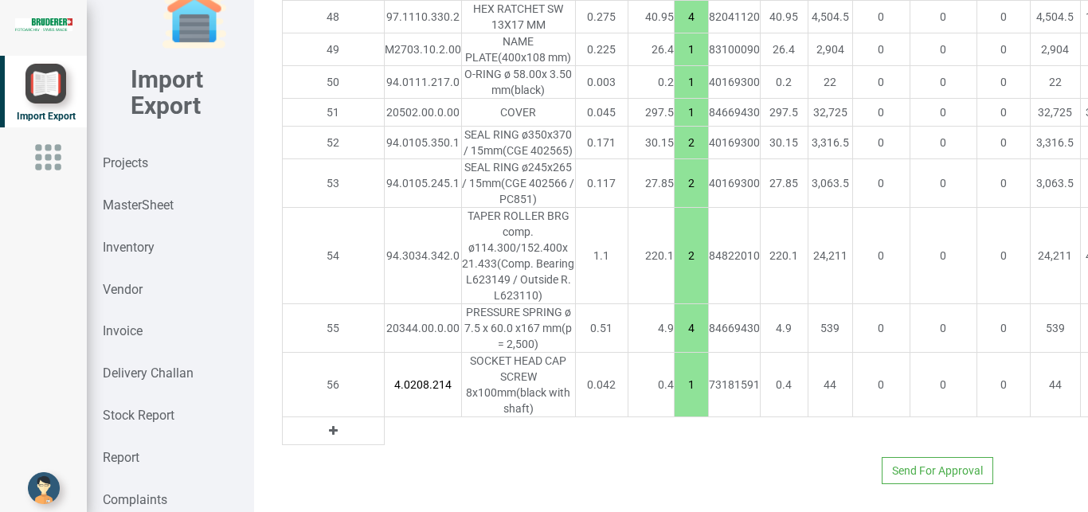
scroll to position [0, 16]
drag, startPoint x: 608, startPoint y: 433, endPoint x: 631, endPoint y: 440, distance: 24.0
click at [674, 398] on input "1" at bounding box center [690, 384] width 33 height 27
type input "1912.25"
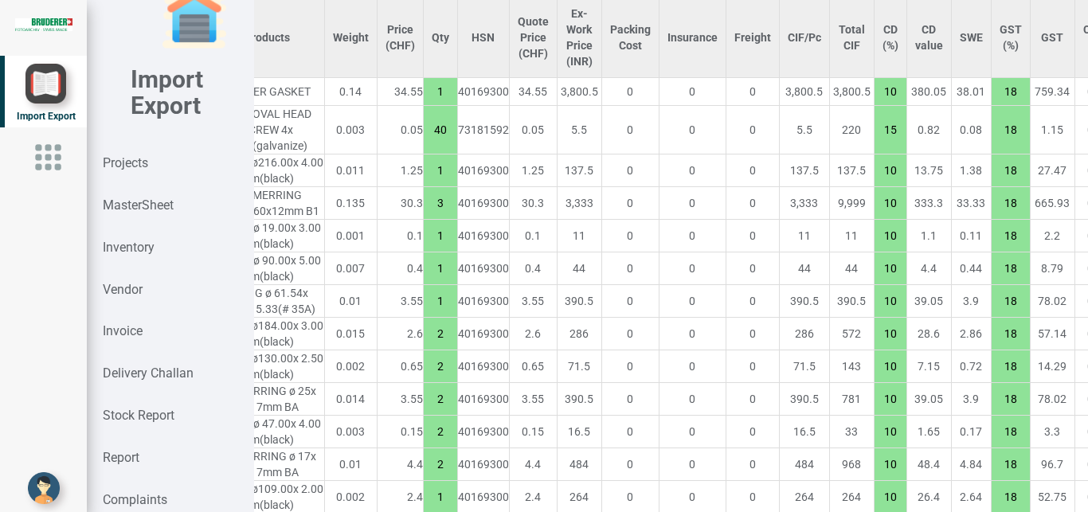
scroll to position [1340, 301]
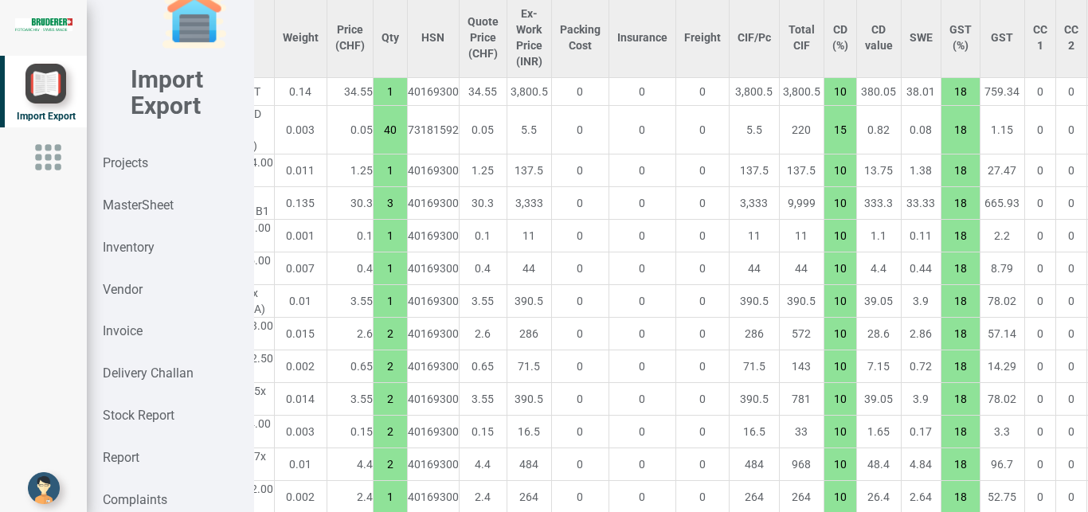
type input "4"
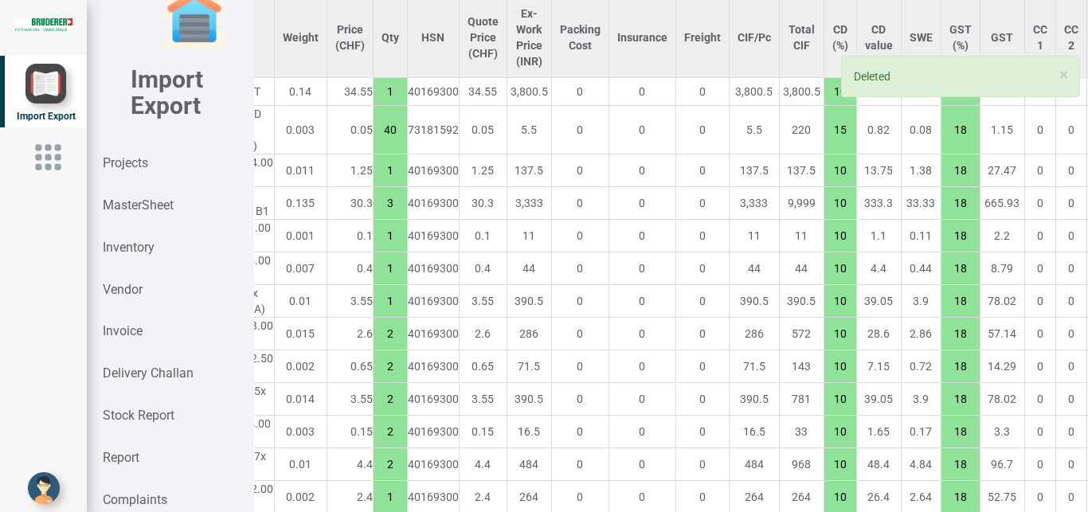
type input "1905.1499999999999"
type input "1"
type input "20"
type input "8"
type input "15"
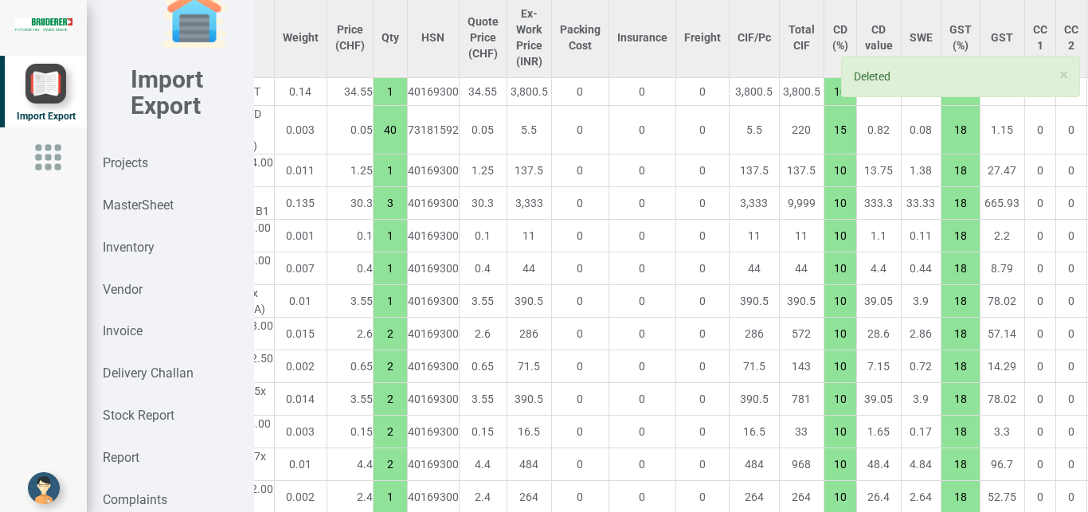
type input "1"
type input "20"
type input "4"
type input "15"
type input "3"
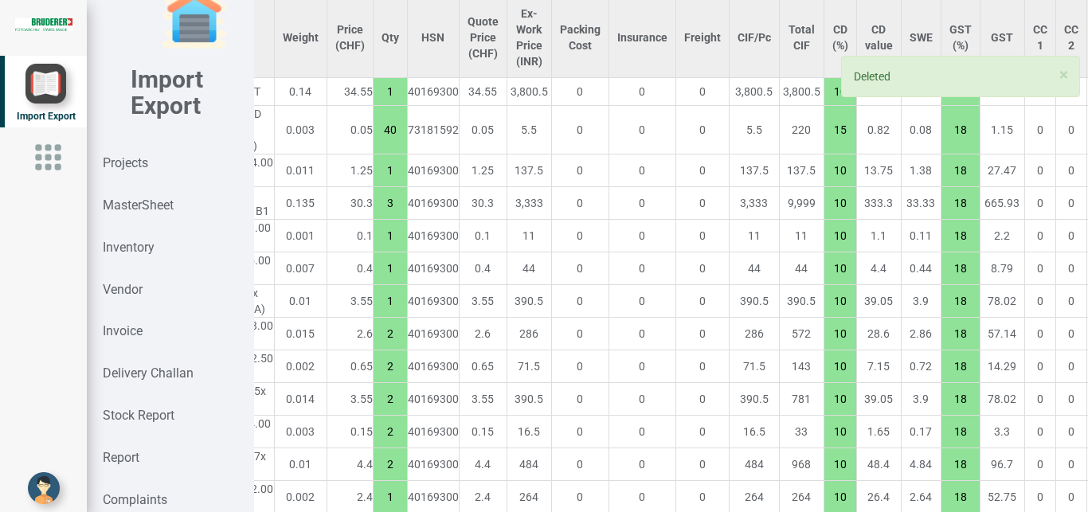
type input "1"
type input "10"
type input "2"
type input "1"
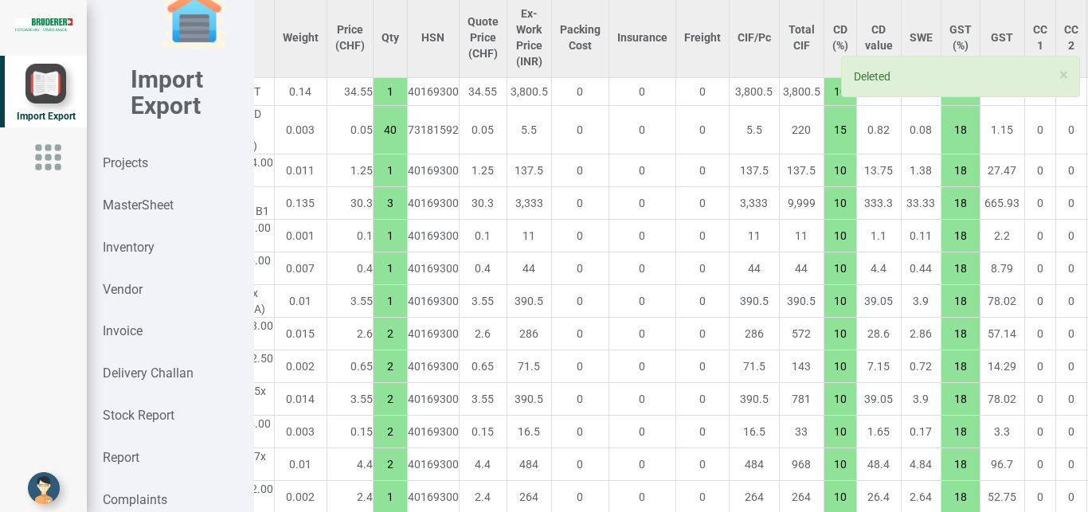
type input "8"
type input "1"
type input "17"
type input "15"
type input "20"
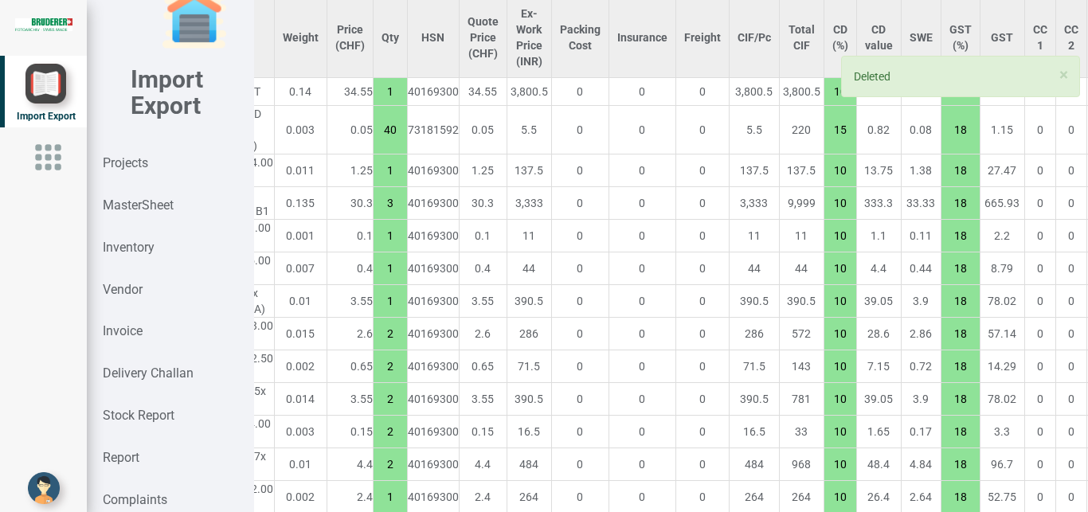
type input "4"
type input "7.5"
type input "7"
type input "15"
type input "10"
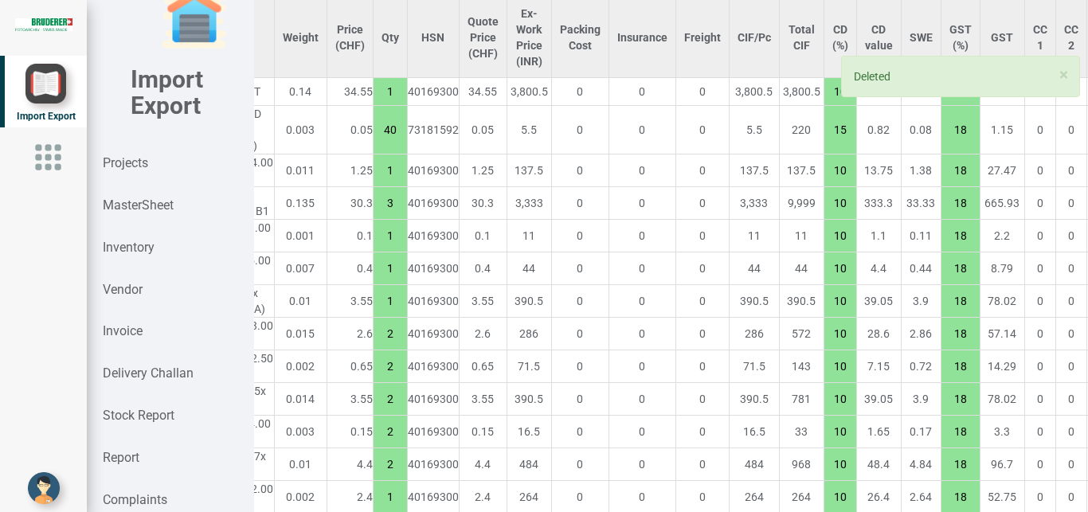
type input "8"
type input "1"
type input "7.5"
type input "10"
type input "7.5"
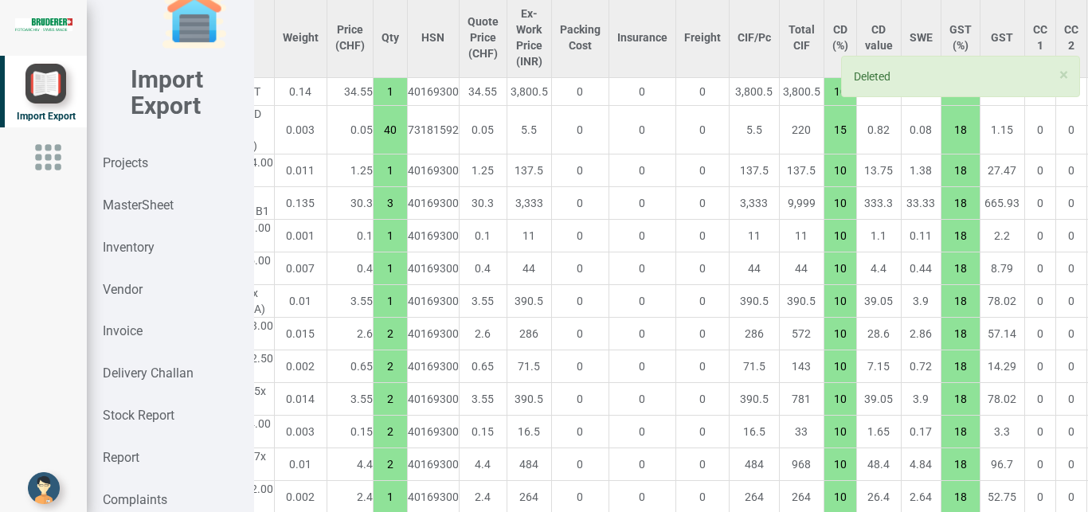
type input "8"
type input "15"
type input "3"
type input "4"
type input "10"
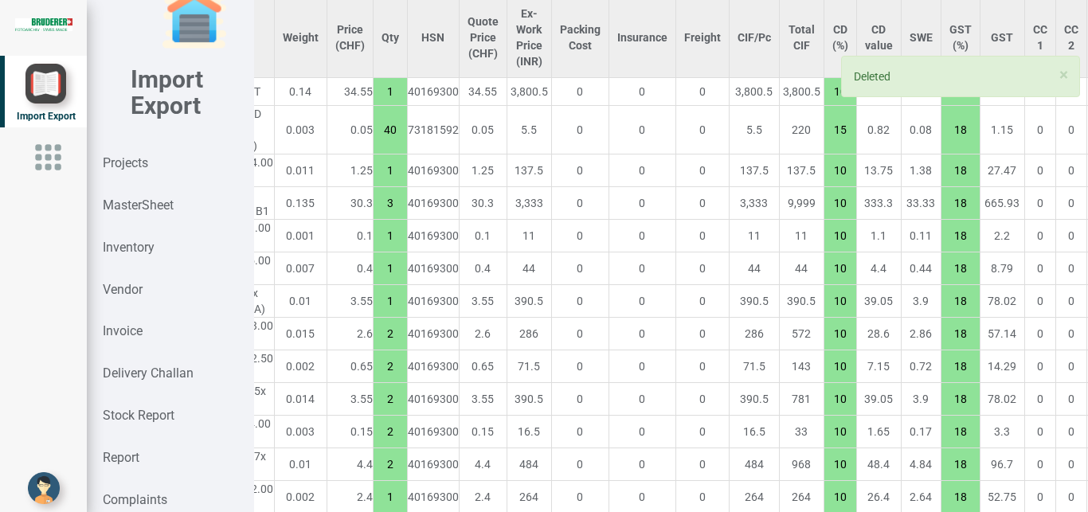
type input "1"
type input "20"
type input "10"
type input "7.5"
type input "2"
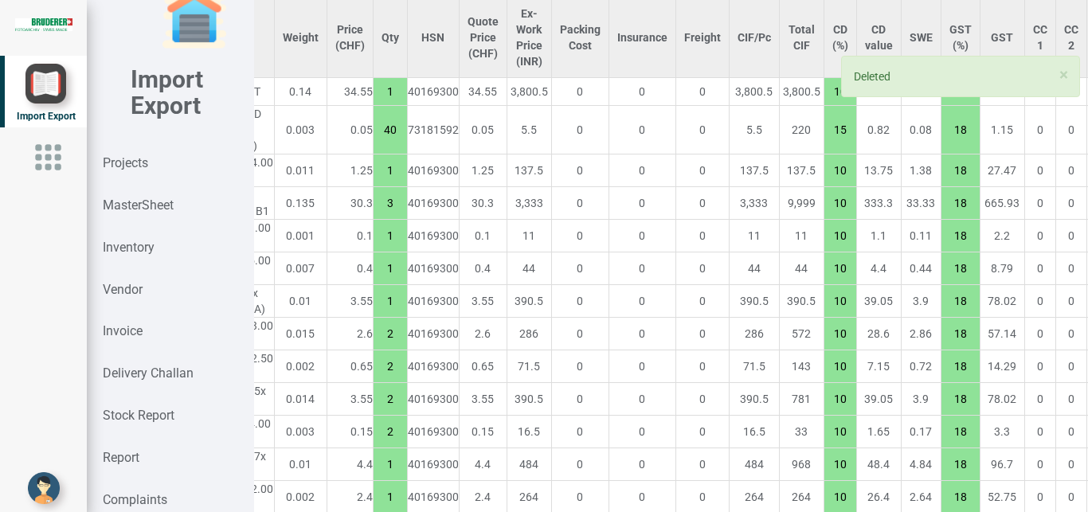
type input "10"
type input "7.5"
type input "4"
type input "15"
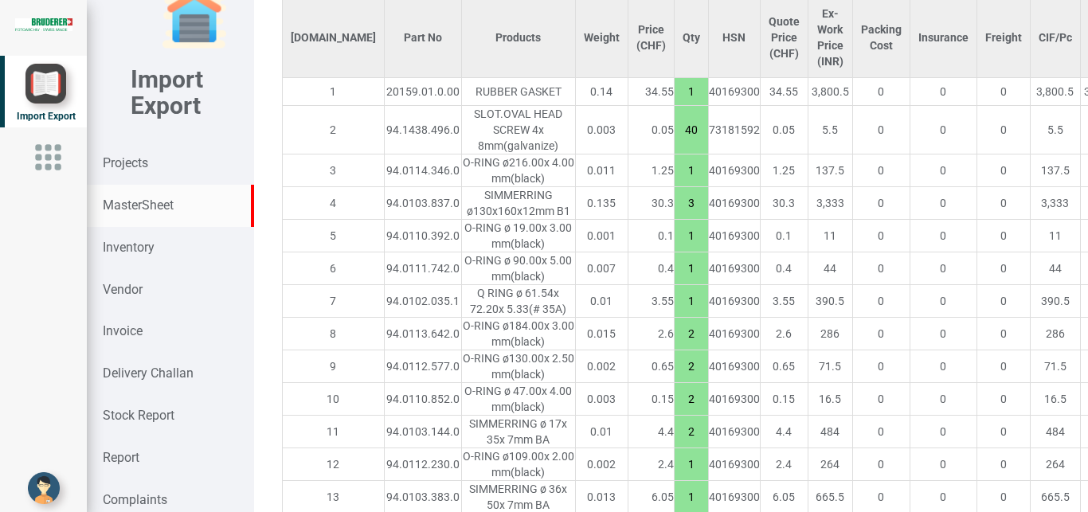
click at [140, 205] on strong "MasterSheet" at bounding box center [138, 204] width 71 height 15
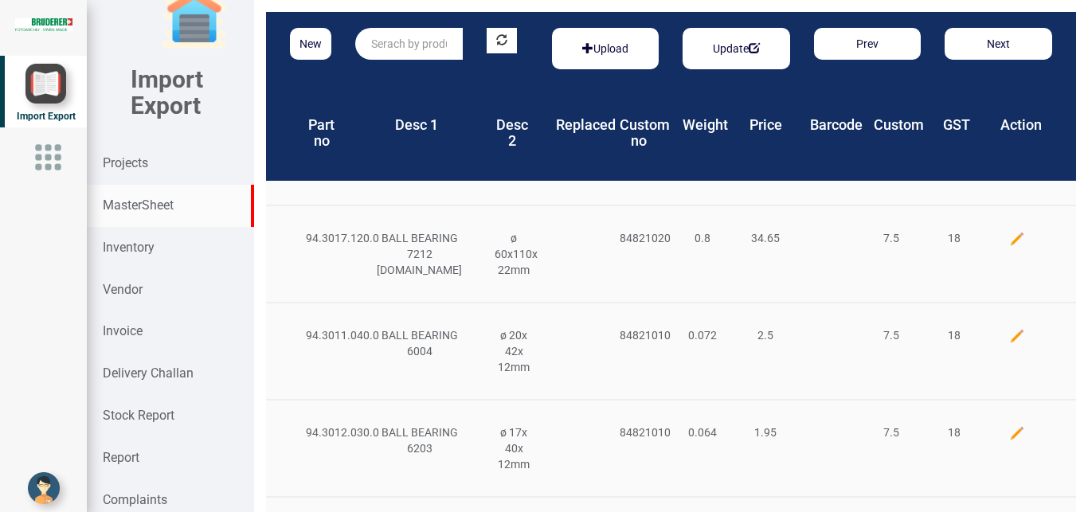
click at [396, 37] on input "text" at bounding box center [408, 44] width 107 height 32
click at [448, 76] on link "94.0103.237 .0" at bounding box center [419, 76] width 126 height 21
type input "94.0103.237.0"
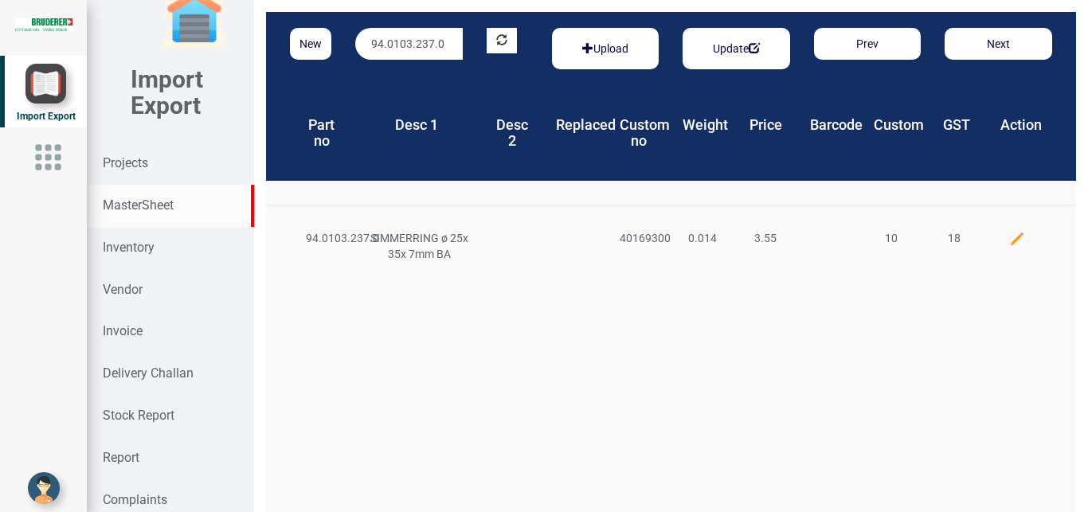
click at [1009, 238] on img at bounding box center [1017, 239] width 16 height 16
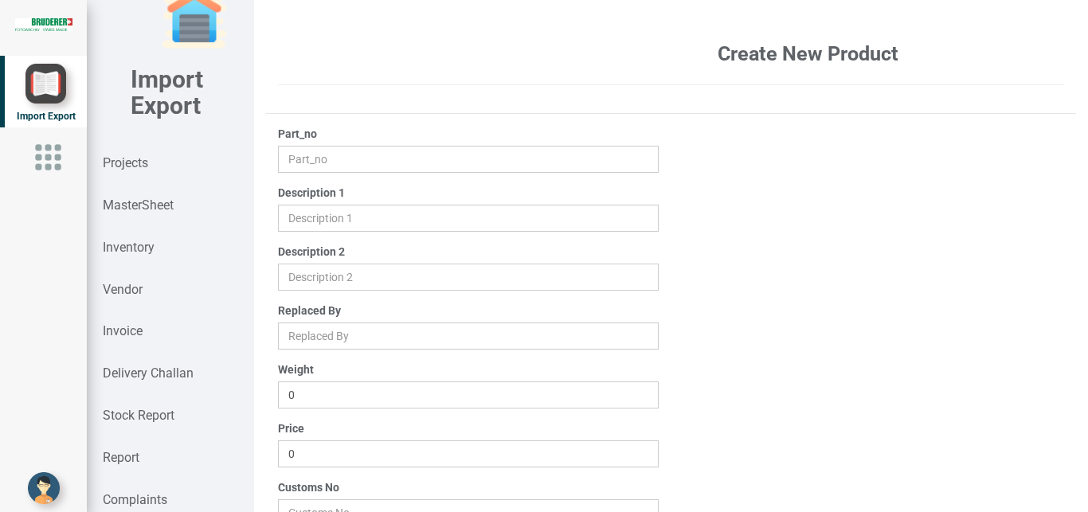
type input "94.0103.237.0"
type input "SIMMERRING ø 25x 35x 7mm BA"
type input "0.014"
type input "3.55"
type input "40169300"
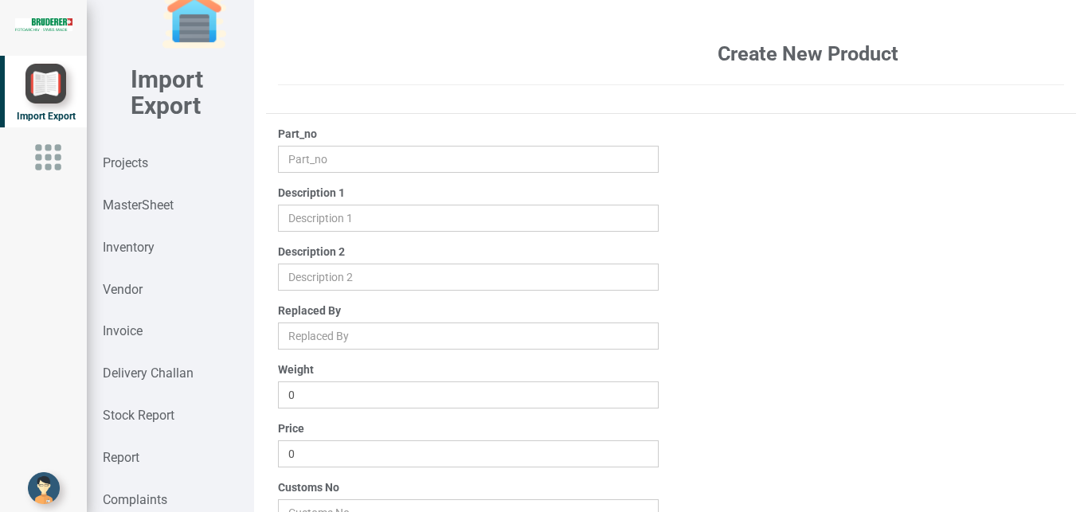
type input "10"
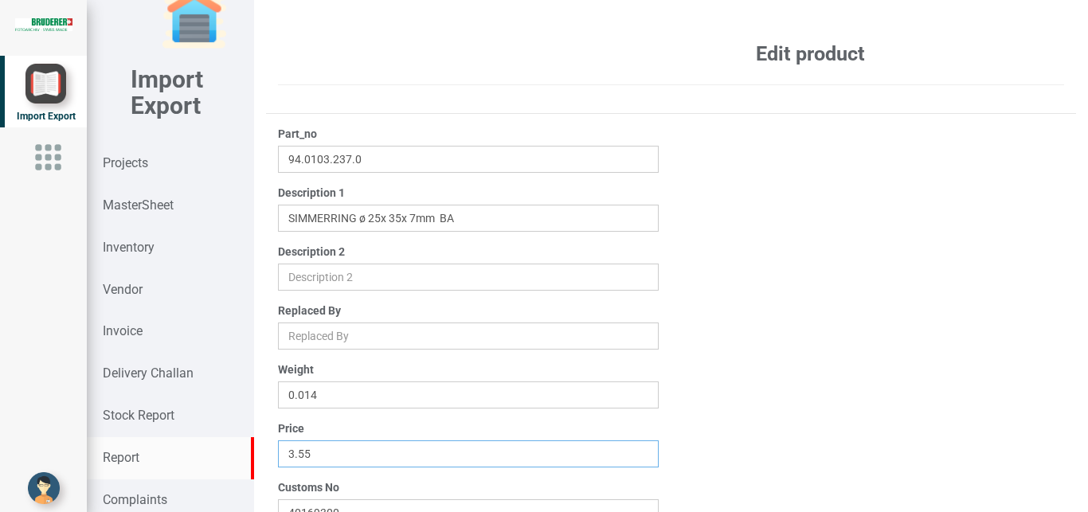
drag, startPoint x: 311, startPoint y: 459, endPoint x: 205, endPoint y: 456, distance: 105.9
click at [278, 457] on input "3.55" at bounding box center [468, 453] width 381 height 27
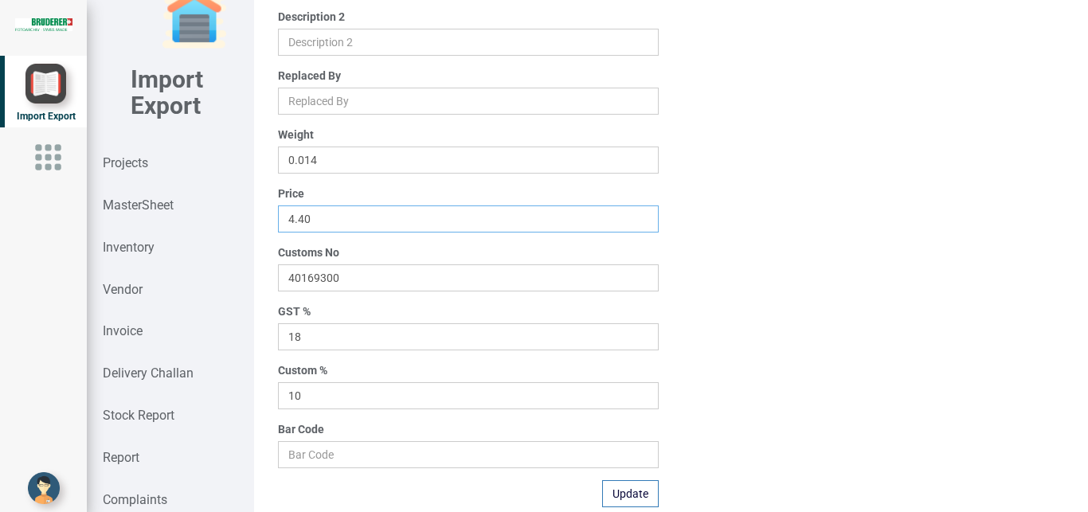
scroll to position [254, 0]
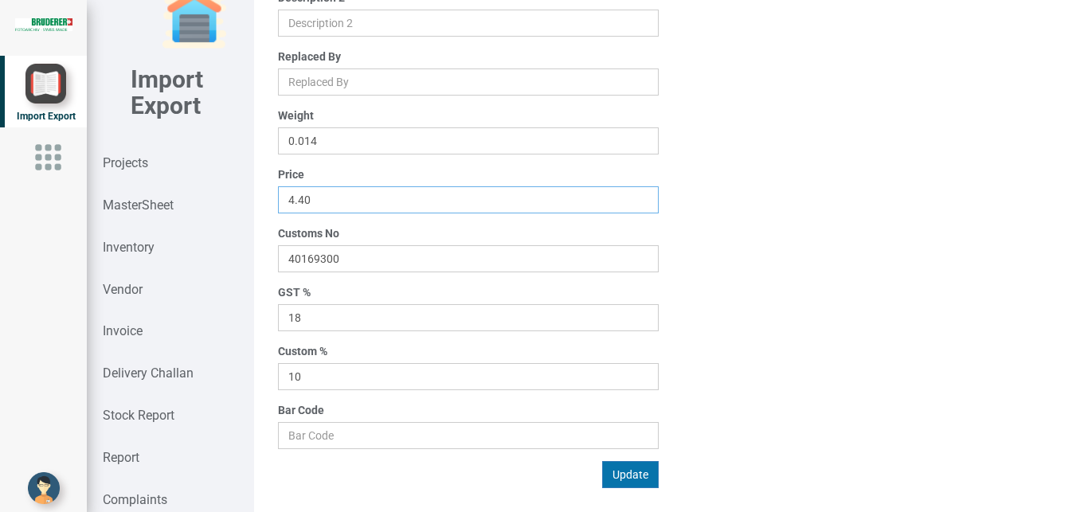
type input "4.40"
click at [622, 473] on button "Update" at bounding box center [630, 474] width 57 height 27
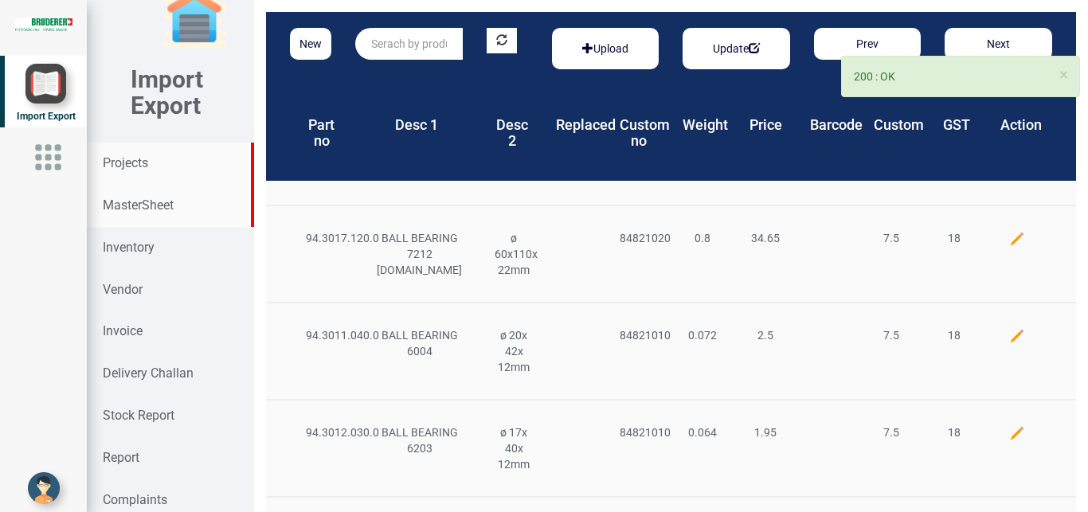
click at [123, 162] on strong "Projects" at bounding box center [125, 162] width 45 height 15
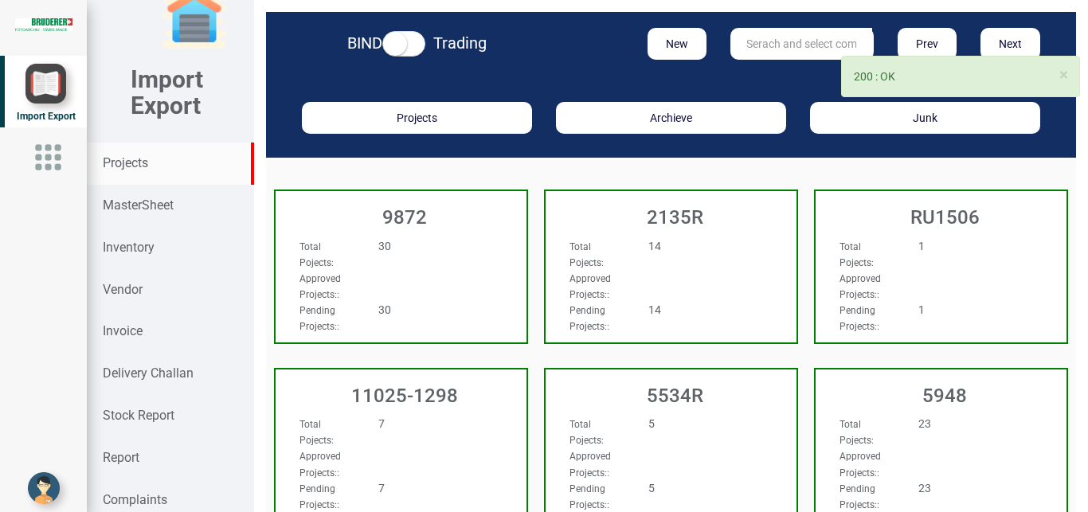
click at [743, 41] on input "text" at bounding box center [801, 44] width 142 height 32
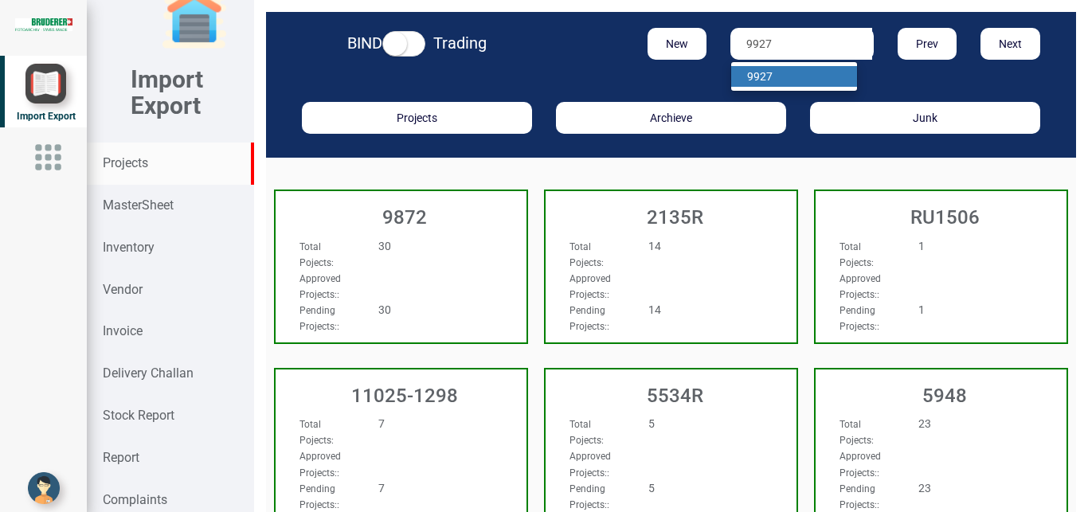
type input "9927"
click at [766, 77] on link "9927" at bounding box center [794, 76] width 126 height 21
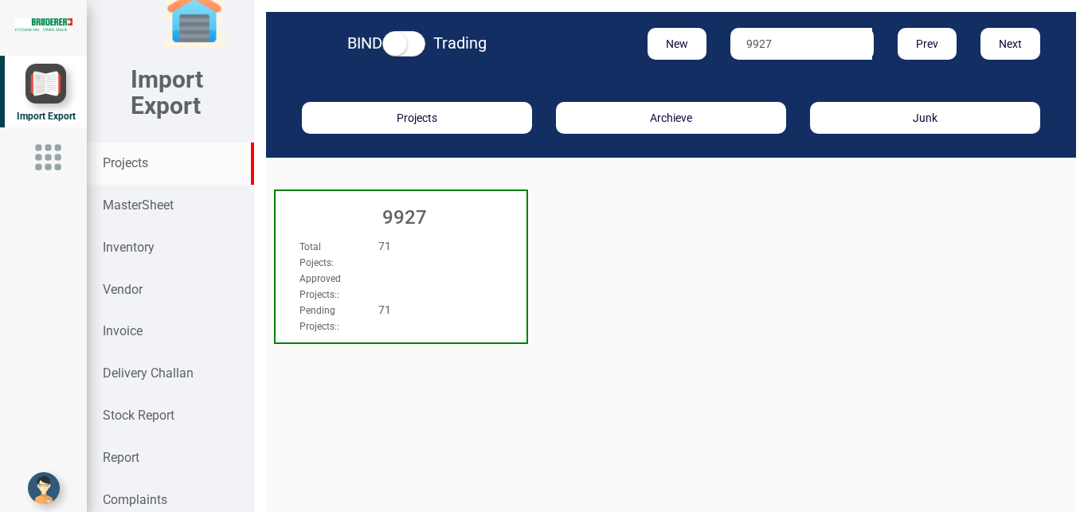
click at [410, 262] on div "Total Pojects : 71" at bounding box center [382, 254] width 190 height 32
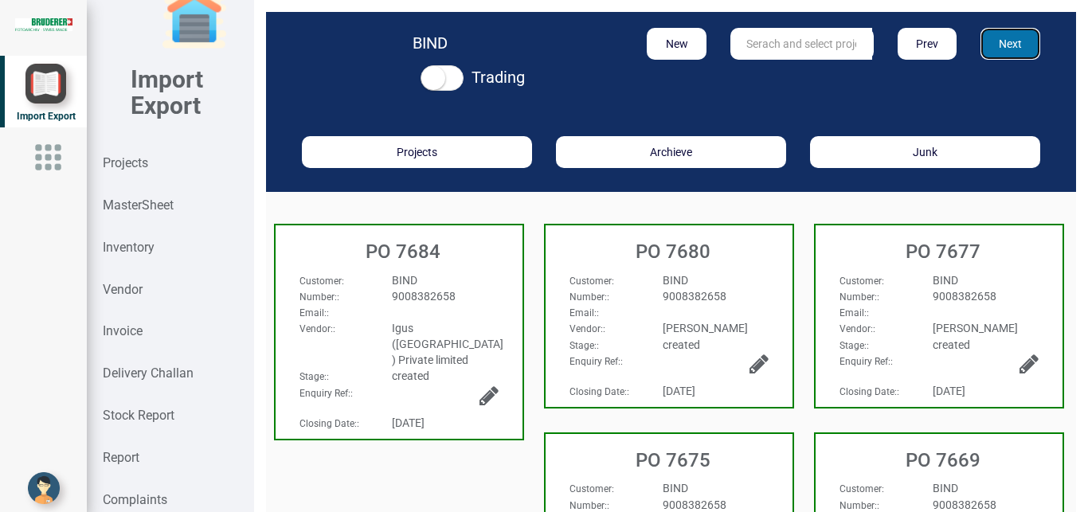
click at [991, 39] on button "Next" at bounding box center [1010, 44] width 60 height 32
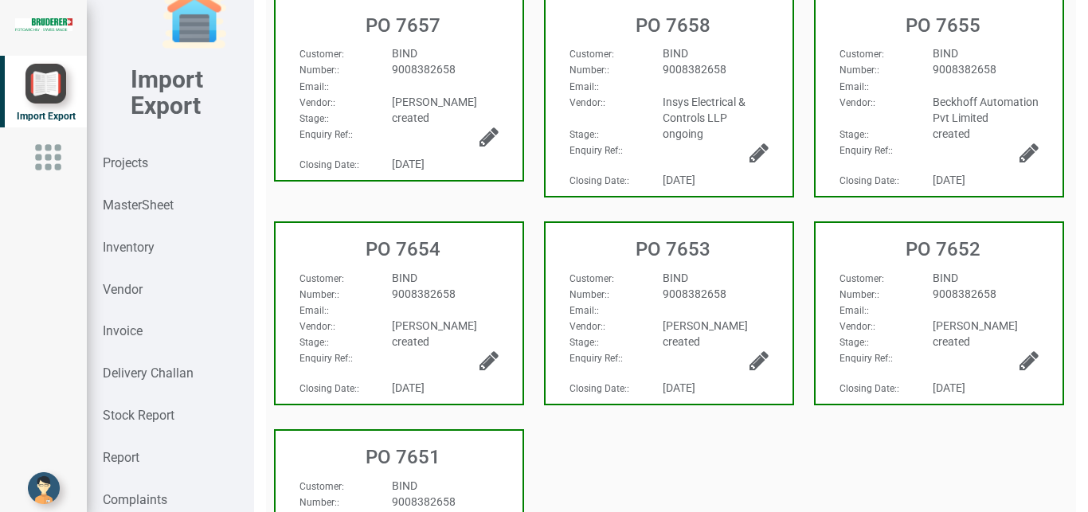
scroll to position [471, 0]
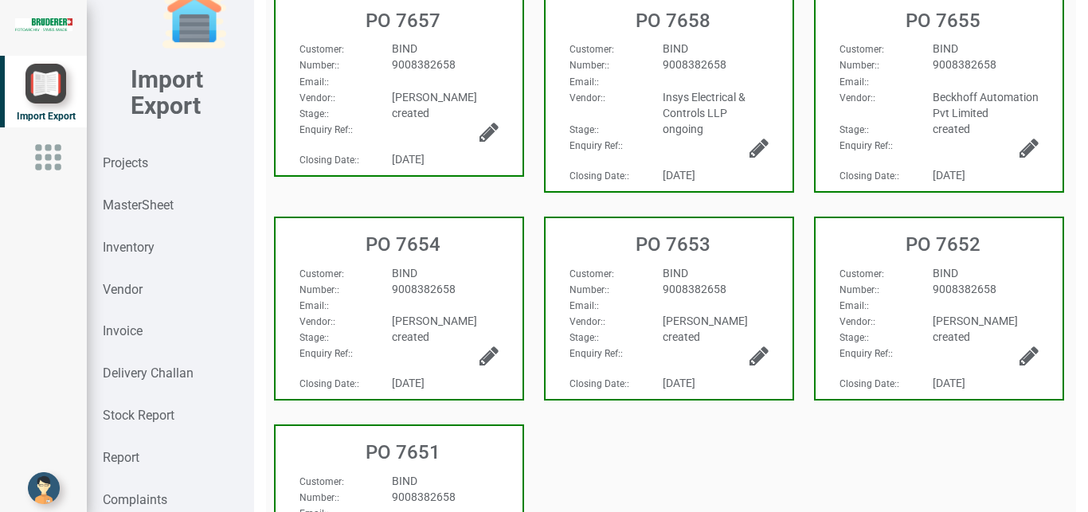
click at [422, 281] on div "BIND" at bounding box center [445, 273] width 130 height 16
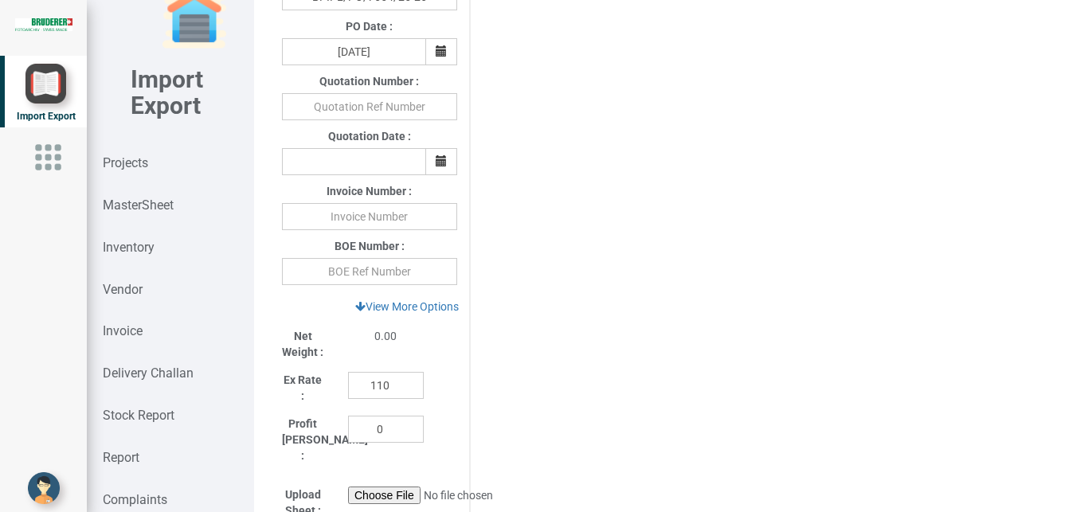
type input "1905.1499999999999"
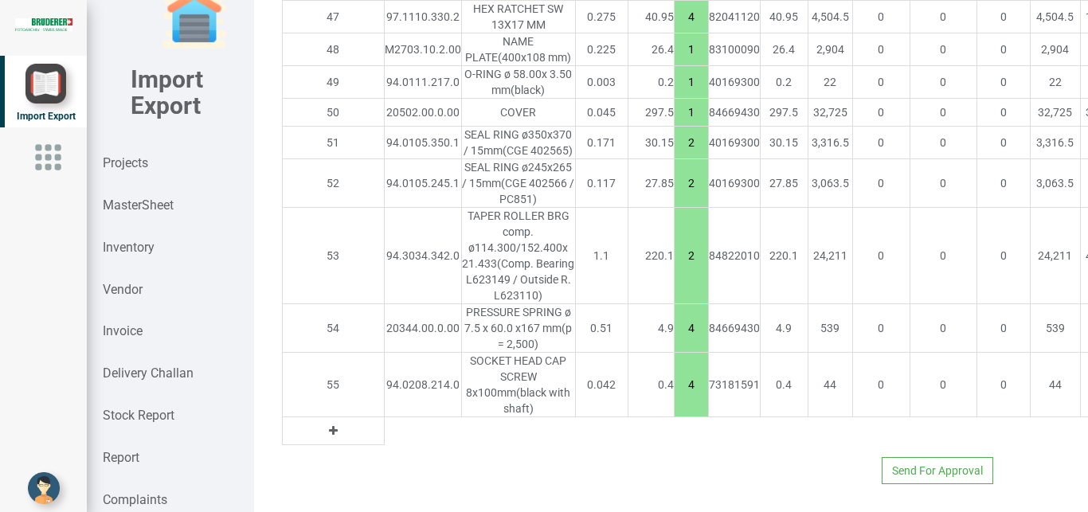
scroll to position [3248, 0]
click at [329, 425] on icon at bounding box center [333, 430] width 9 height 11
click at [385, 417] on input "text" at bounding box center [423, 430] width 76 height 27
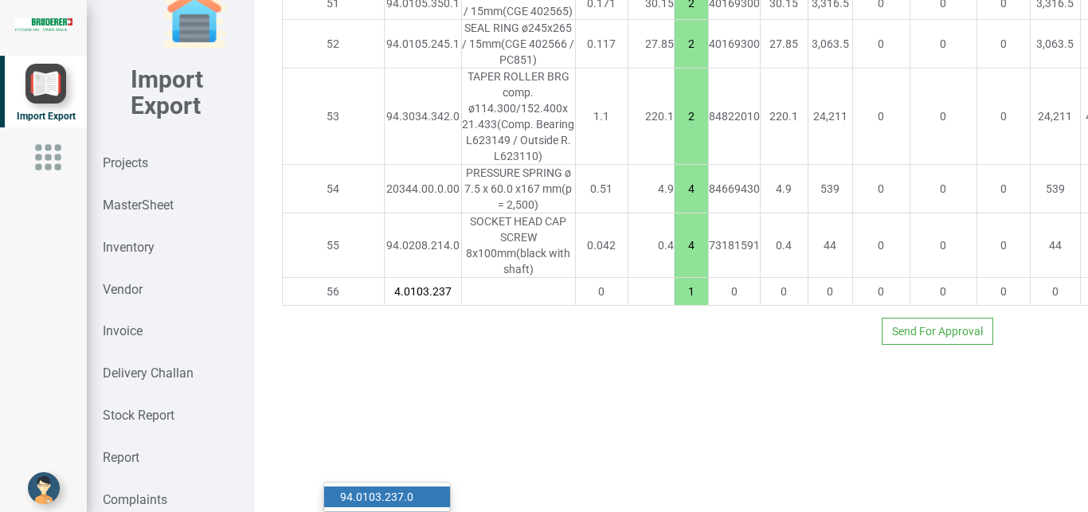
type input "94.0103.237"
click at [398, 491] on strong "94.0103.237" at bounding box center [372, 497] width 64 height 13
type input "1909.55"
type input "94.0103.237.0"
type input "10"
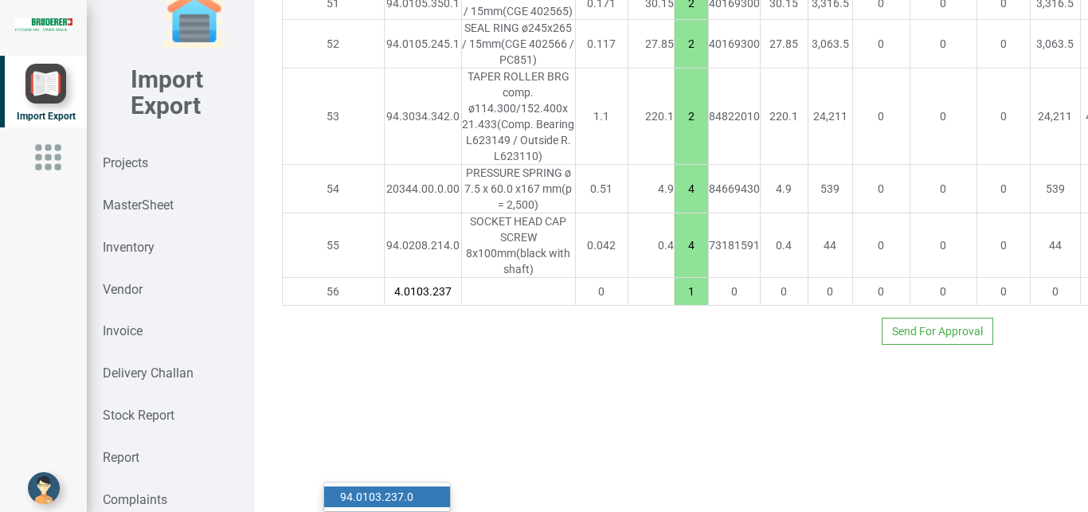
type input "18"
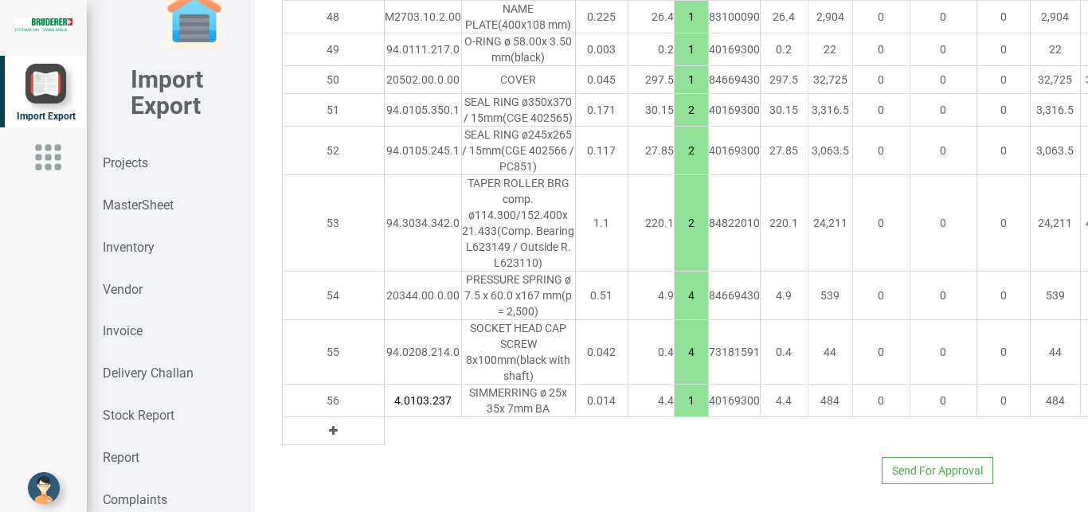
scroll to position [0, 16]
drag, startPoint x: 610, startPoint y: 418, endPoint x: 623, endPoint y: 419, distance: 13.6
click at [674, 414] on input "1" at bounding box center [690, 400] width 33 height 27
type input "1913.9499999999998"
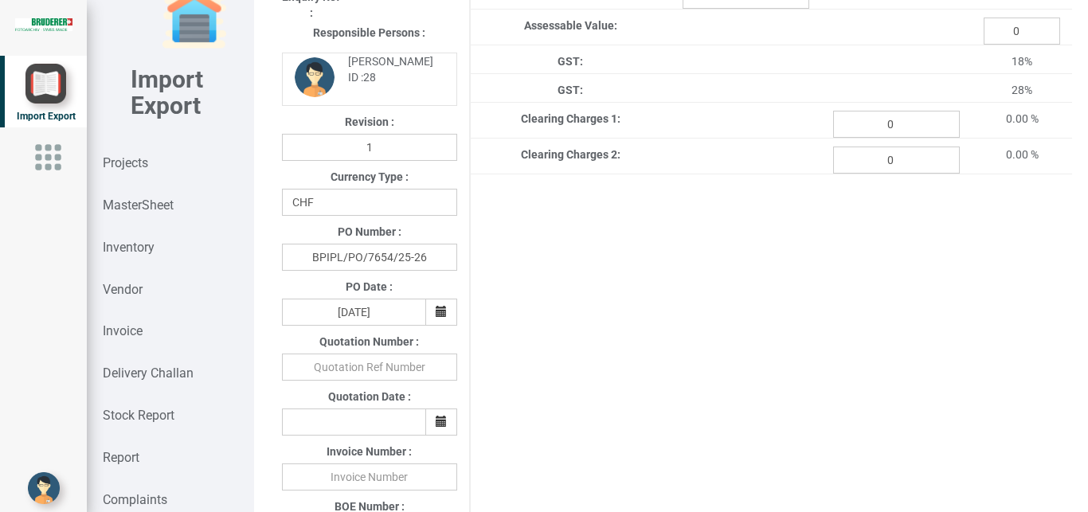
scroll to position [82, 0]
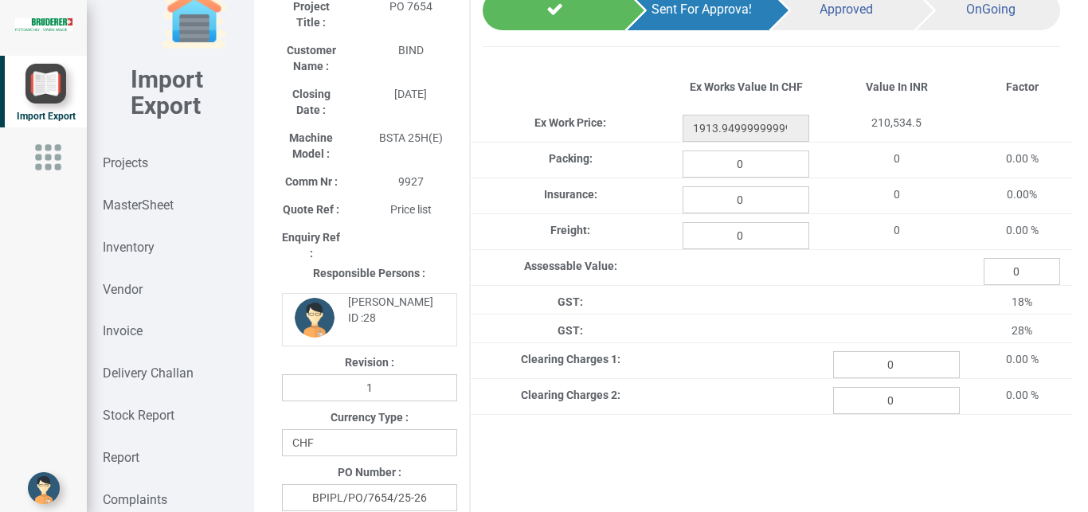
type input "2"
click at [754, 313] on div "GST: 18%" at bounding box center [771, 300] width 601 height 29
